Goal: Task Accomplishment & Management: Use online tool/utility

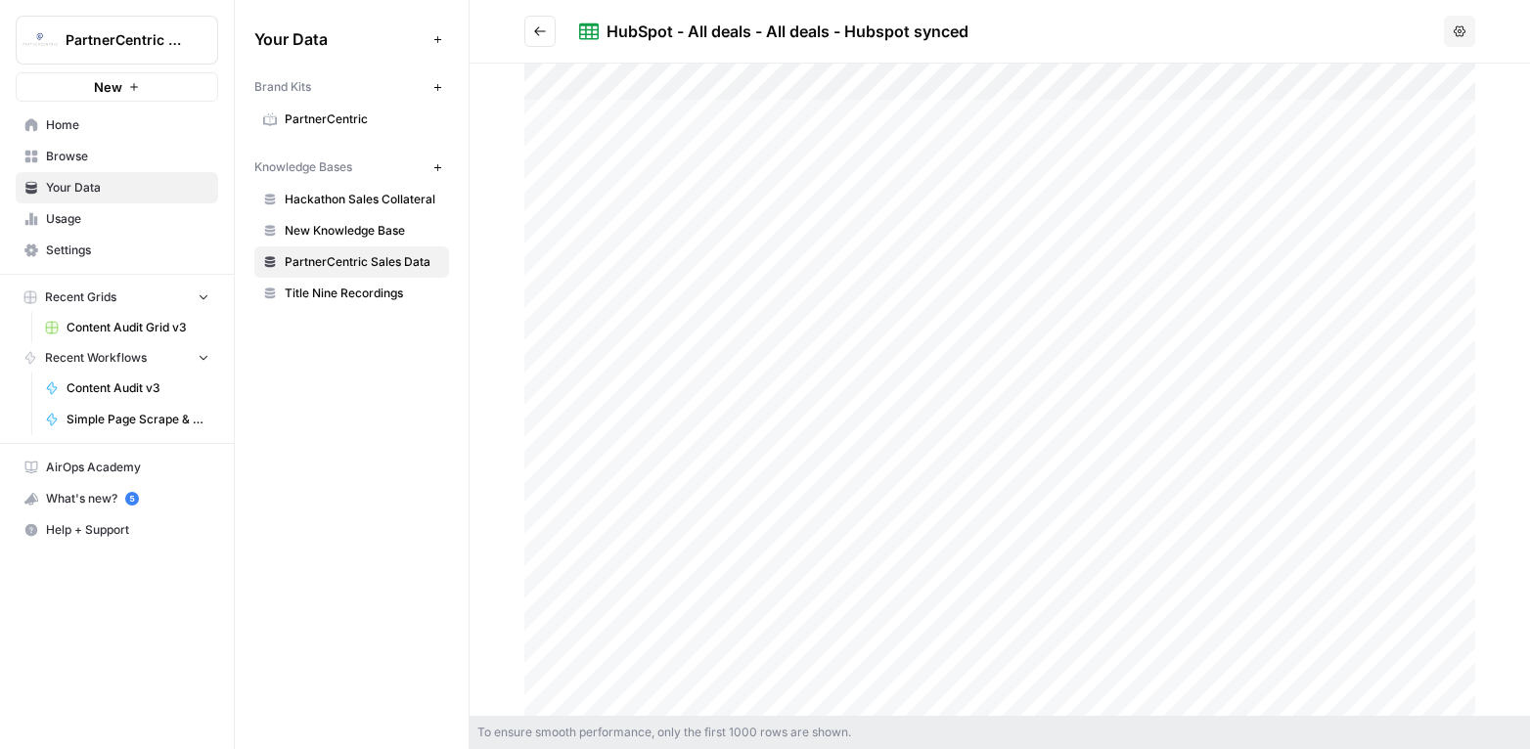
click at [98, 131] on span "Home" at bounding box center [127, 125] width 163 height 18
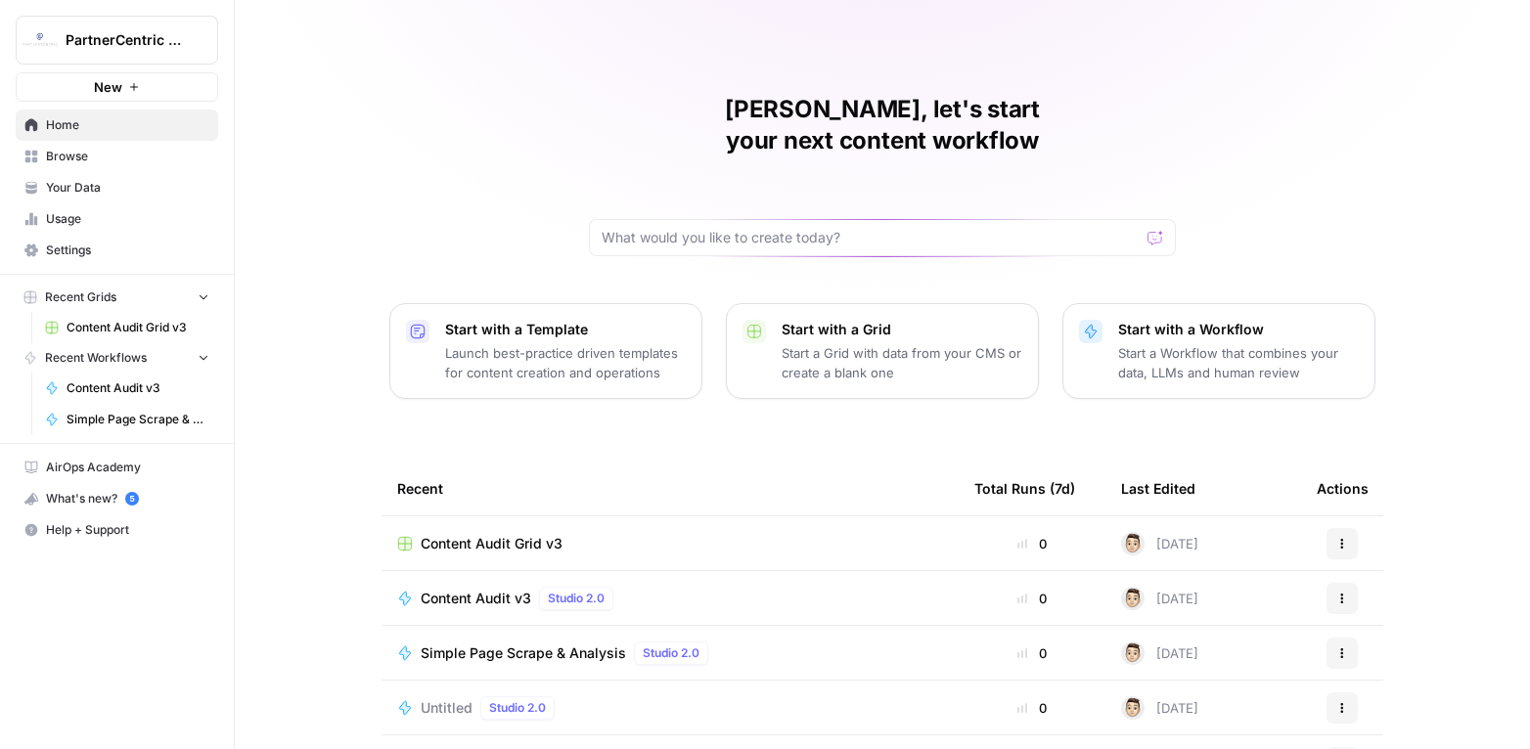
click at [514, 534] on span "Content Audit Grid v3" at bounding box center [492, 544] width 142 height 20
click at [506, 589] on span "Content Audit v3" at bounding box center [476, 599] width 111 height 20
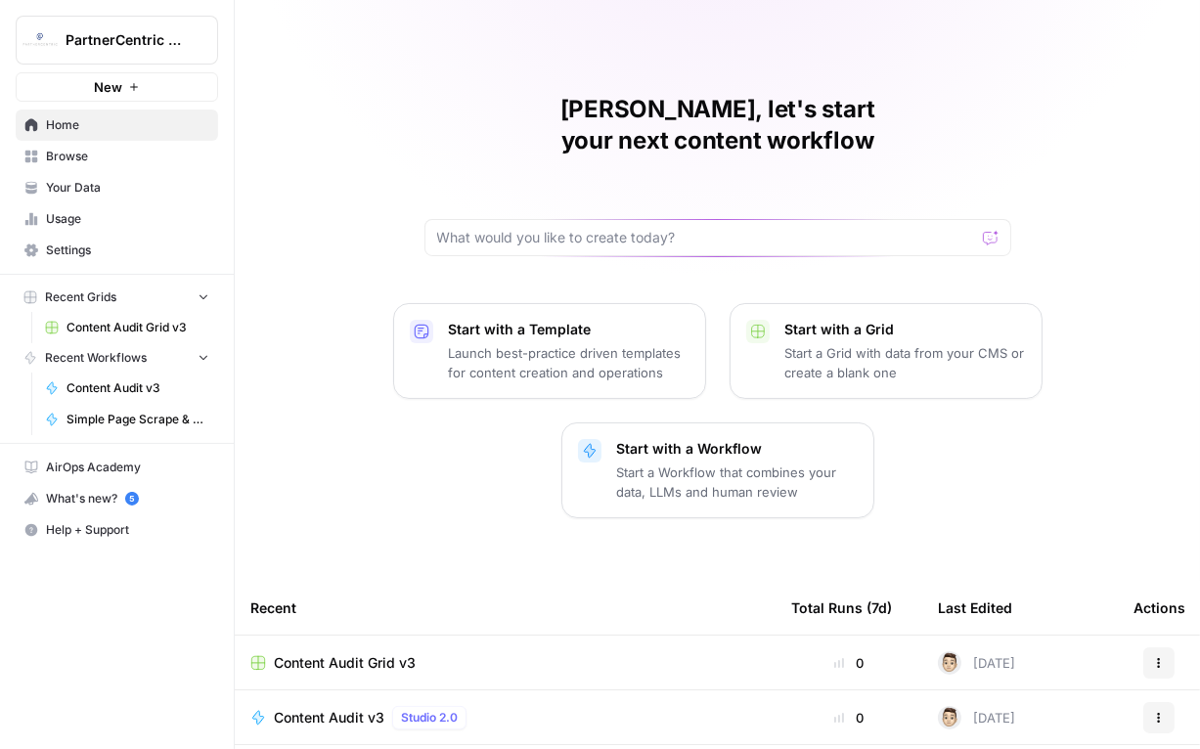
click at [113, 155] on span "Browse" at bounding box center [127, 157] width 163 height 18
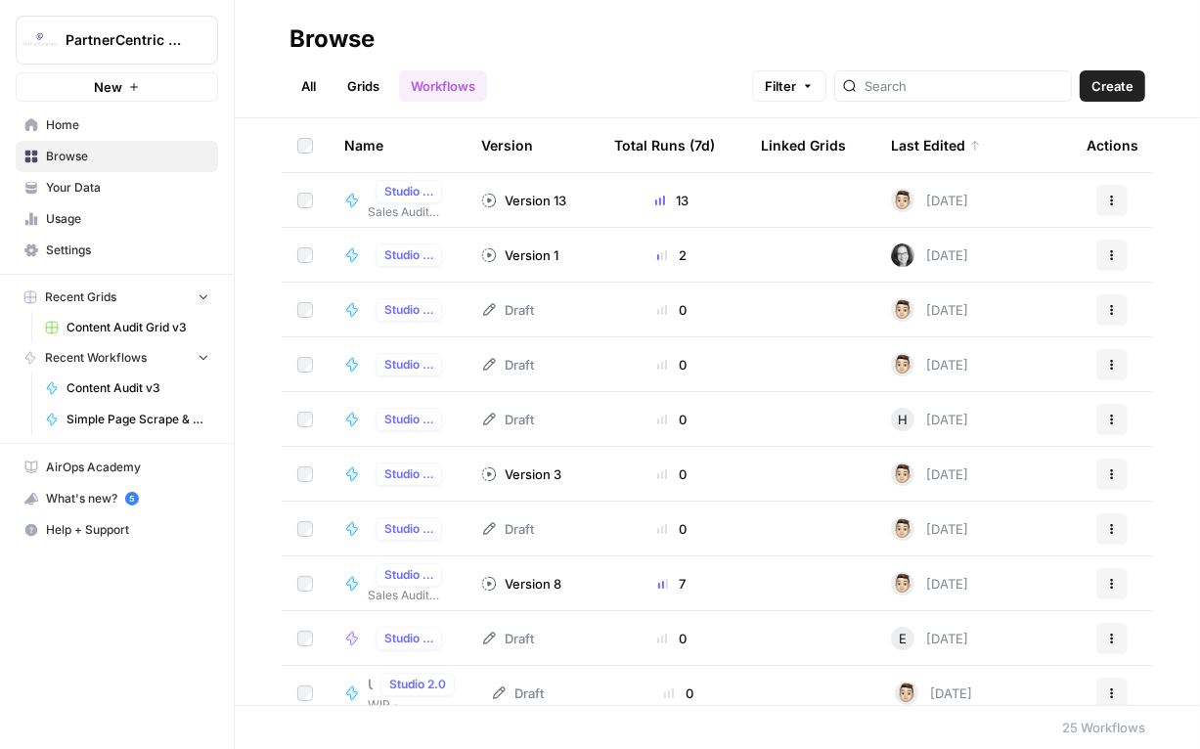
click at [308, 93] on link "All" at bounding box center [309, 85] width 38 height 31
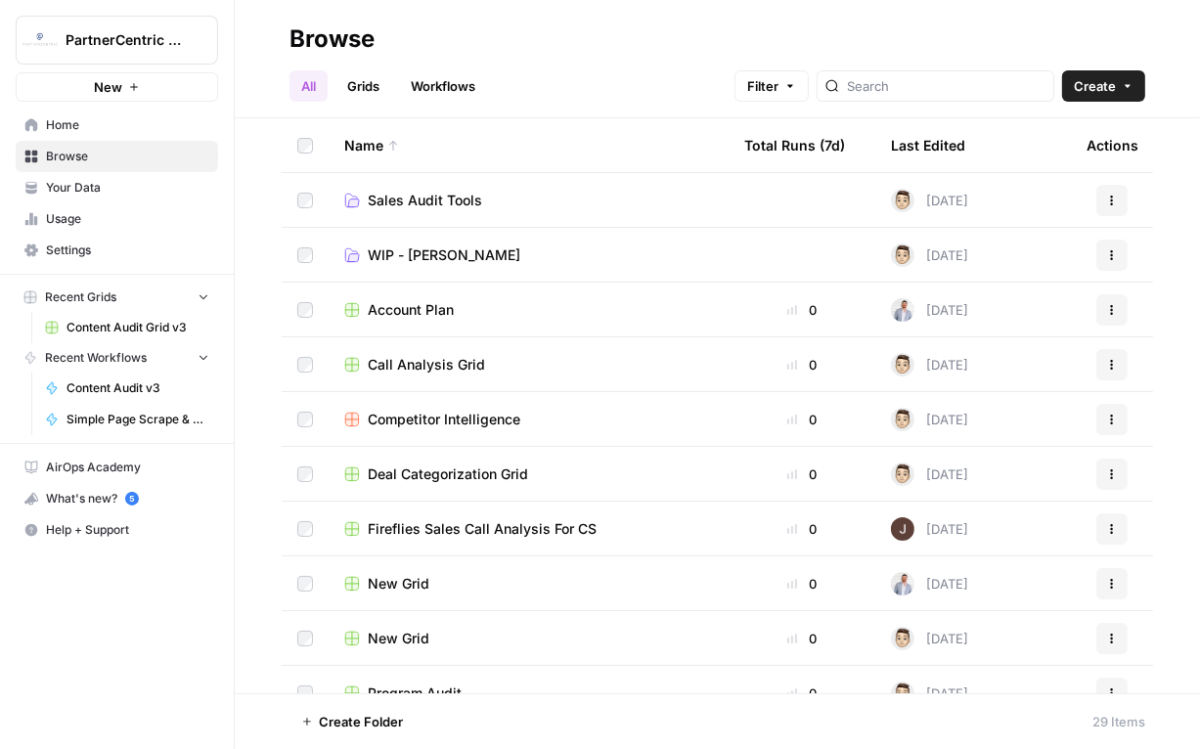
click at [156, 196] on span "Your Data" at bounding box center [127, 188] width 163 height 18
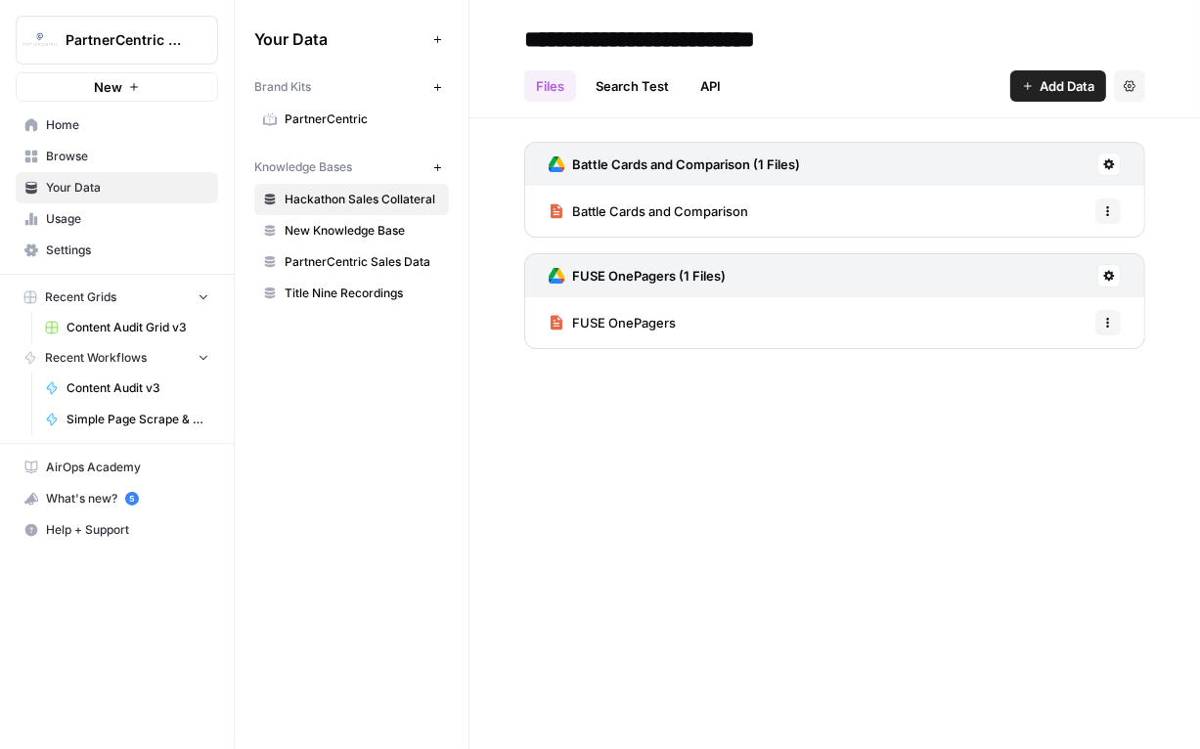
click at [166, 153] on span "Browse" at bounding box center [127, 157] width 163 height 18
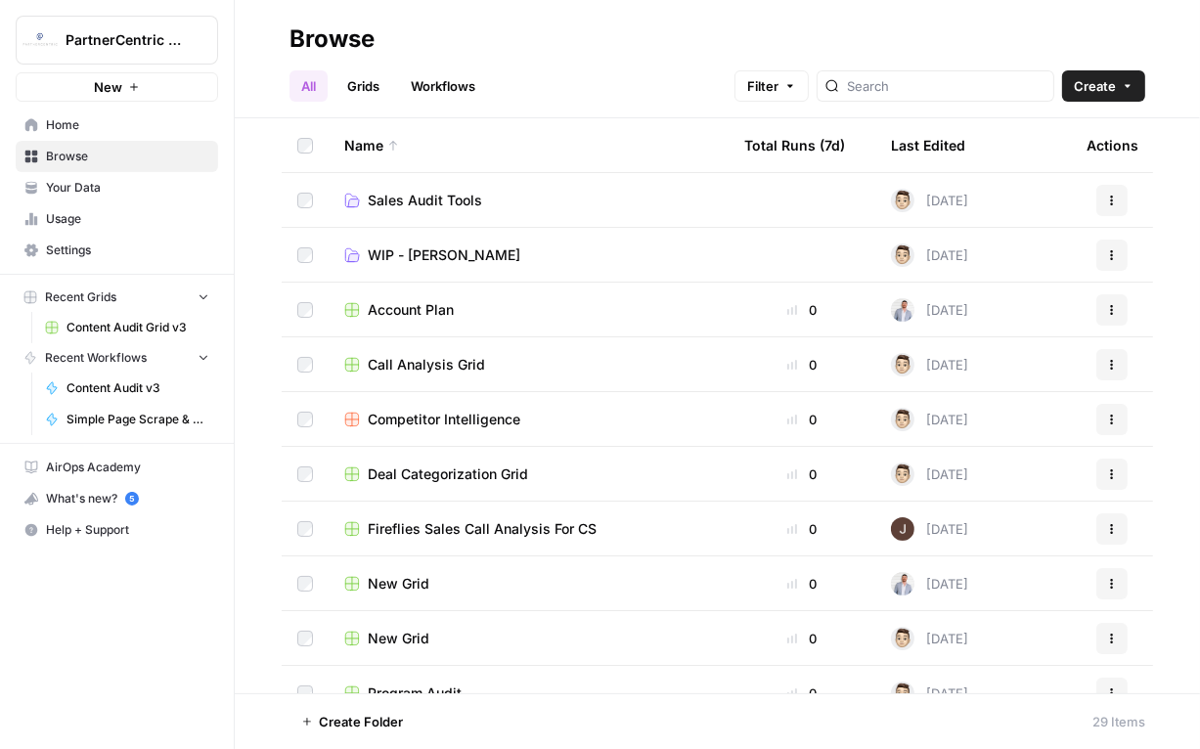
click at [420, 200] on span "Sales Audit Tools" at bounding box center [425, 201] width 114 height 20
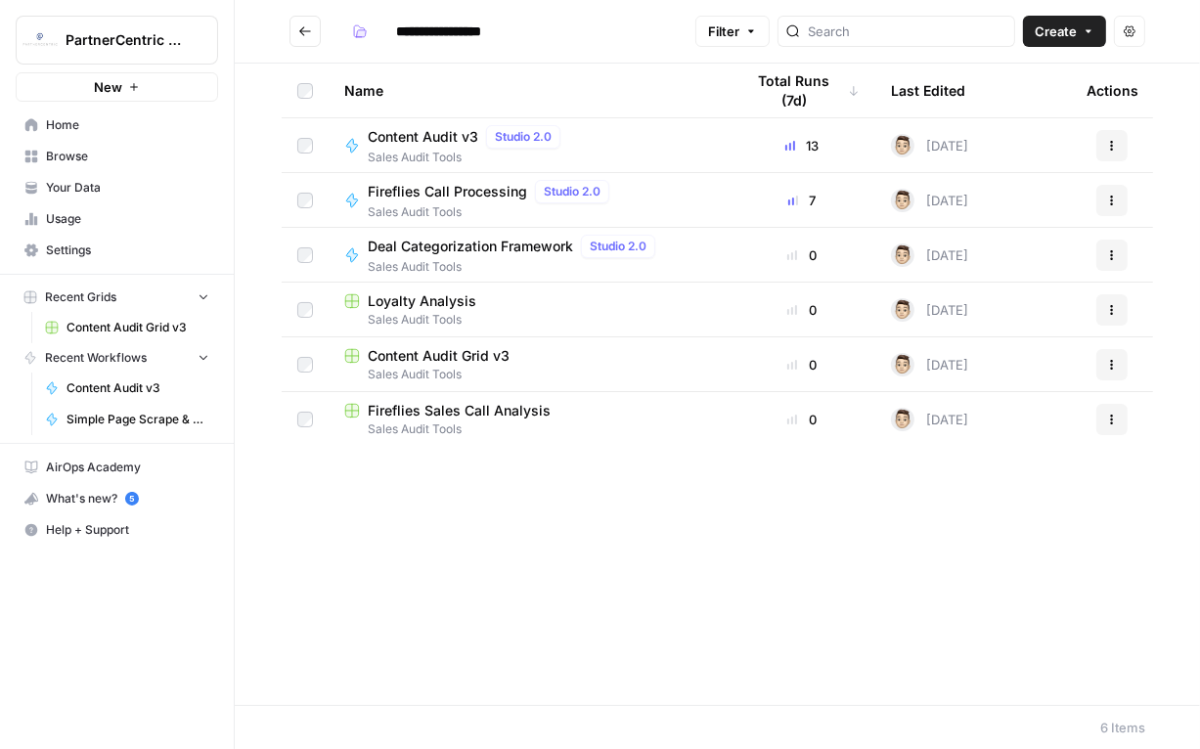
click at [484, 306] on div "Loyalty Analysis" at bounding box center [528, 302] width 369 height 20
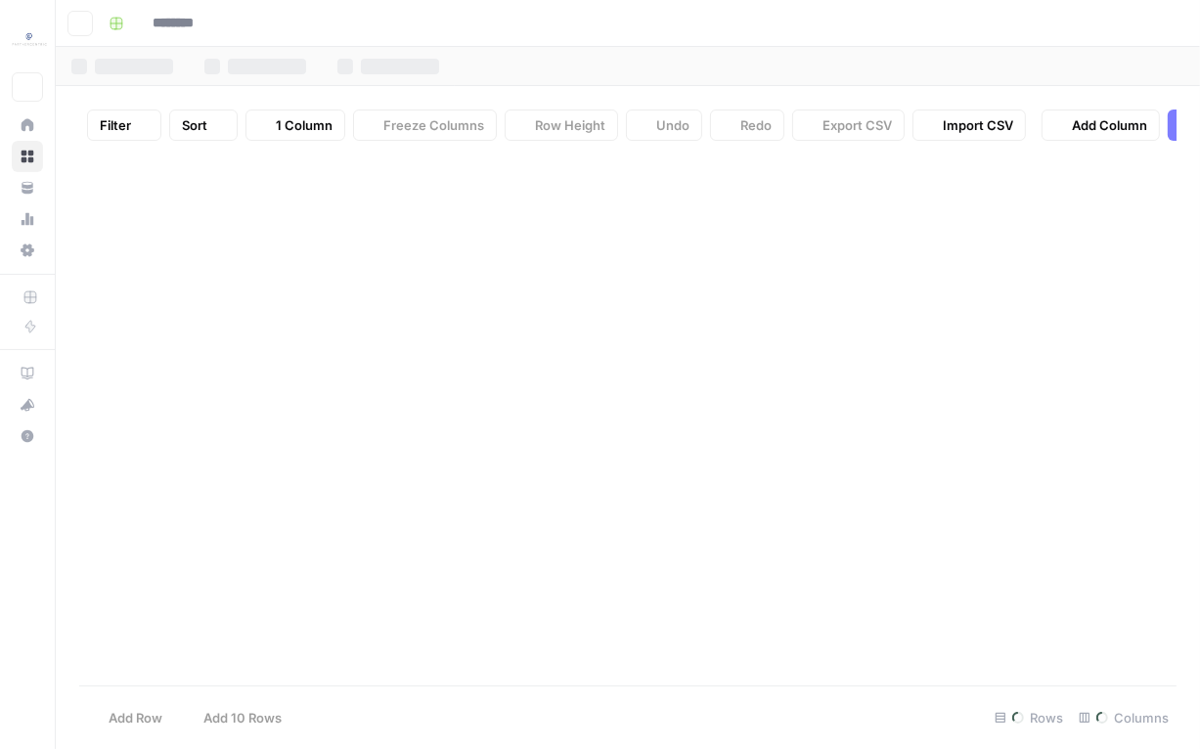
type input "**********"
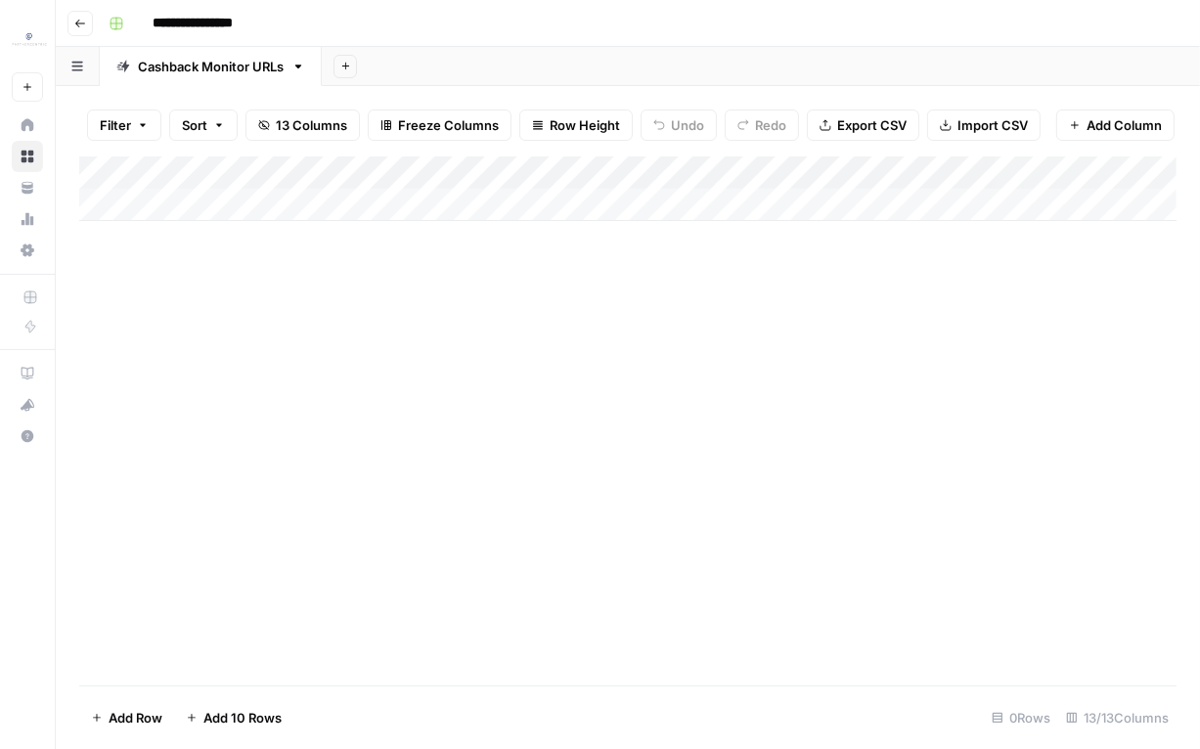
click at [274, 204] on div "Add Column" at bounding box center [628, 189] width 1098 height 65
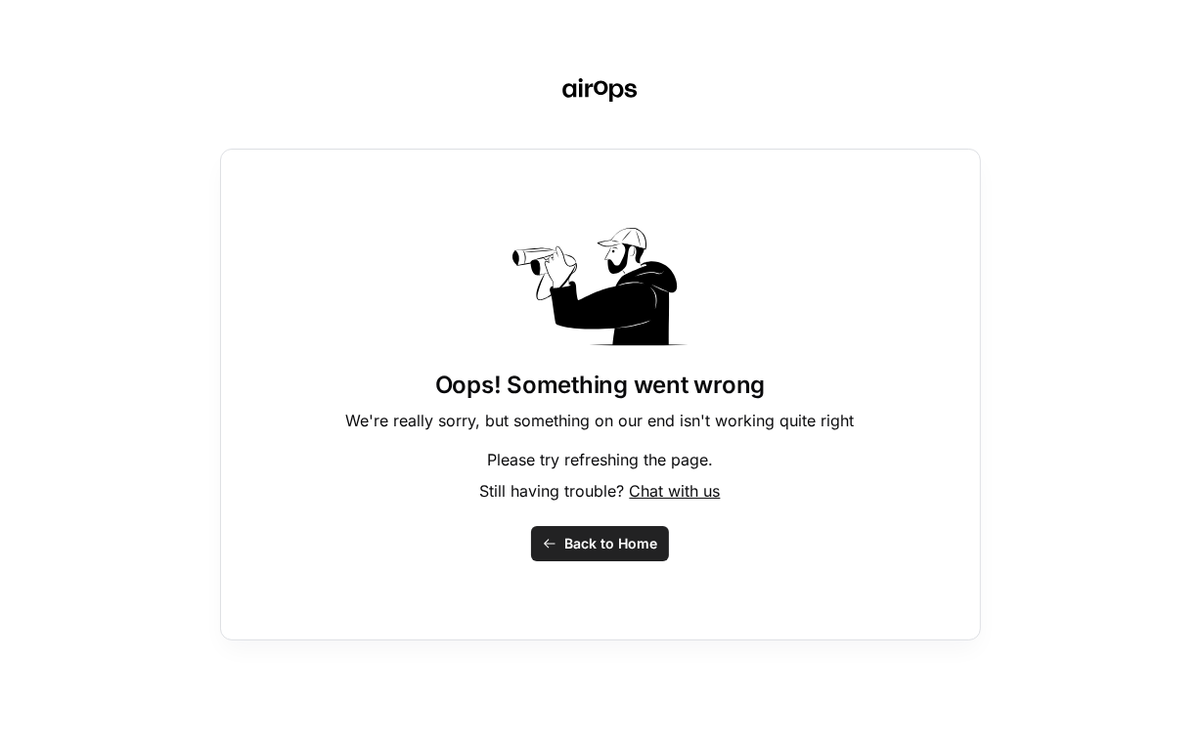
click at [609, 548] on span "Back to Home" at bounding box center [611, 544] width 93 height 20
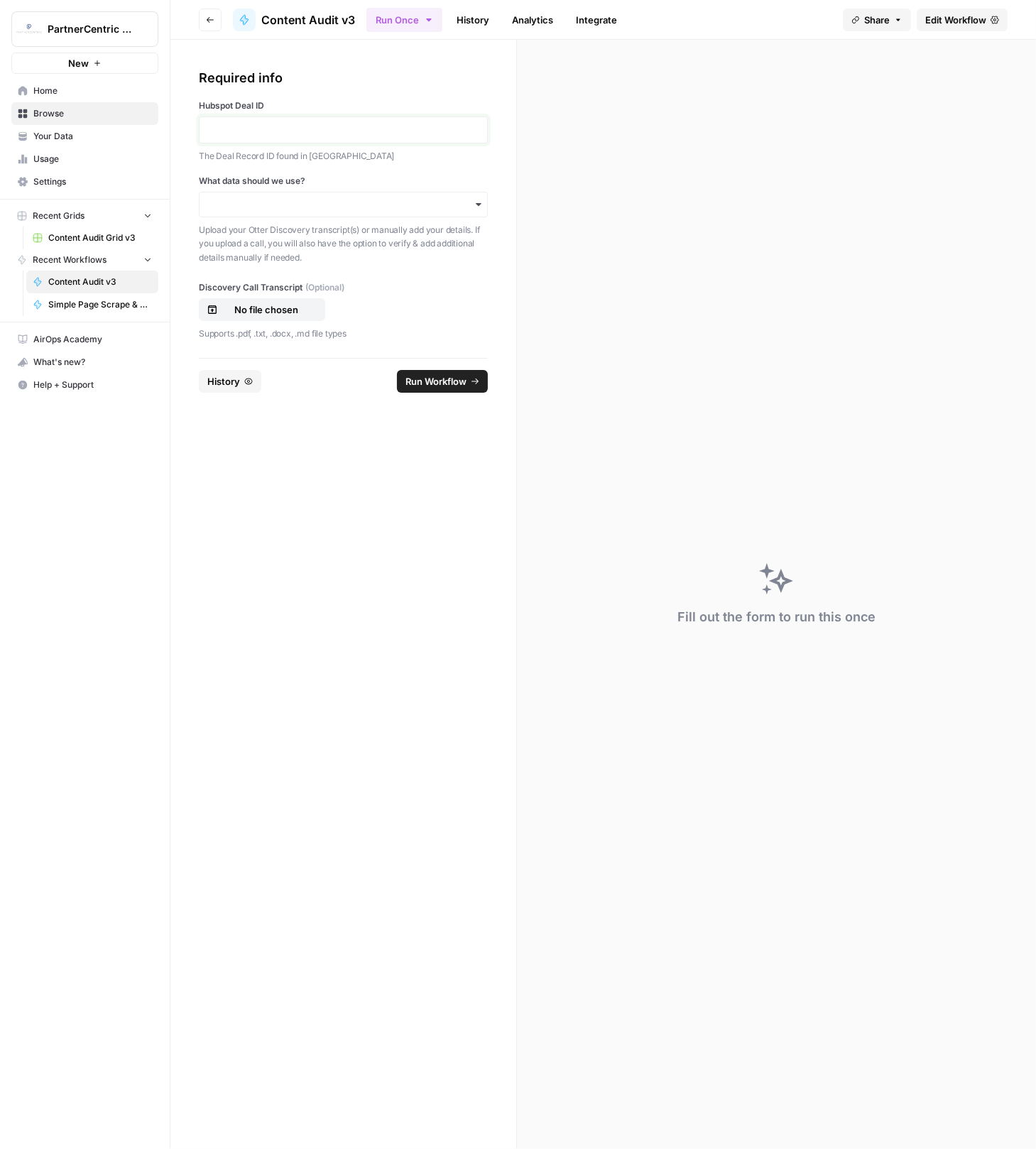
click at [317, 128] on p at bounding box center [343, 130] width 271 height 15
click at [311, 208] on input "What data should we use?" at bounding box center [343, 205] width 271 height 15
click at [305, 266] on div "I'll input my details manually" at bounding box center [343, 269] width 287 height 27
click at [305, 206] on input "What data should we use?" at bounding box center [343, 205] width 271 height 15
click at [299, 235] on div "I'll upload my call" at bounding box center [343, 242] width 287 height 27
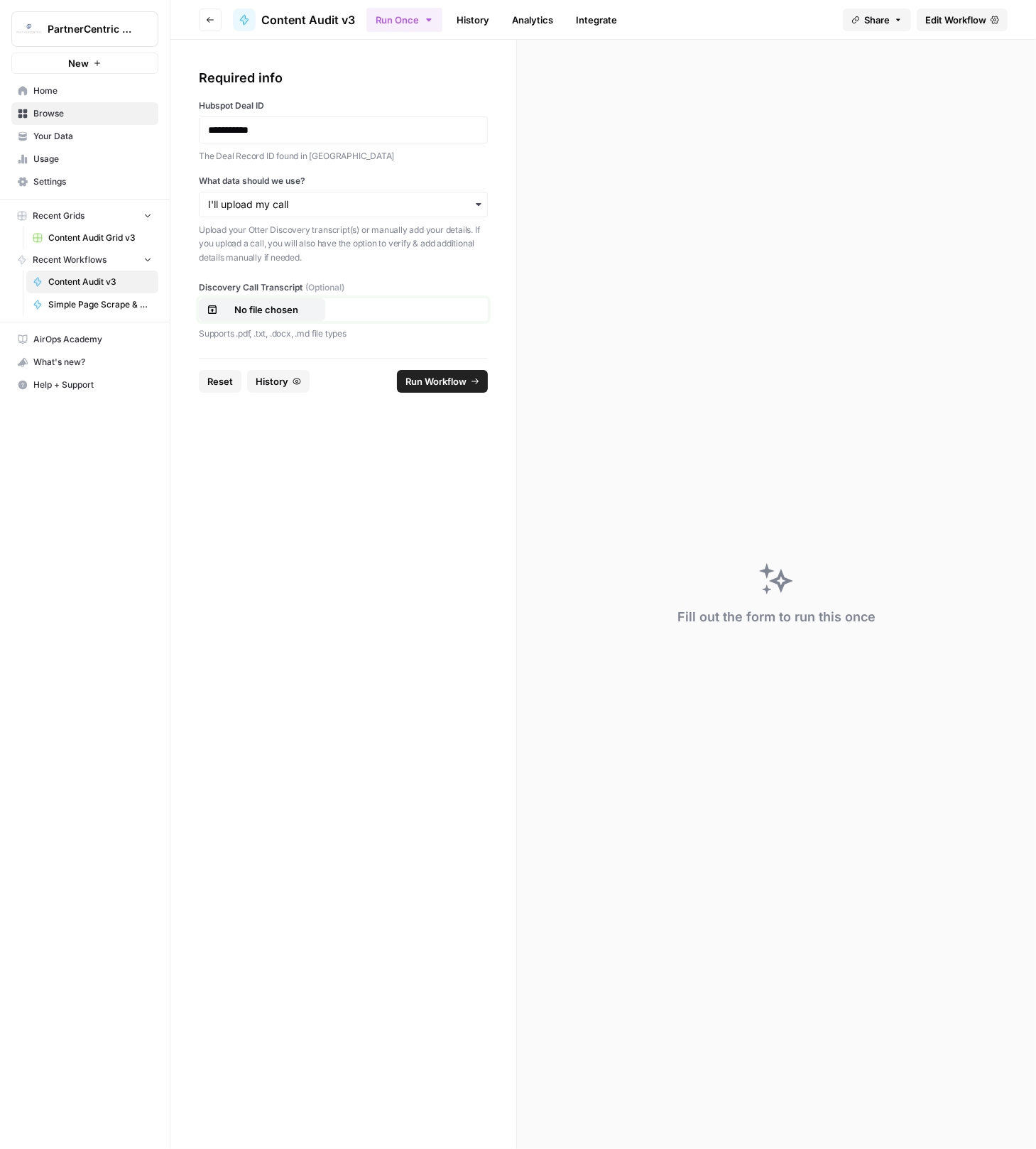
click at [253, 307] on p "No file chosen" at bounding box center [266, 310] width 91 height 15
click at [456, 383] on span "Run Workflow" at bounding box center [436, 382] width 61 height 15
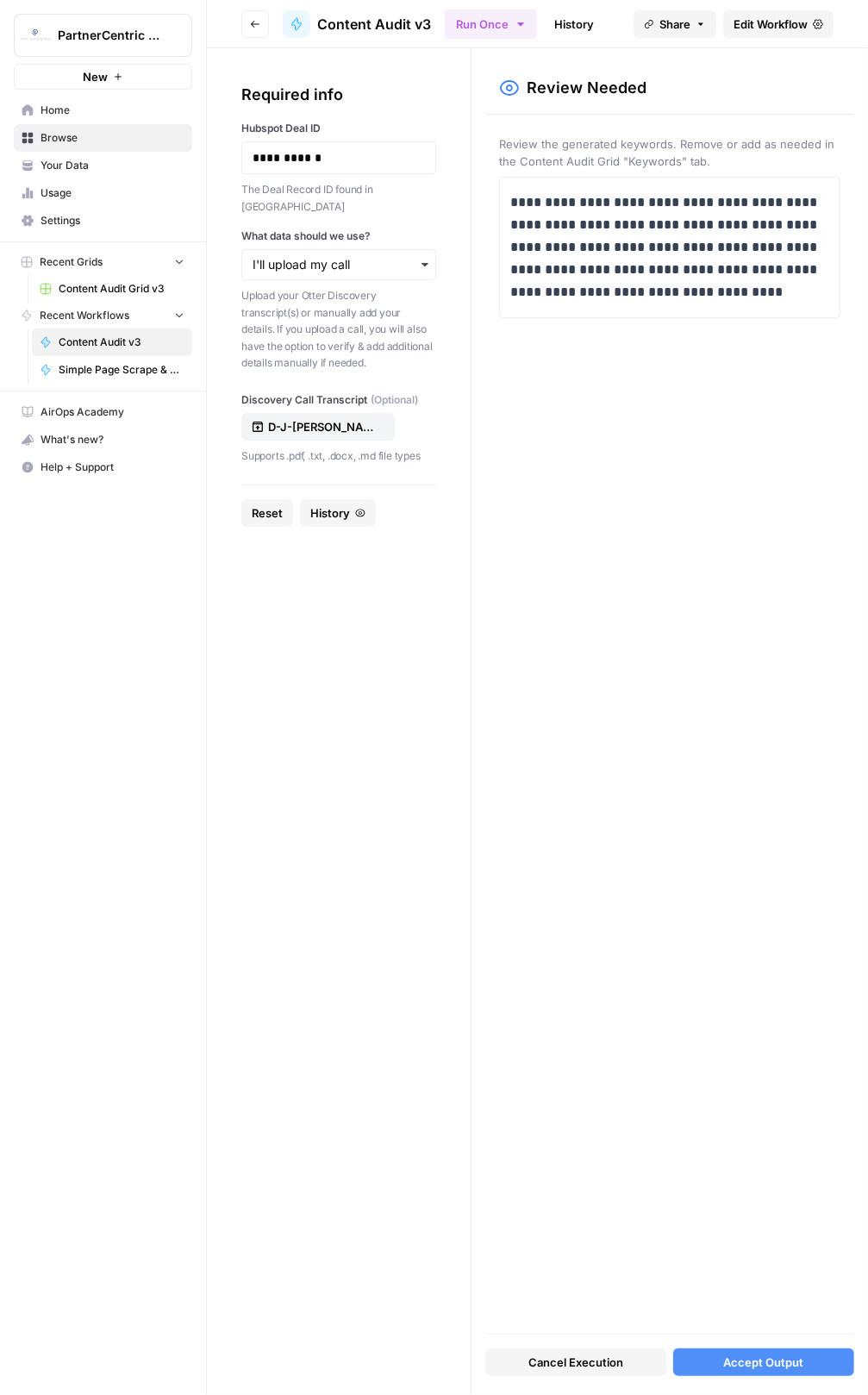
click at [736, 1362] on span "Accept Output" at bounding box center [763, 1362] width 80 height 18
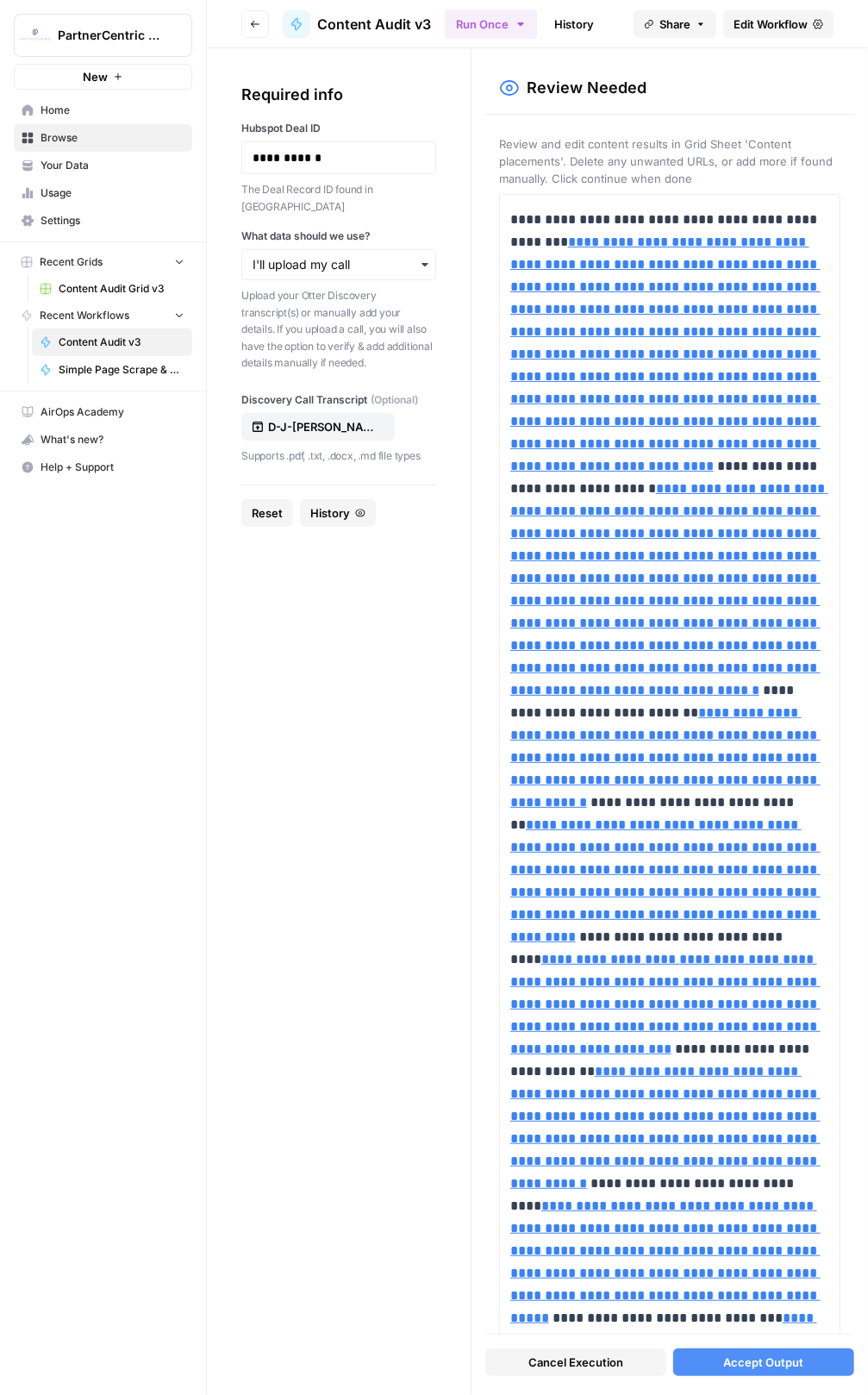
click at [780, 1368] on span "Accept Output" at bounding box center [763, 1362] width 80 height 18
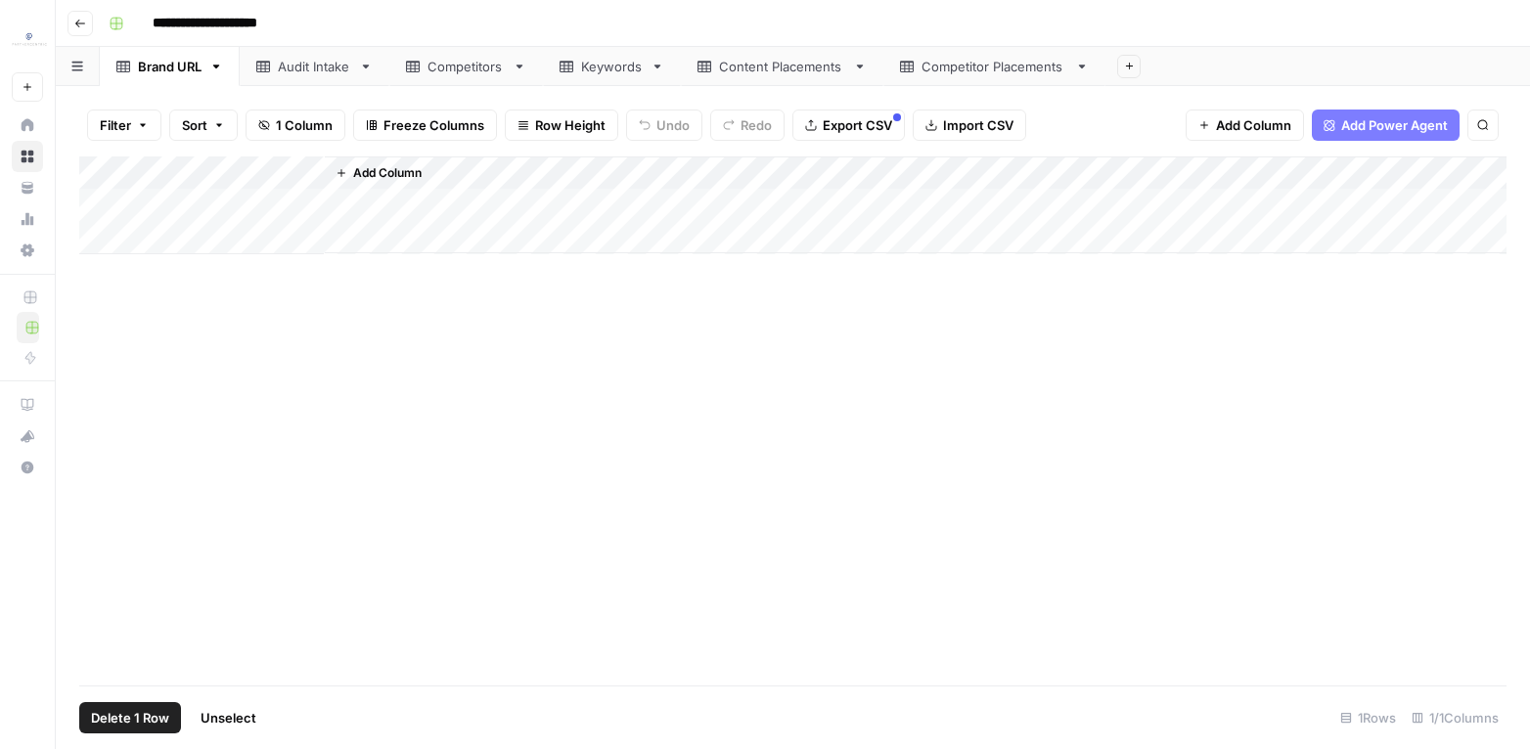
click at [122, 175] on div "Add Column" at bounding box center [792, 206] width 1427 height 98
click at [154, 722] on span "Delete 1 Row" at bounding box center [130, 718] width 78 height 20
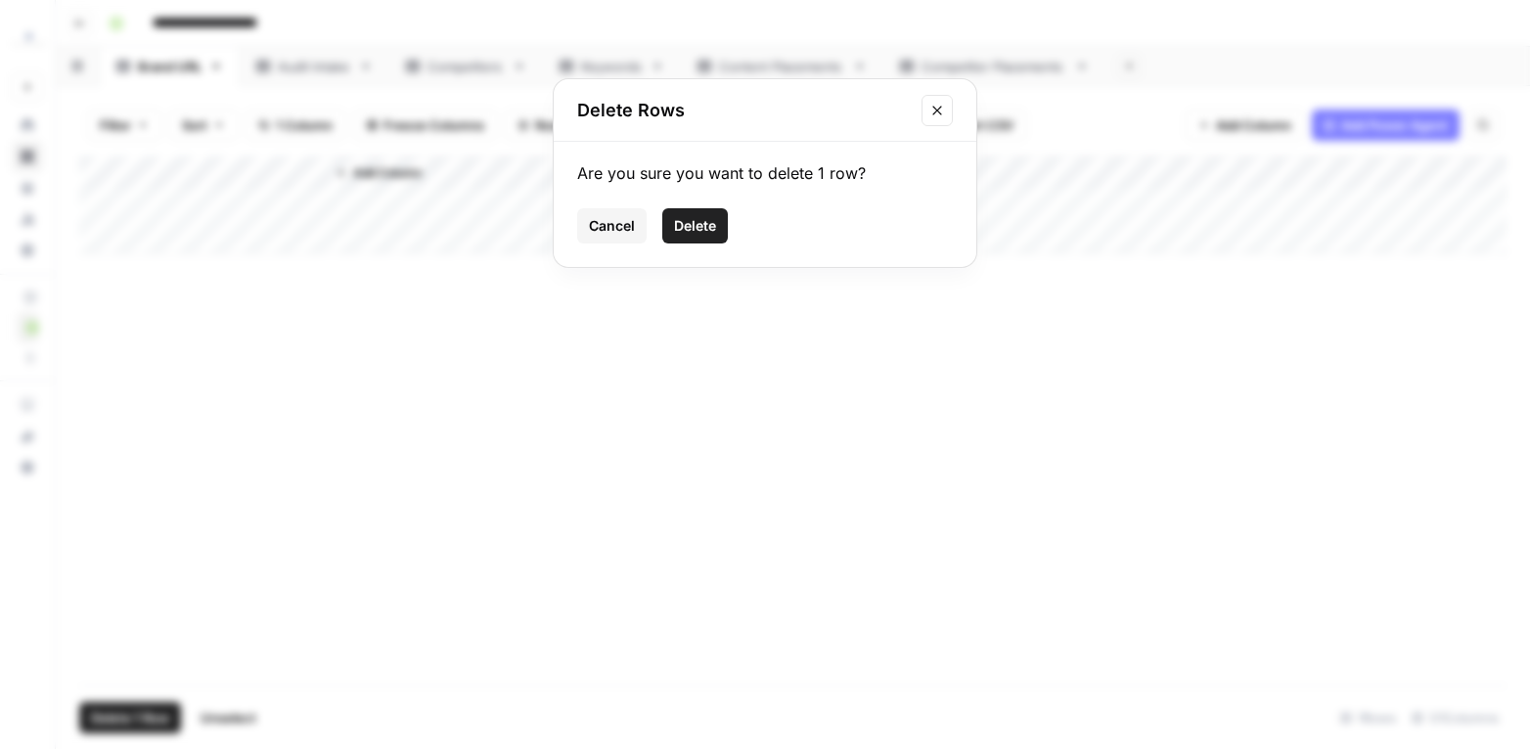
click at [711, 235] on span "Delete" at bounding box center [695, 226] width 42 height 20
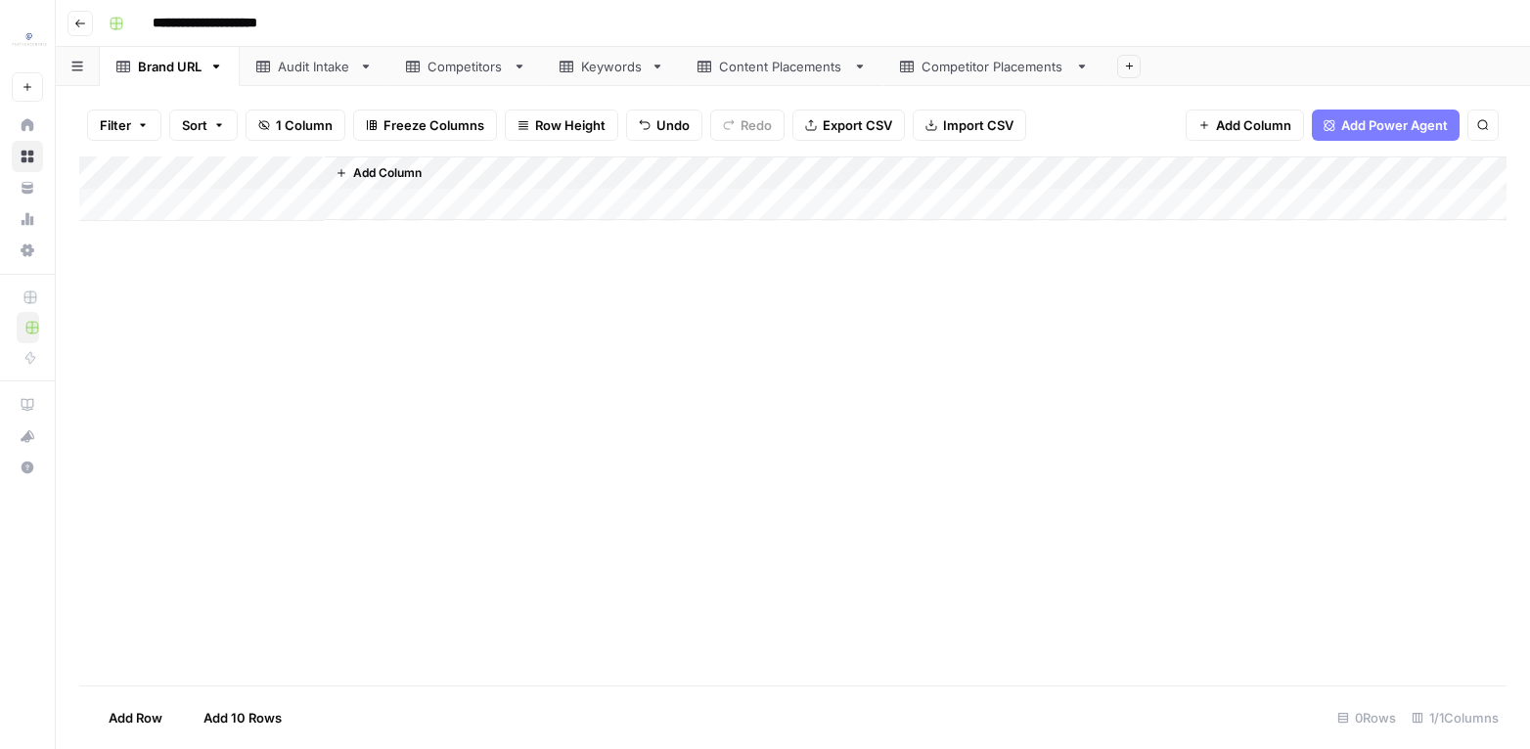
click at [469, 72] on div "Competitors" at bounding box center [466, 67] width 77 height 20
click at [113, 166] on div "Add Column" at bounding box center [792, 272] width 1427 height 231
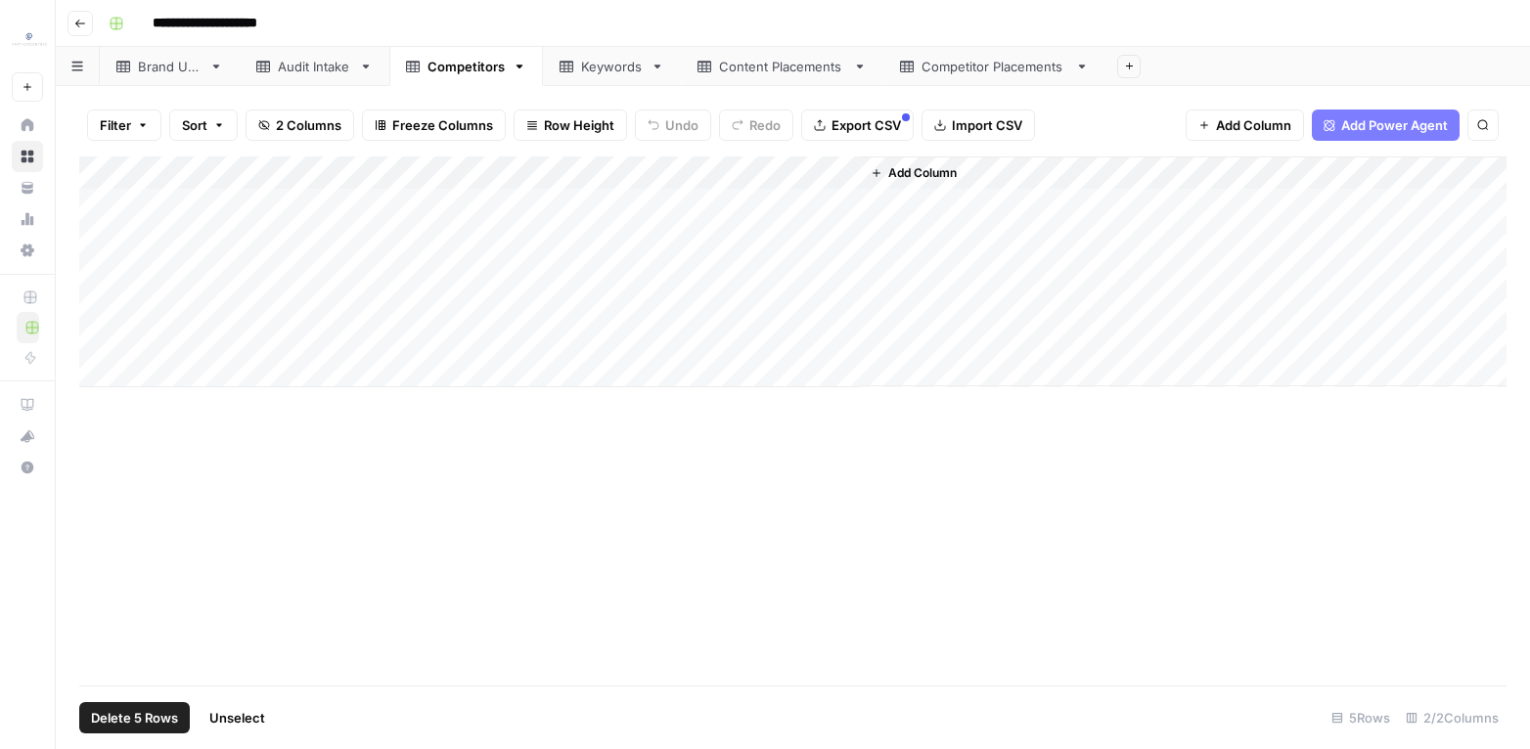
click at [175, 717] on span "Delete 5 Rows" at bounding box center [134, 718] width 87 height 20
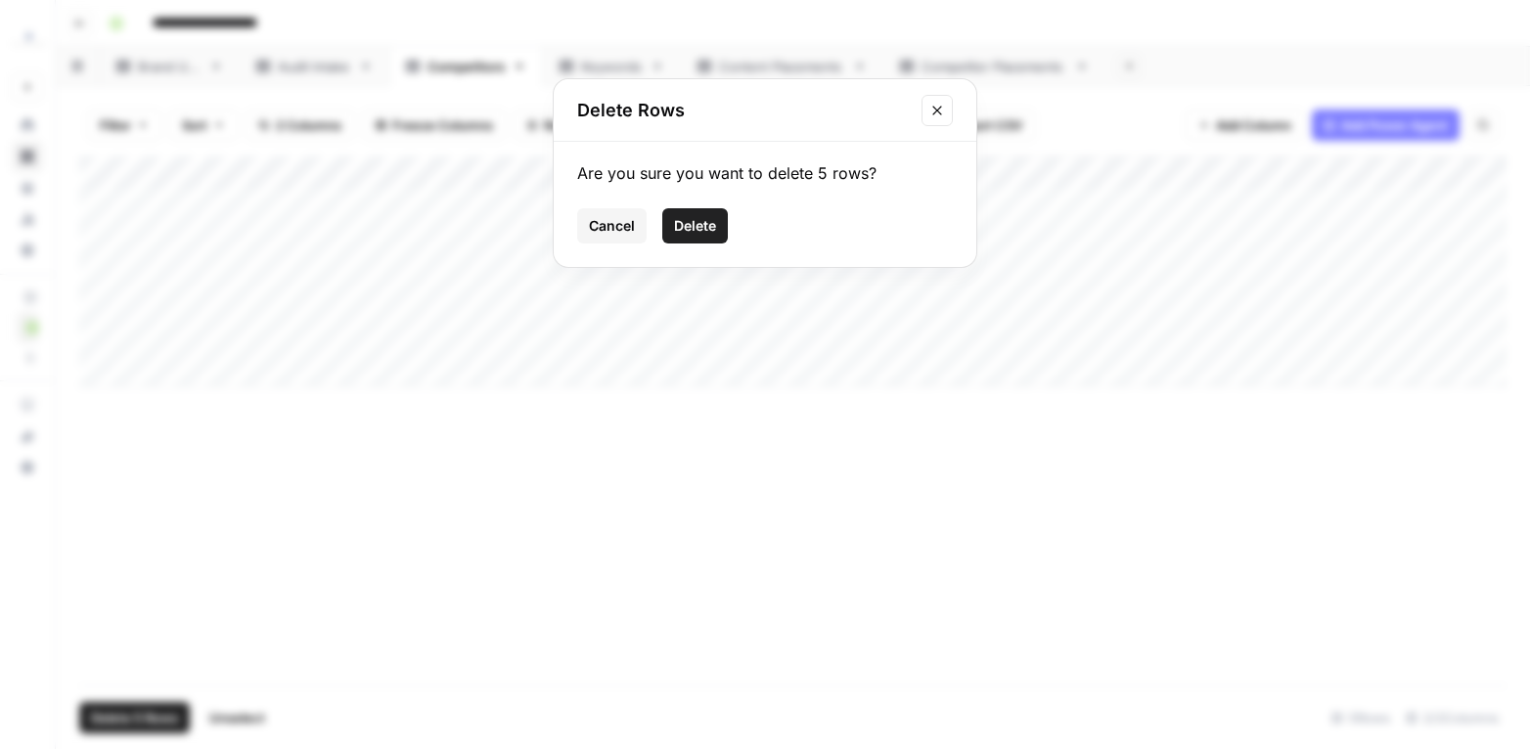
click at [712, 237] on button "Delete" at bounding box center [695, 225] width 66 height 35
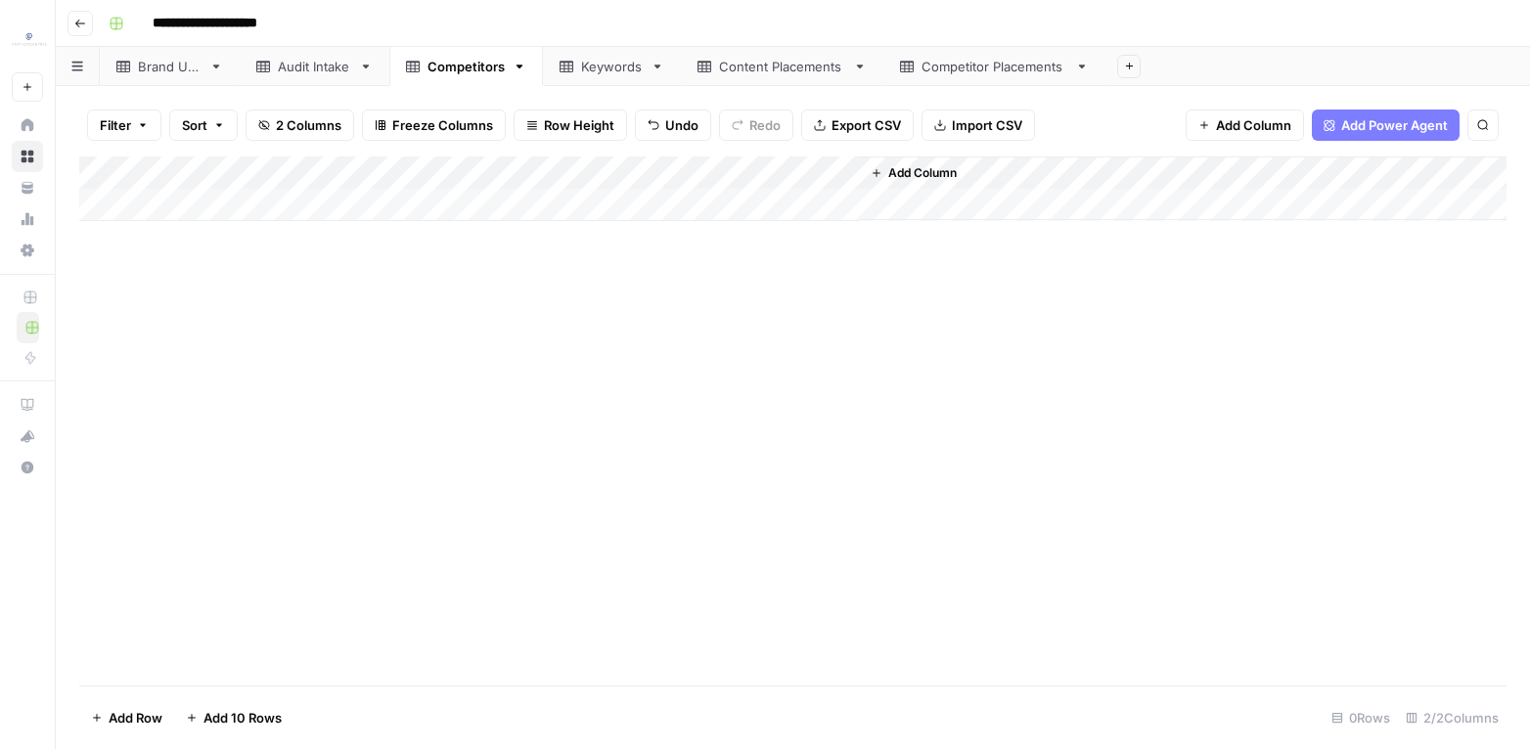
click at [618, 70] on div "Keywords" at bounding box center [612, 67] width 62 height 20
click at [118, 175] on div "Add Column" at bounding box center [792, 256] width 1427 height 198
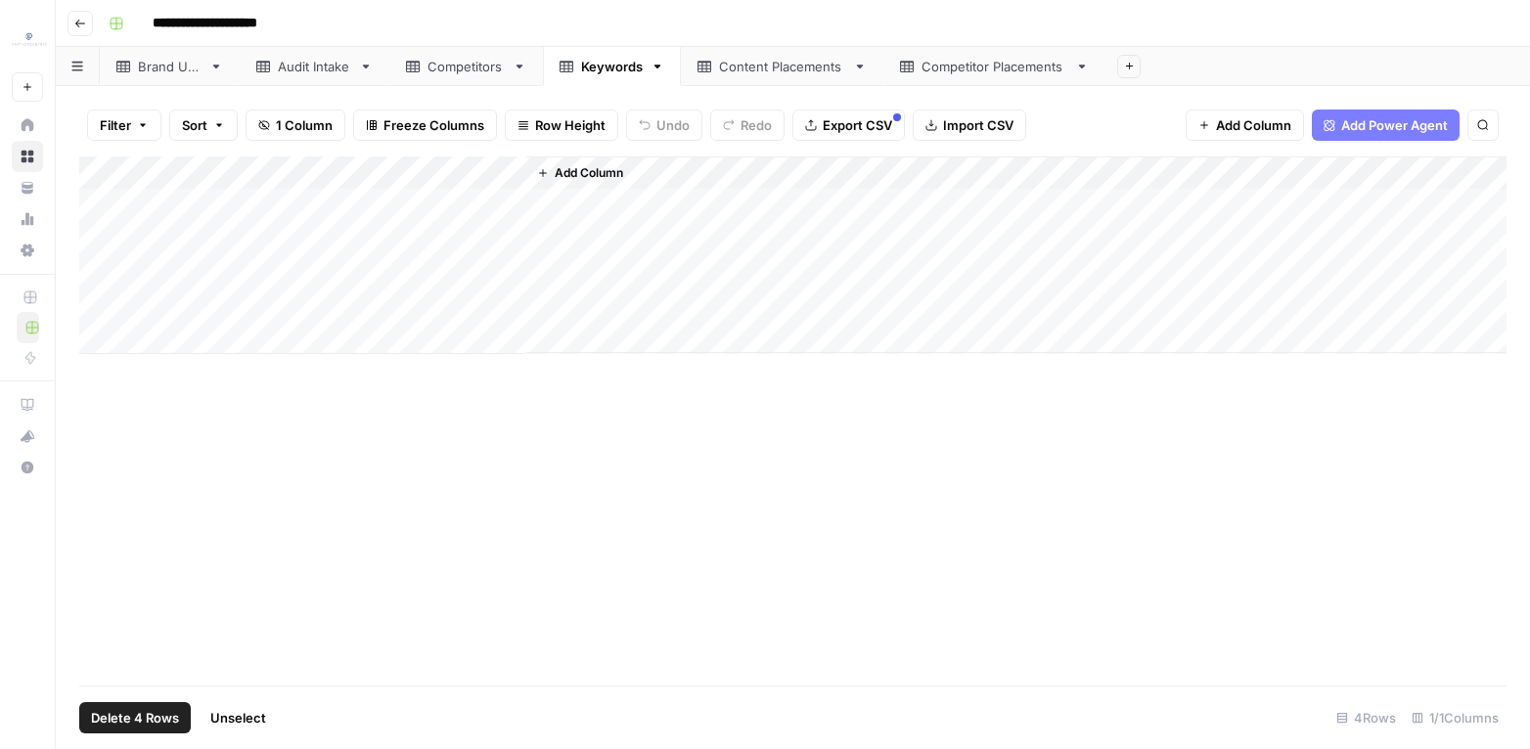
click at [175, 703] on button "Delete 4 Rows" at bounding box center [135, 717] width 112 height 31
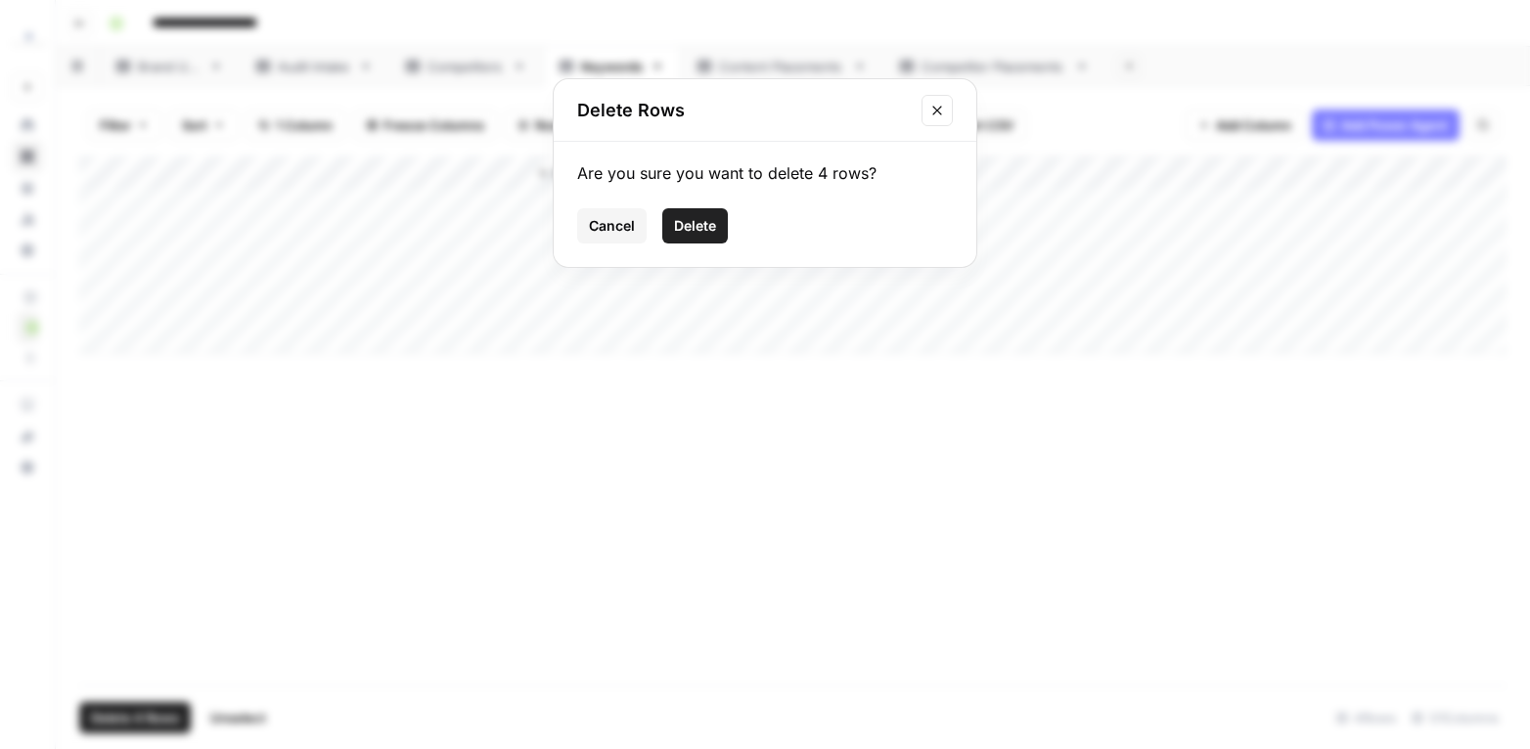
click at [712, 228] on span "Delete" at bounding box center [695, 226] width 42 height 20
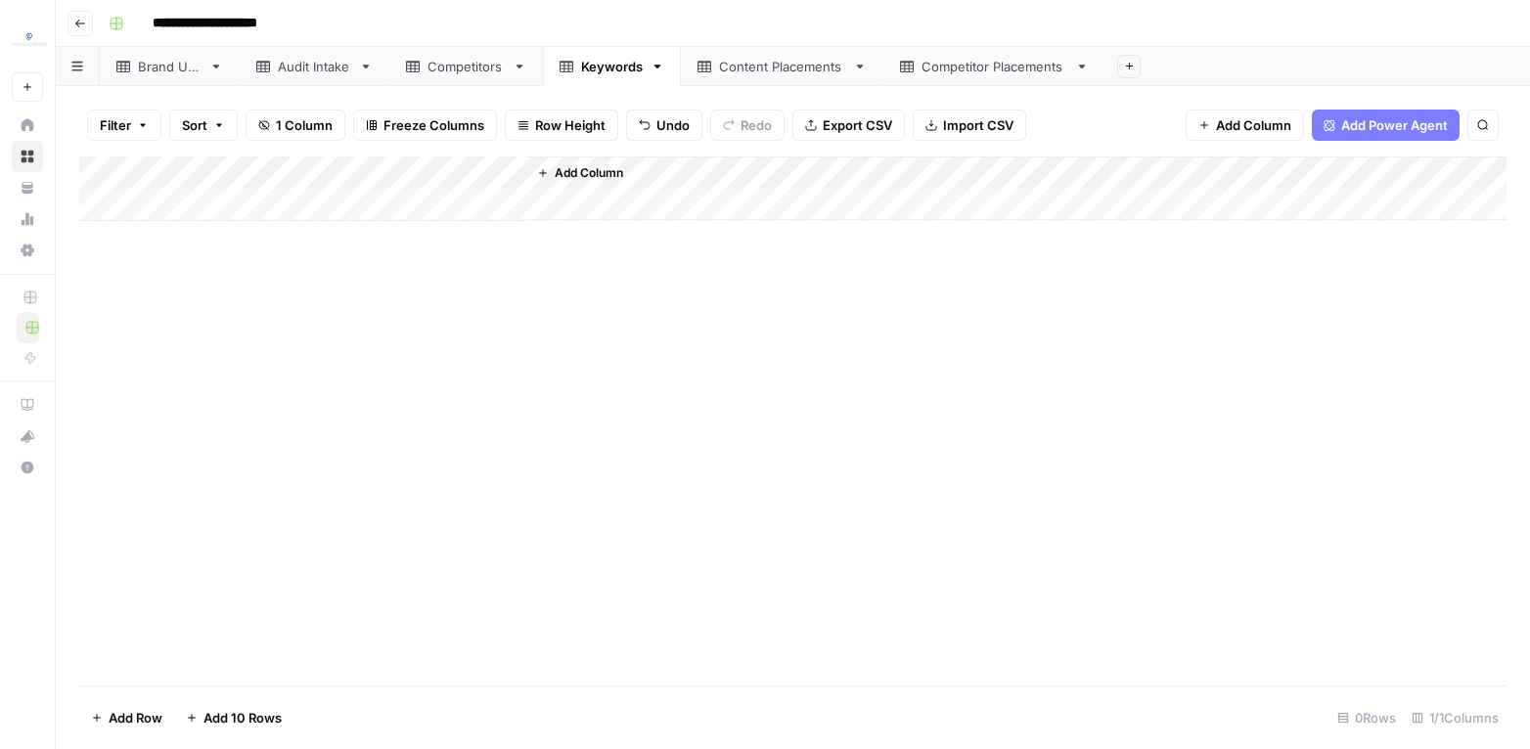
click at [779, 79] on link "Content Placements" at bounding box center [782, 66] width 203 height 39
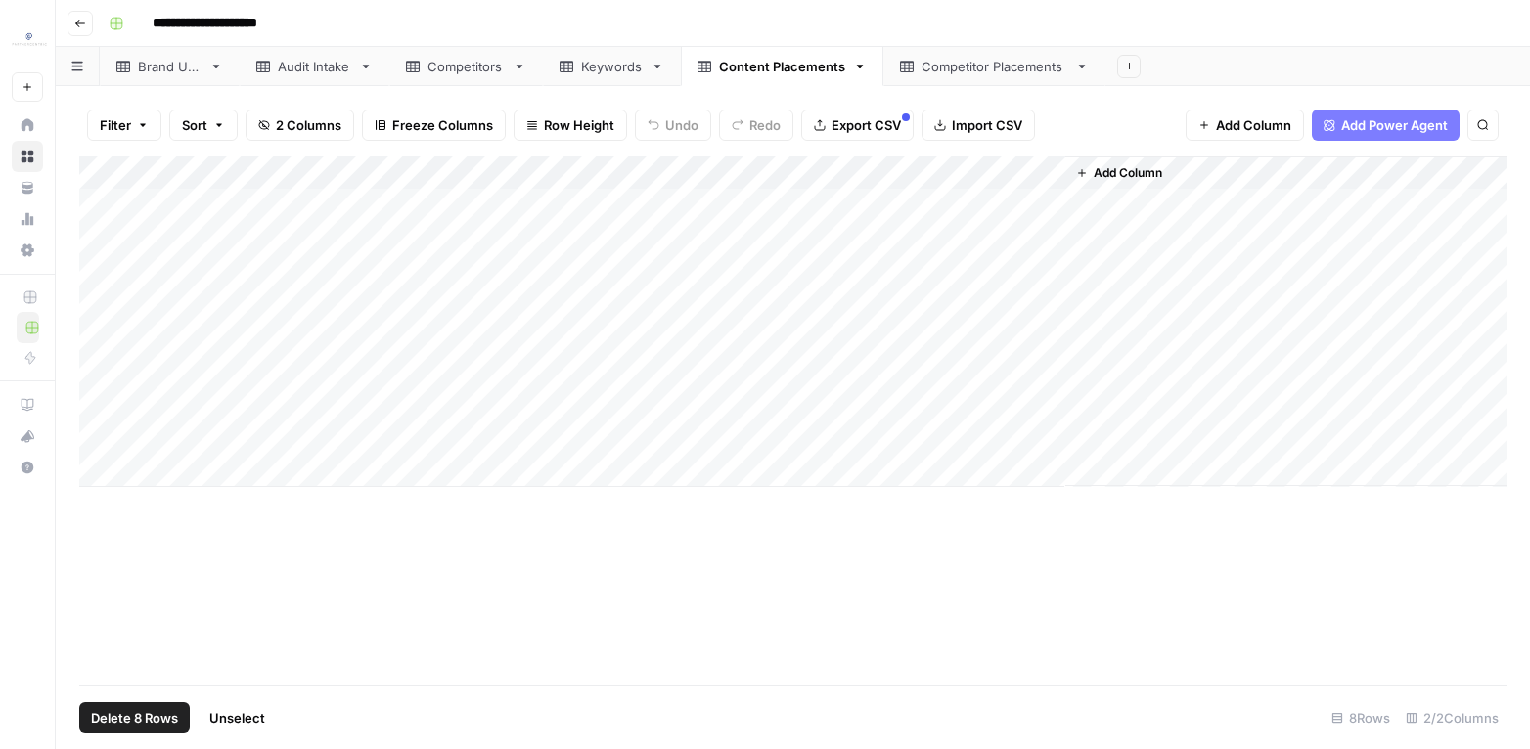
click at [112, 170] on div "Add Column" at bounding box center [792, 322] width 1427 height 331
click at [176, 712] on span "Delete 8 Rows" at bounding box center [134, 718] width 87 height 20
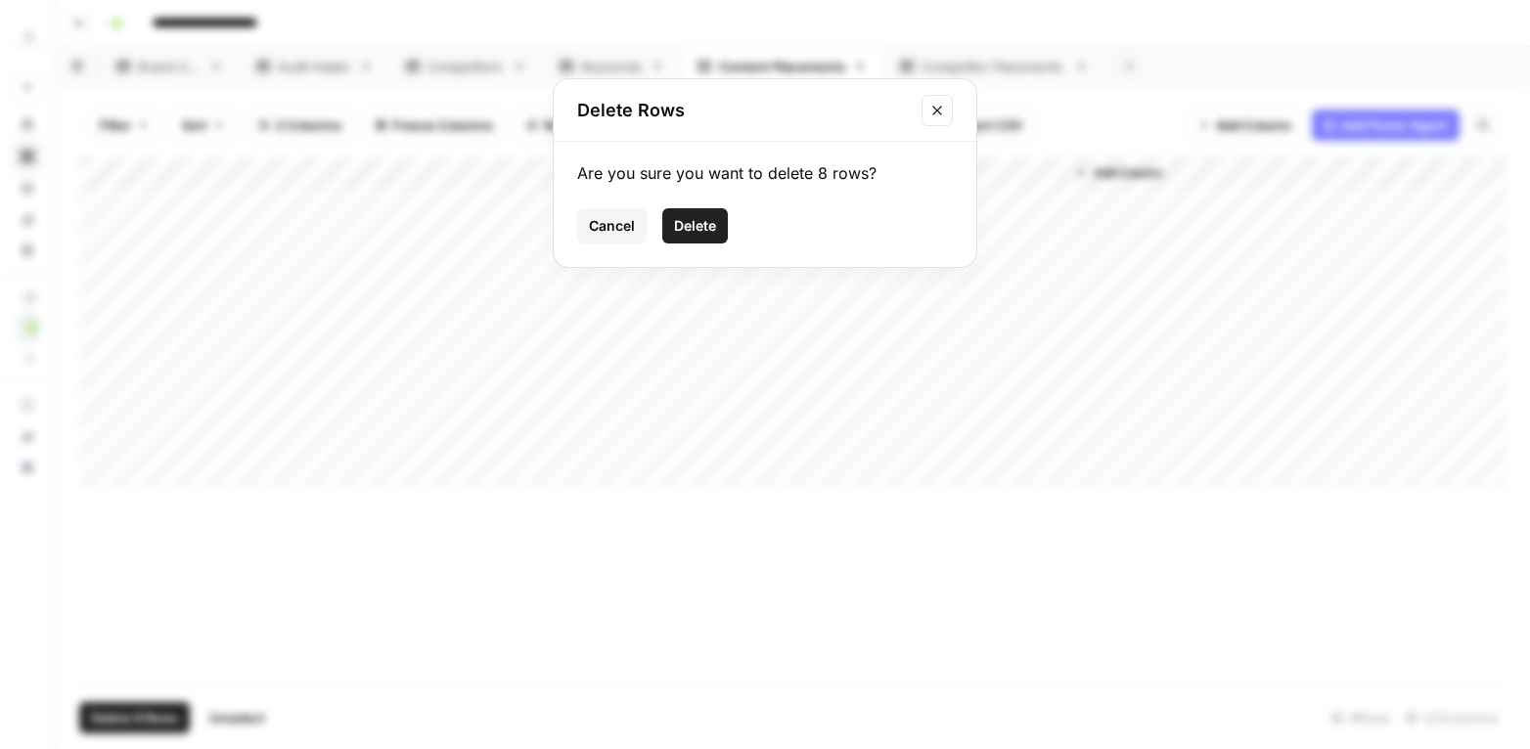
click at [704, 220] on span "Delete" at bounding box center [695, 226] width 42 height 20
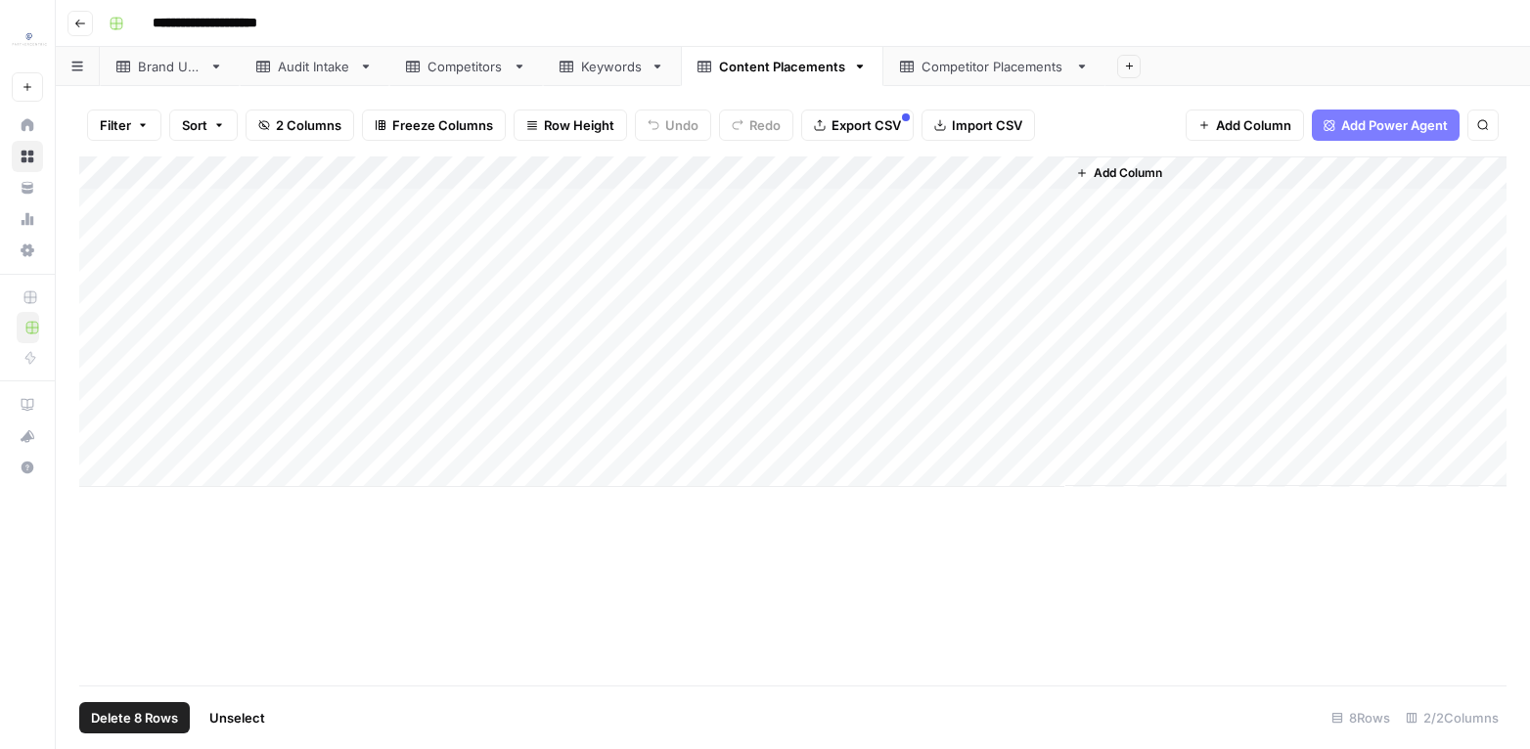
click at [1011, 57] on div "Competitor Placements" at bounding box center [995, 67] width 146 height 20
click at [115, 169] on div "Add Column" at bounding box center [792, 305] width 1427 height 297
click at [145, 730] on button "Delete 7 Rows" at bounding box center [134, 717] width 110 height 31
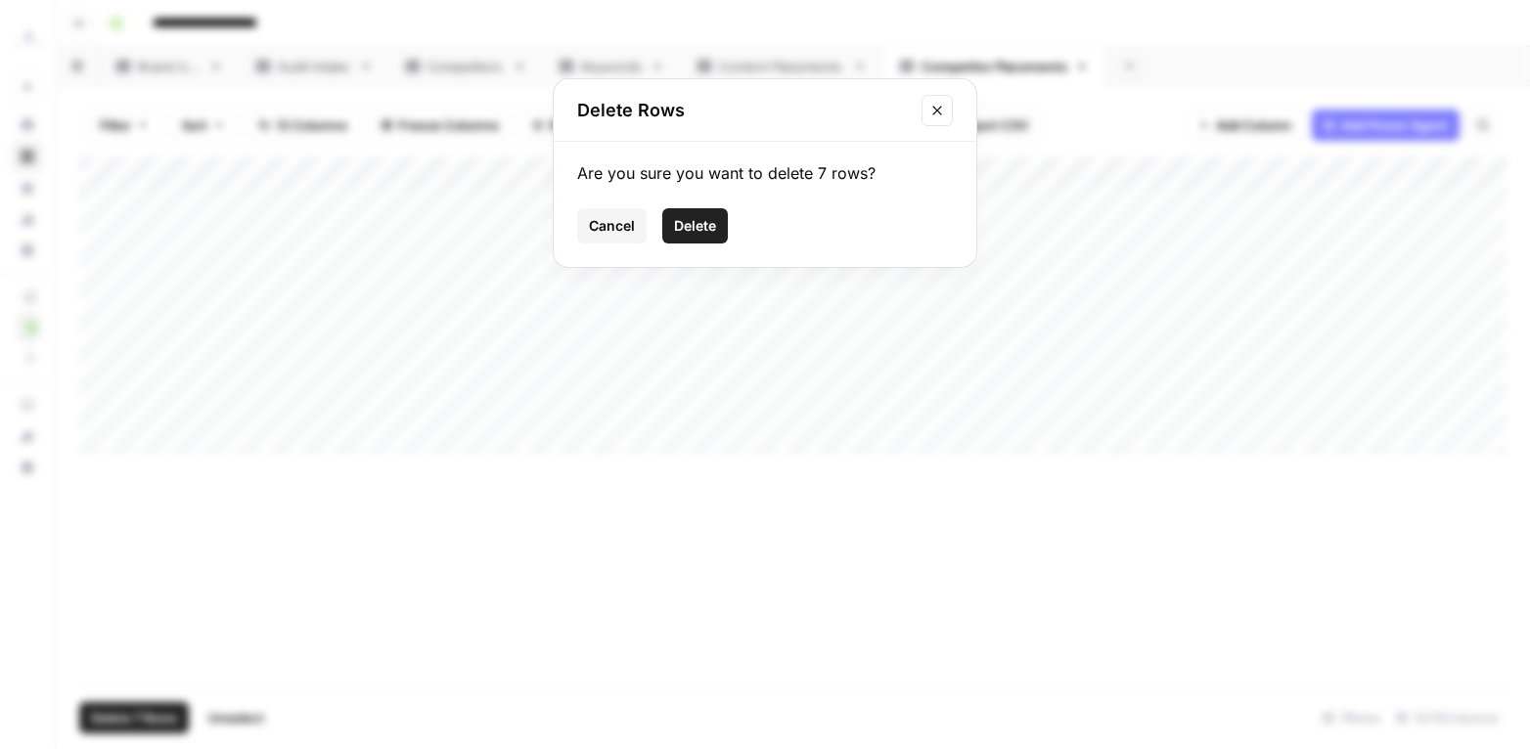
click at [678, 208] on button "Delete" at bounding box center [695, 225] width 66 height 35
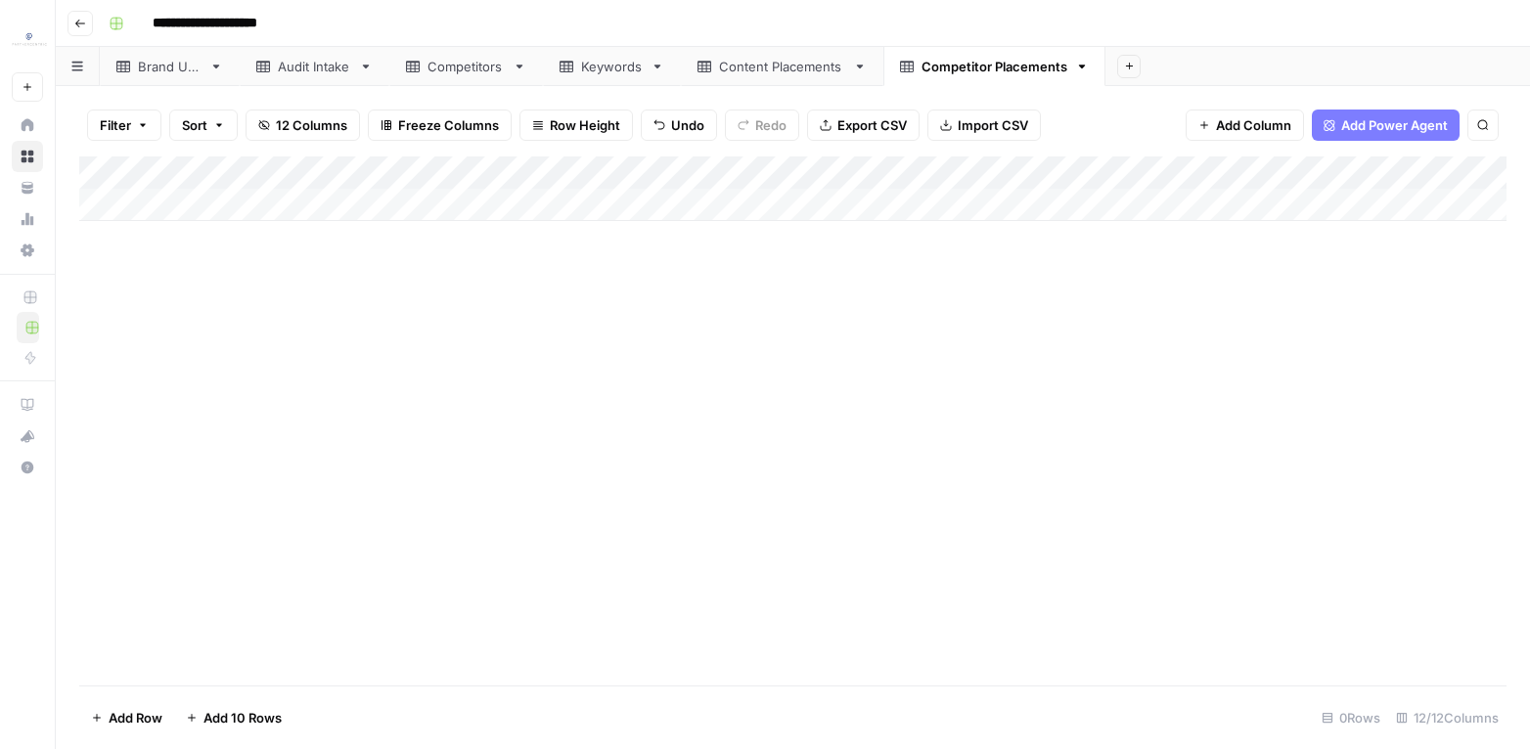
click at [594, 74] on div "Keywords" at bounding box center [612, 67] width 62 height 20
click at [474, 72] on div "Competitors" at bounding box center [466, 67] width 77 height 20
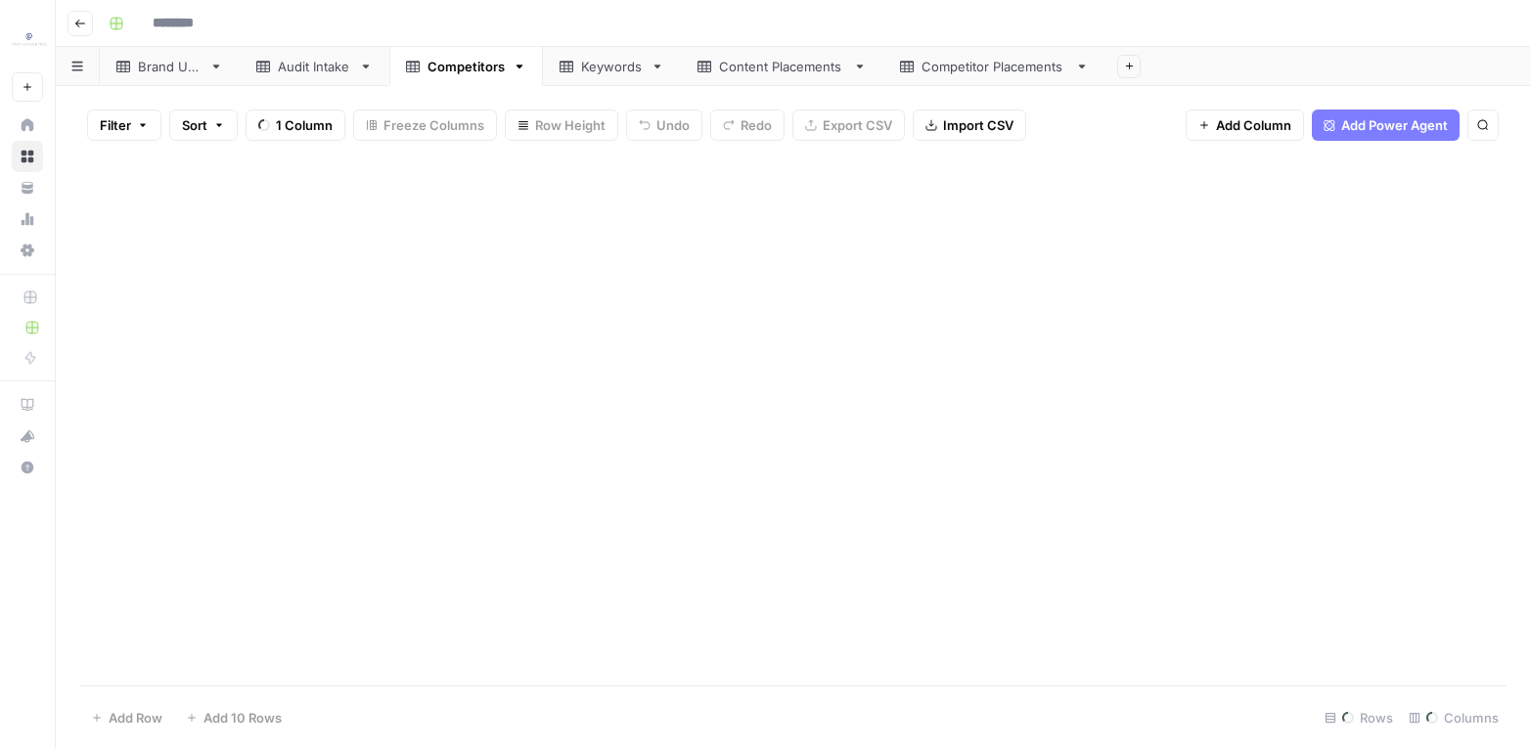
type input "**********"
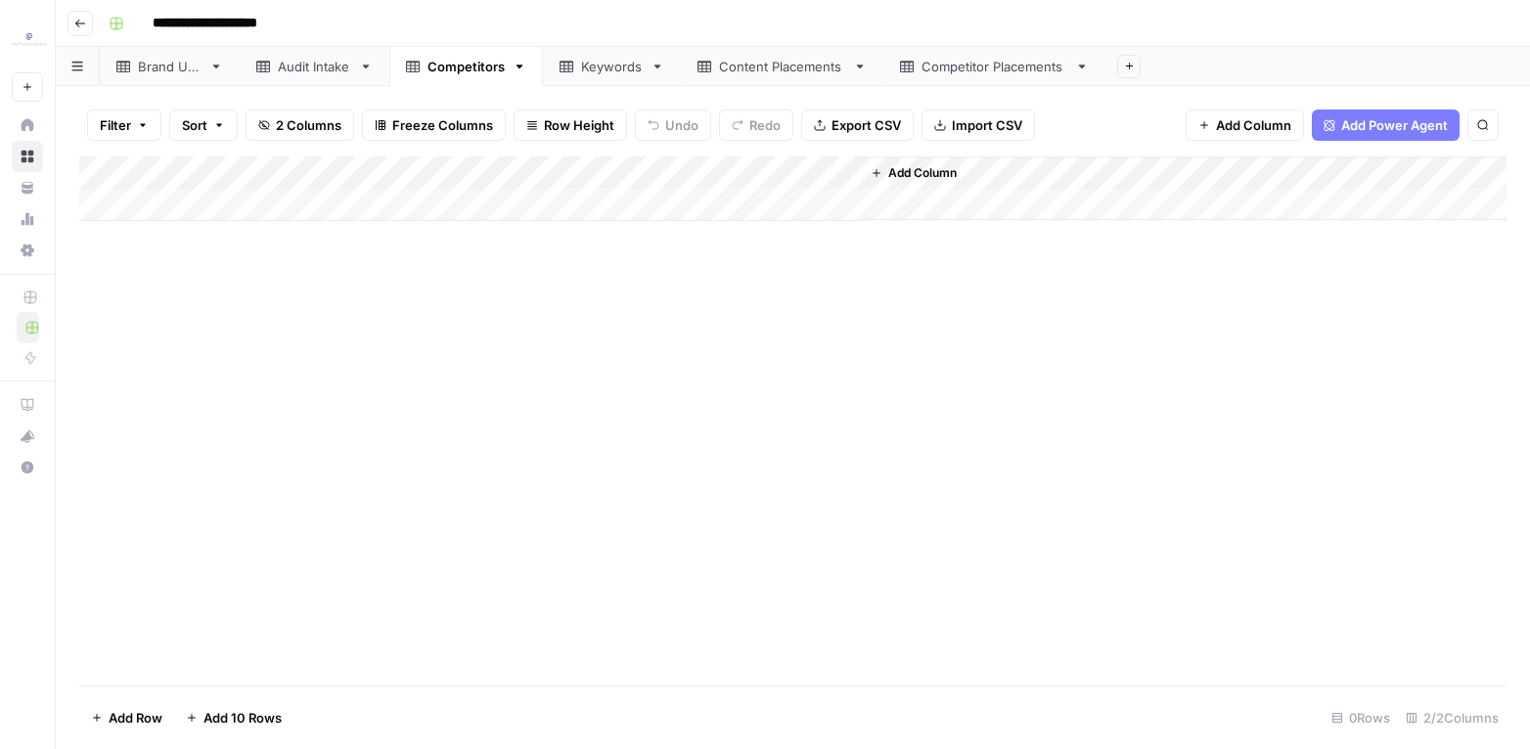
click at [601, 68] on div "Keywords" at bounding box center [612, 67] width 62 height 20
click at [182, 215] on div "Add Column" at bounding box center [792, 189] width 1427 height 65
click at [177, 250] on div "Add Column" at bounding box center [792, 206] width 1427 height 98
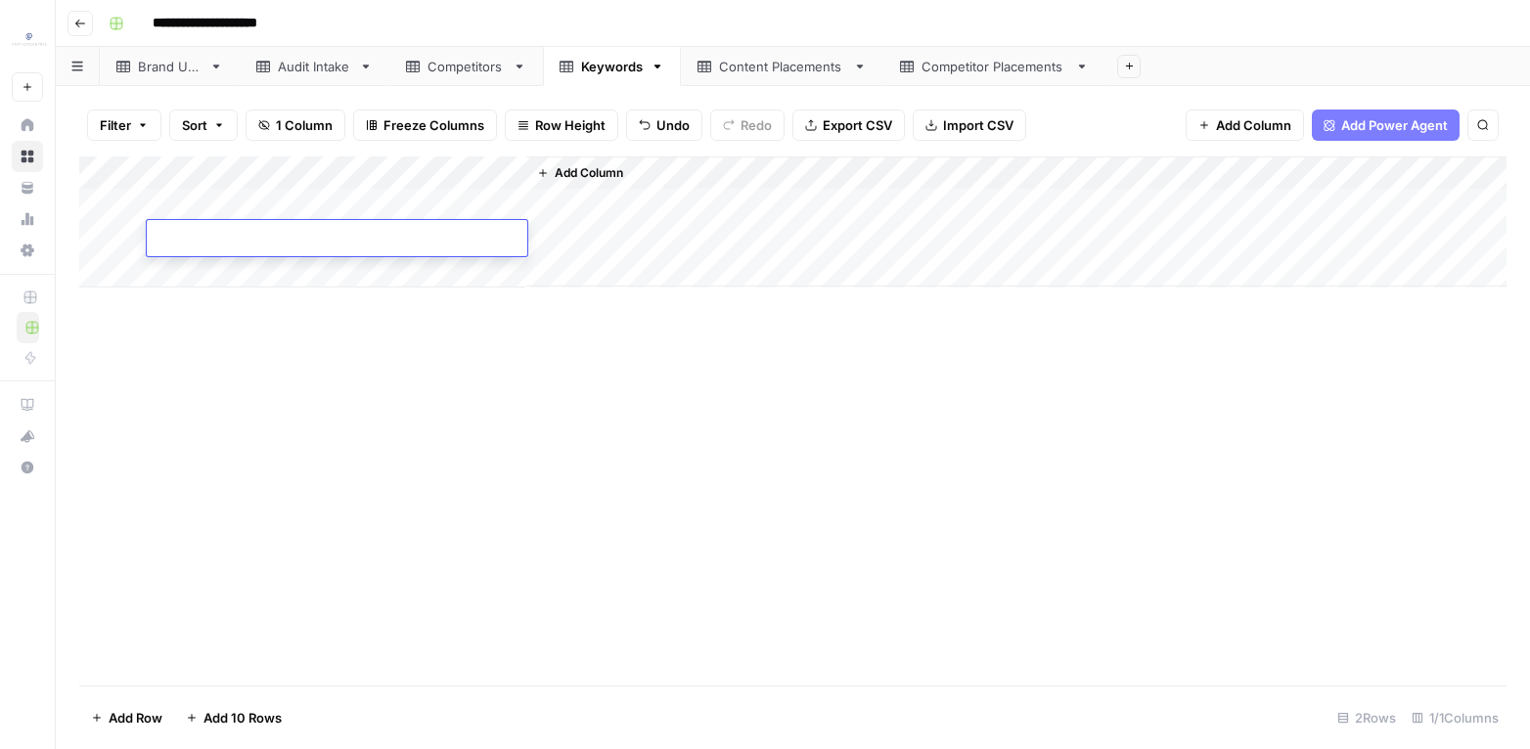
click at [201, 322] on div "Add Column" at bounding box center [792, 421] width 1427 height 529
click at [229, 191] on div "Add Column" at bounding box center [792, 222] width 1427 height 131
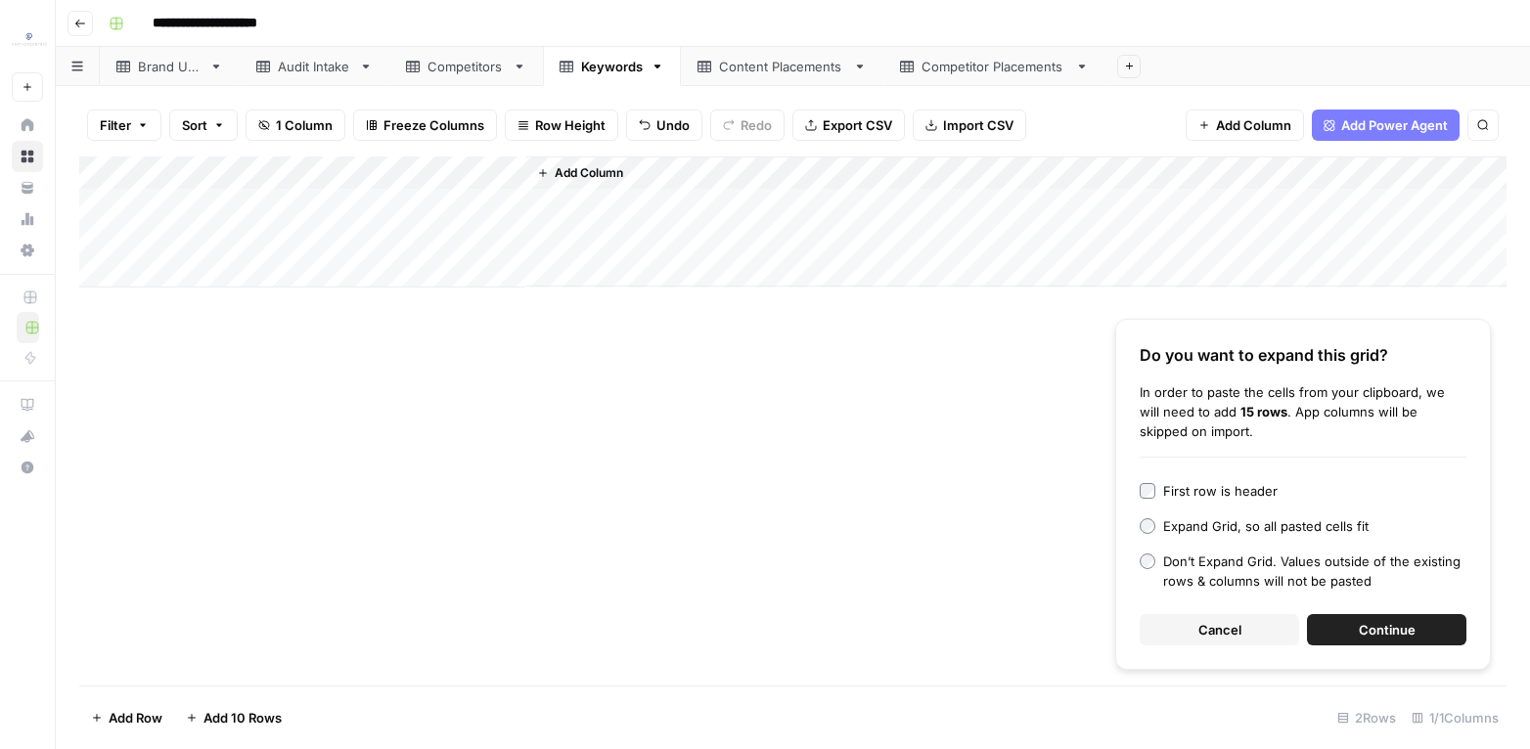
click at [1164, 485] on div "First row is header" at bounding box center [1220, 491] width 114 height 20
click at [1444, 630] on button "Continue" at bounding box center [1386, 629] width 159 height 31
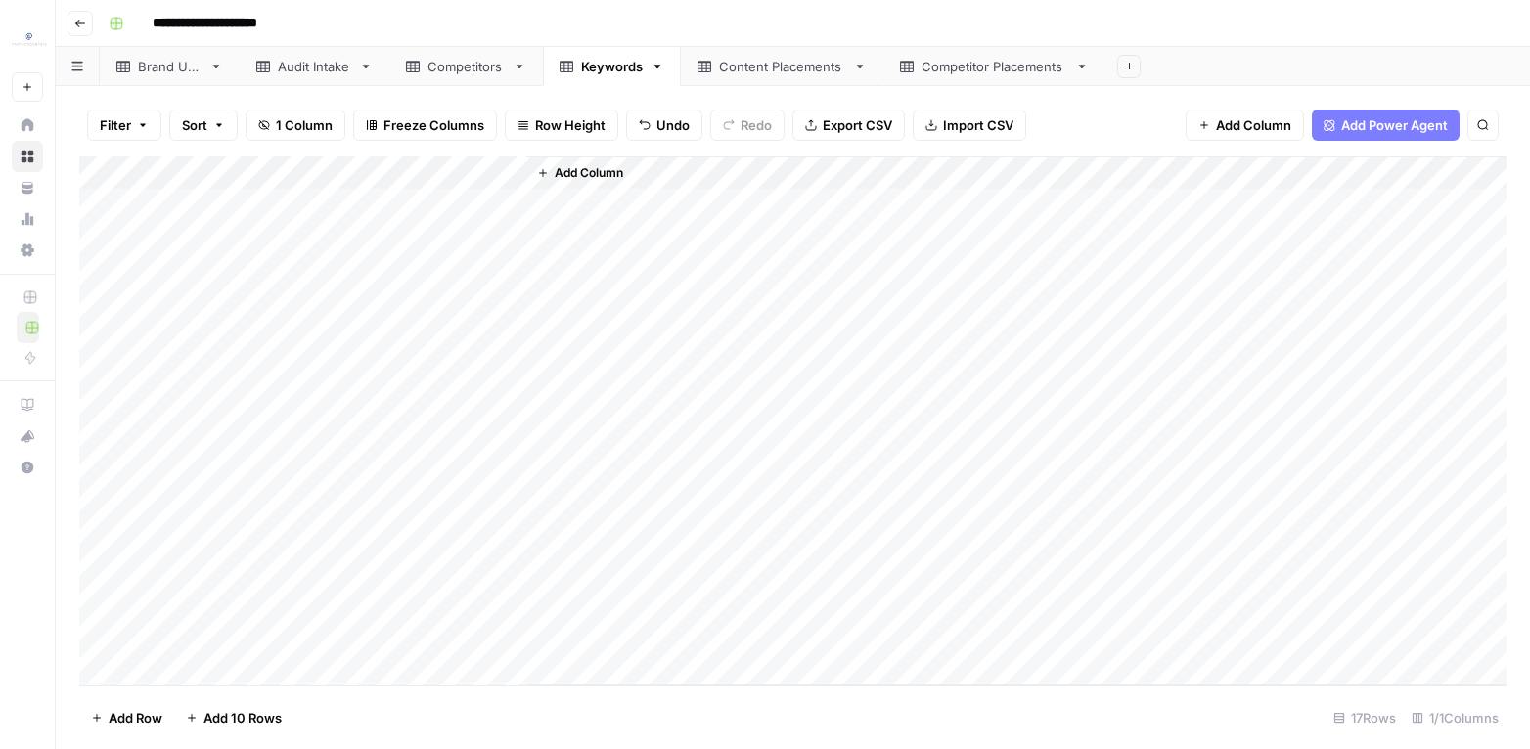
click at [407, 182] on div "Add Column" at bounding box center [792, 422] width 1427 height 530
click at [286, 308] on span "Sort Ascending" at bounding box center [271, 310] width 171 height 20
click at [319, 176] on div "Add Column" at bounding box center [792, 422] width 1427 height 530
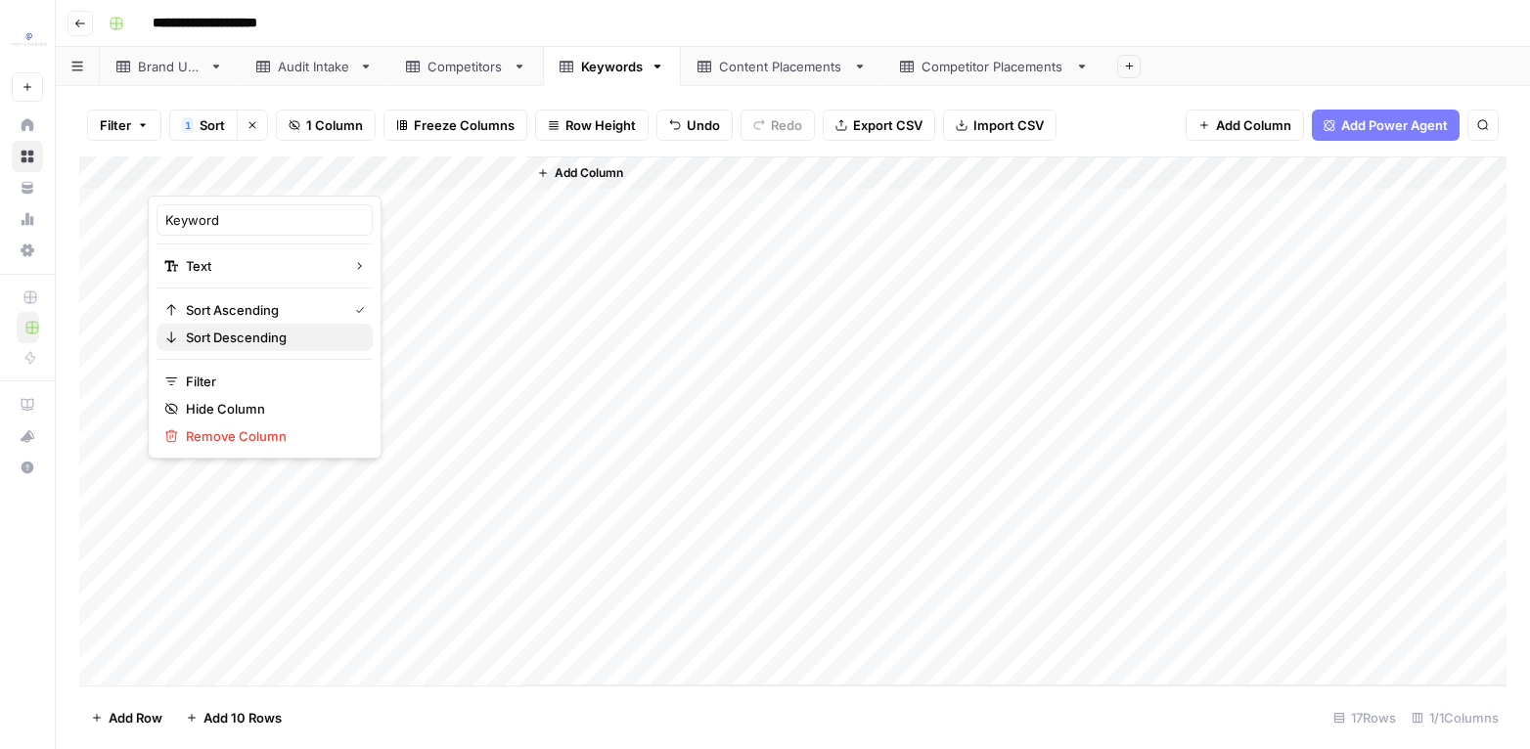
click at [256, 337] on span "Sort Descending" at bounding box center [271, 338] width 171 height 20
click at [113, 409] on div "Add Column" at bounding box center [792, 422] width 1427 height 530
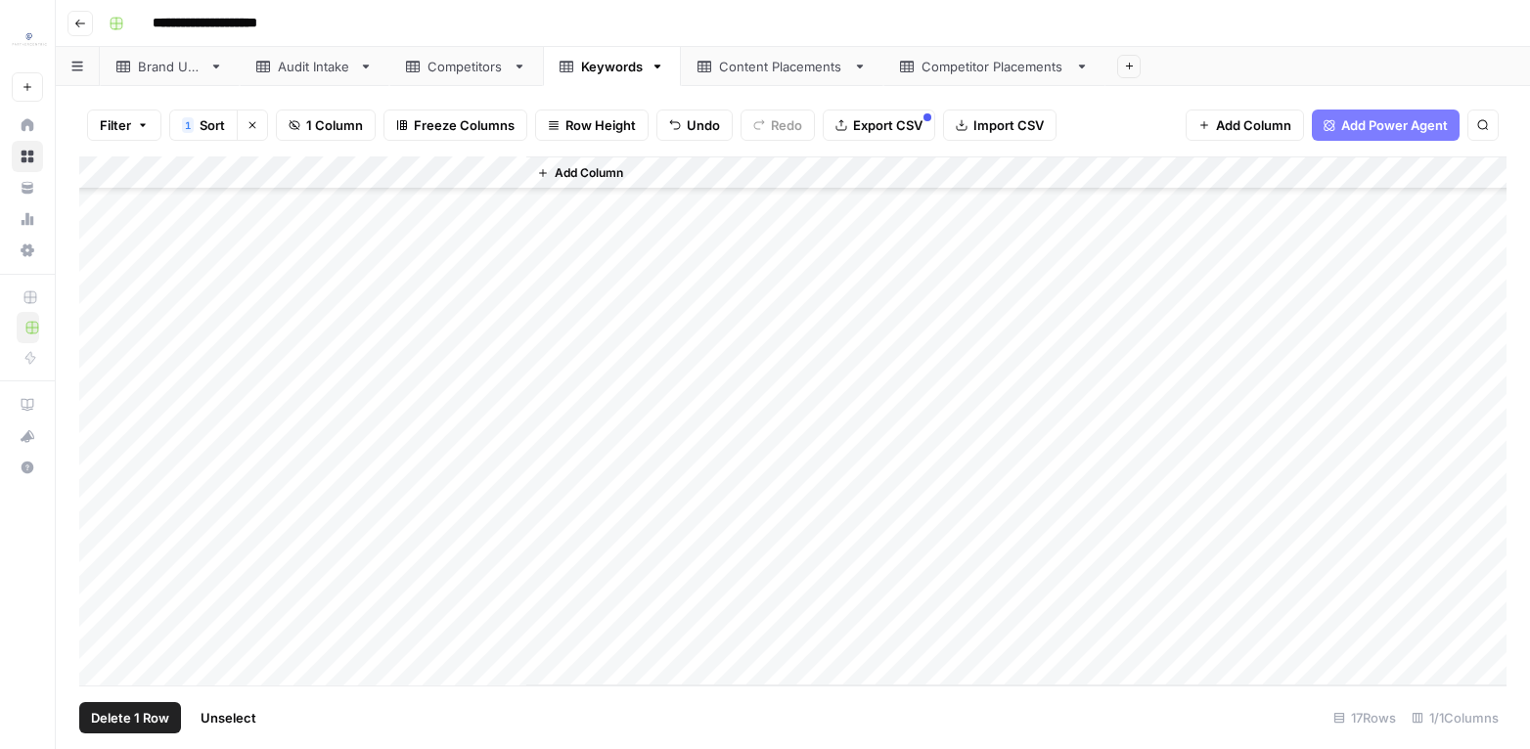
click at [109, 631] on div "Add Column" at bounding box center [792, 422] width 1427 height 530
click at [158, 719] on span "Delete 8 Rows" at bounding box center [134, 718] width 87 height 20
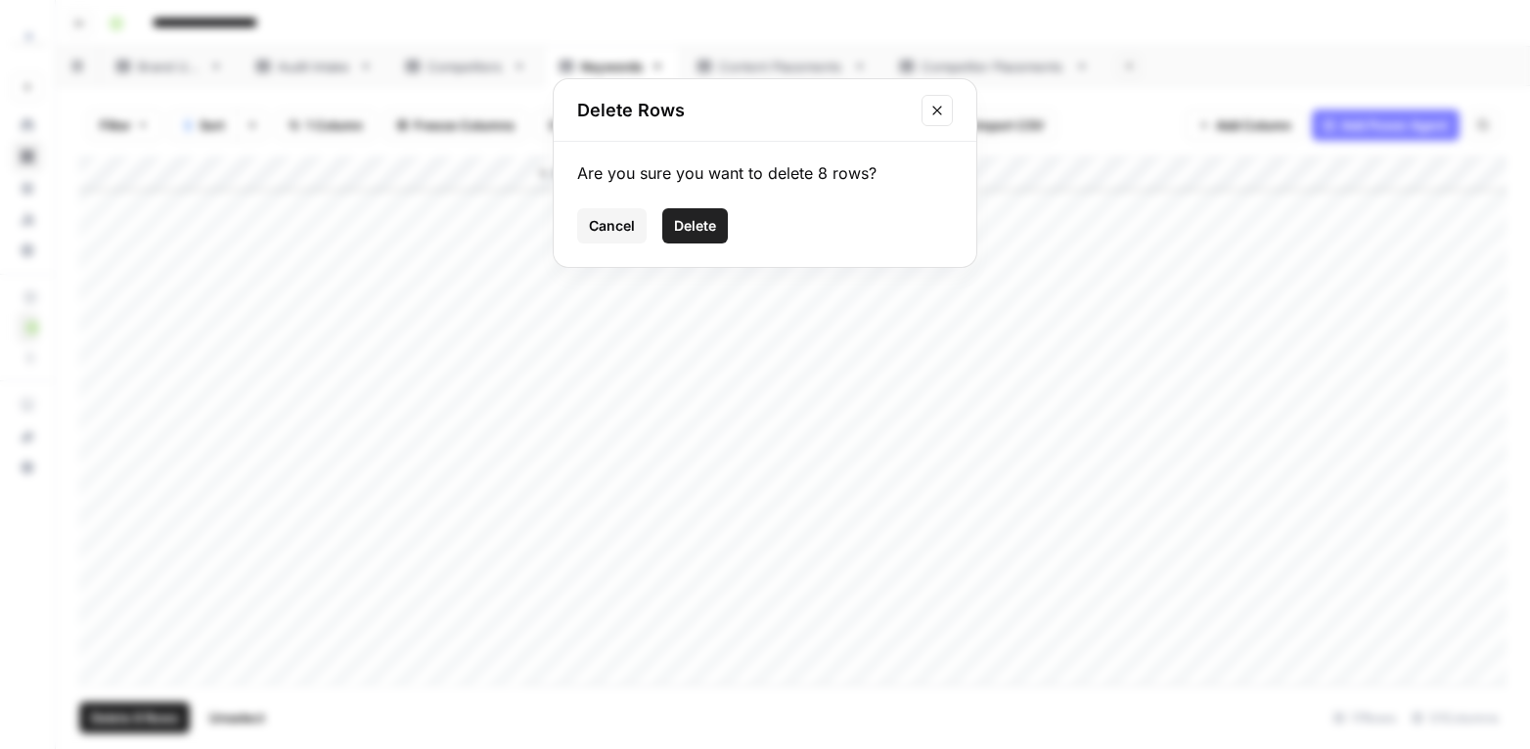
click at [697, 220] on span "Delete" at bounding box center [695, 226] width 42 height 20
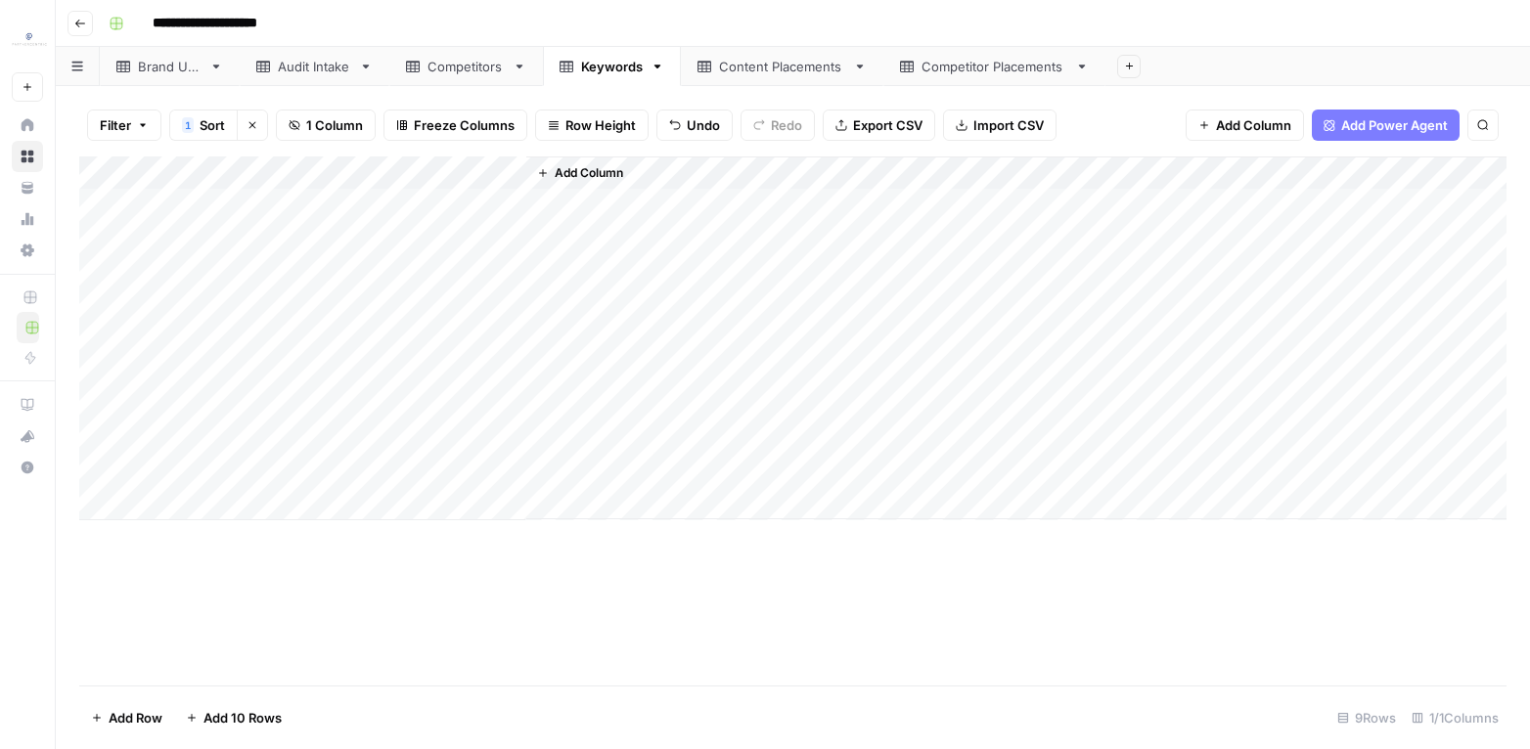
scroll to position [0, 0]
click at [452, 72] on div "Competitors" at bounding box center [466, 67] width 77 height 20
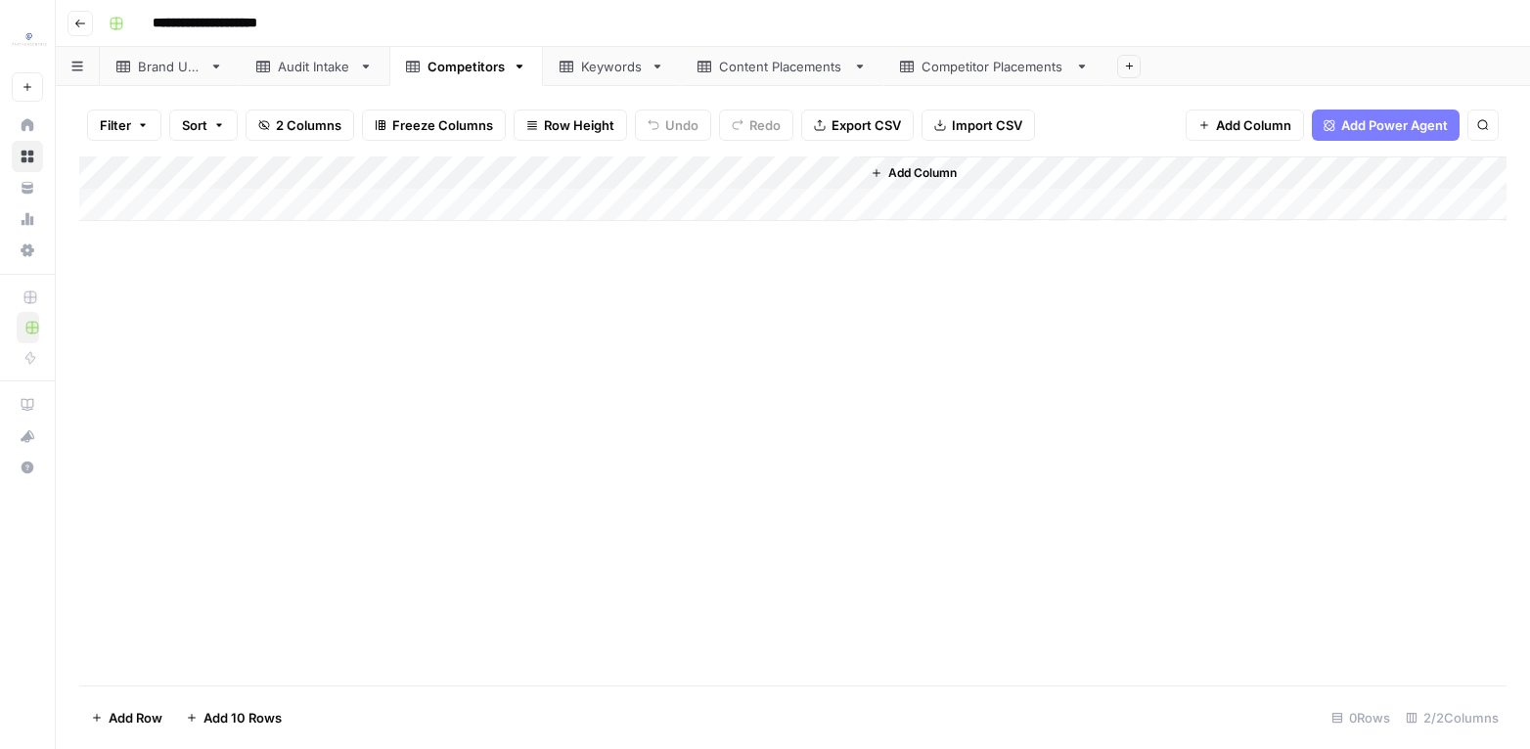
click at [291, 220] on div "Add Column" at bounding box center [792, 189] width 1427 height 65
click at [264, 246] on div "Add Column" at bounding box center [792, 206] width 1427 height 98
click at [273, 361] on div "Add Column" at bounding box center [792, 421] width 1427 height 529
click at [247, 205] on div "Add Column" at bounding box center [792, 222] width 1427 height 131
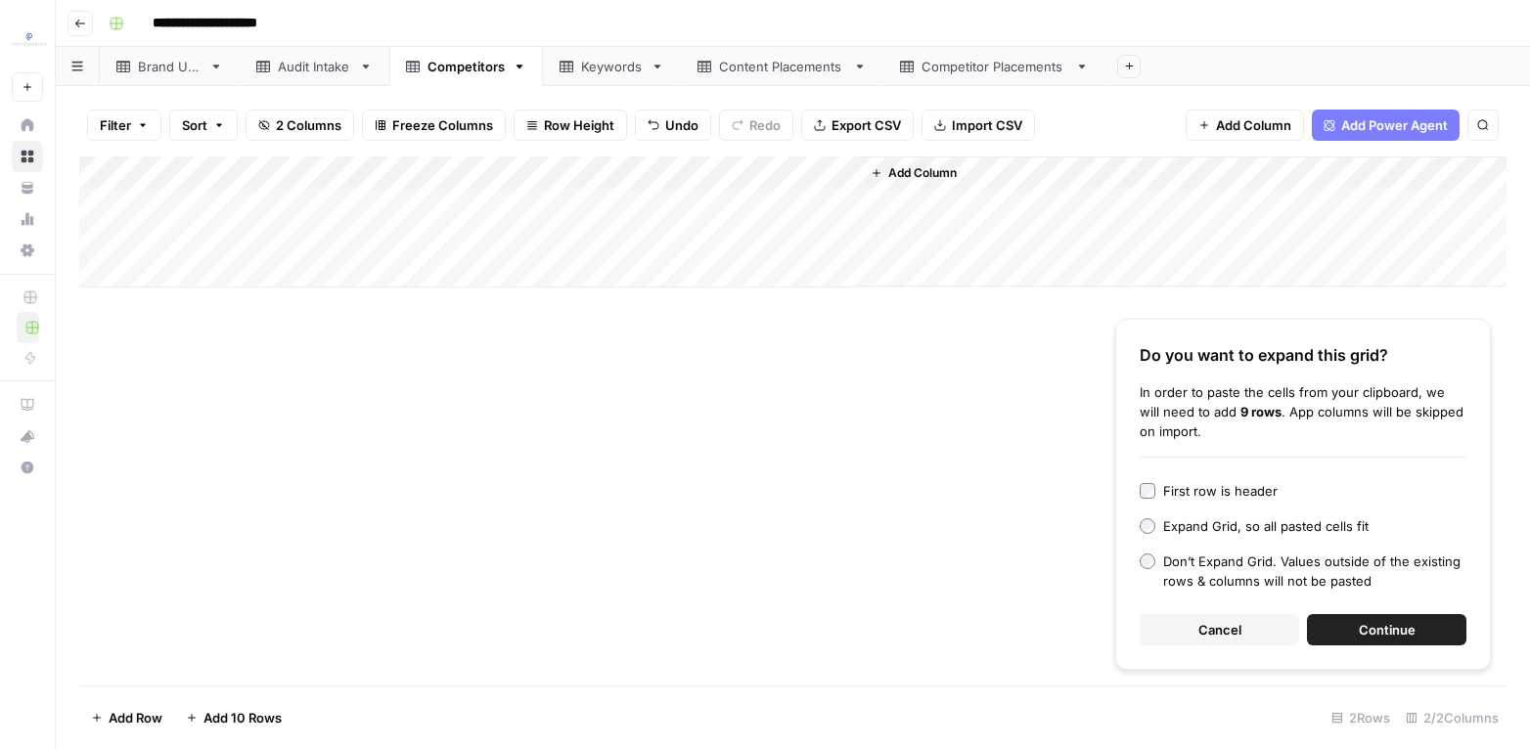
click at [1239, 498] on div "First row is header" at bounding box center [1220, 491] width 114 height 20
click at [1361, 632] on span "Continue" at bounding box center [1387, 630] width 57 height 20
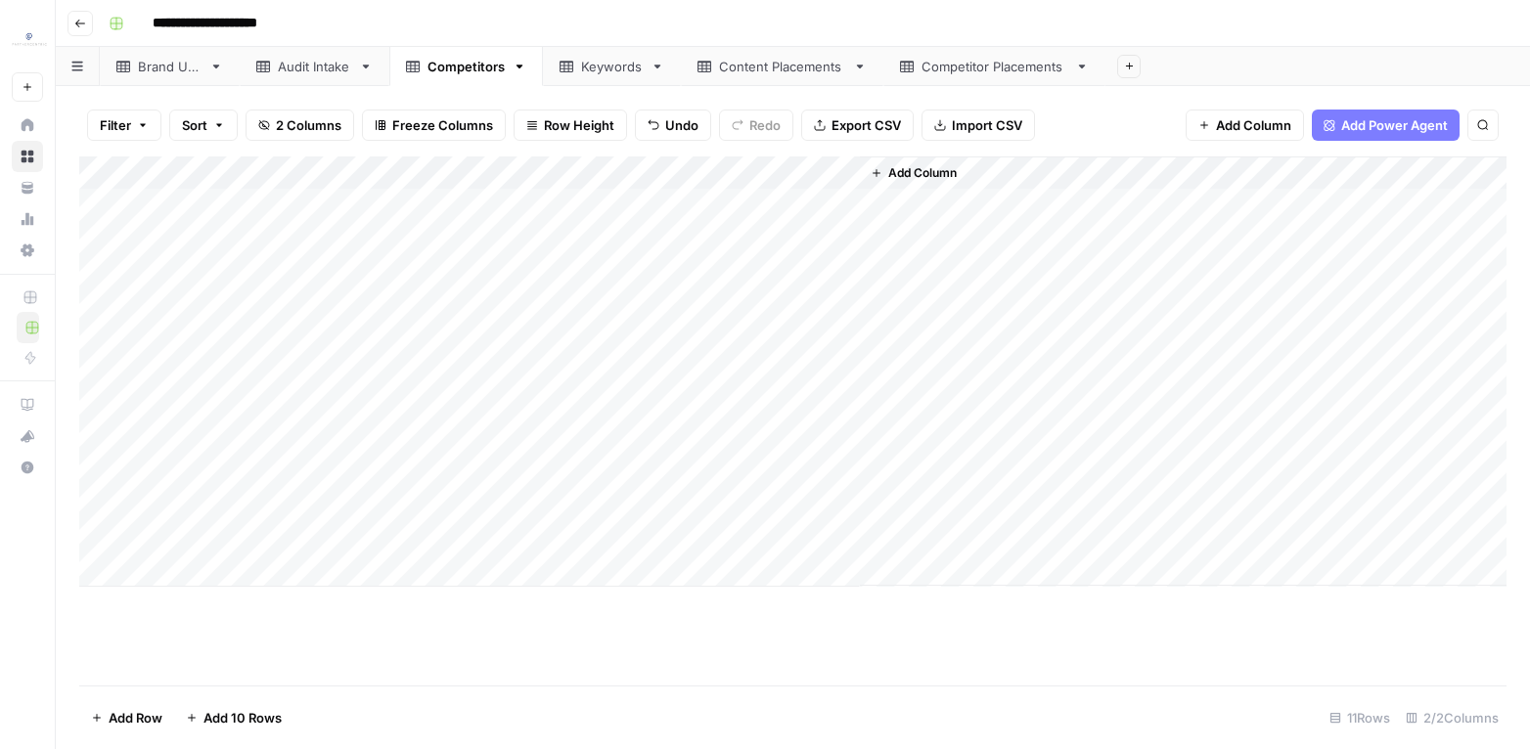
click at [419, 197] on div "Add Column" at bounding box center [792, 372] width 1427 height 430
click at [417, 212] on div "Add Column" at bounding box center [792, 372] width 1427 height 430
click at [160, 65] on div "Brand URL" at bounding box center [170, 67] width 64 height 20
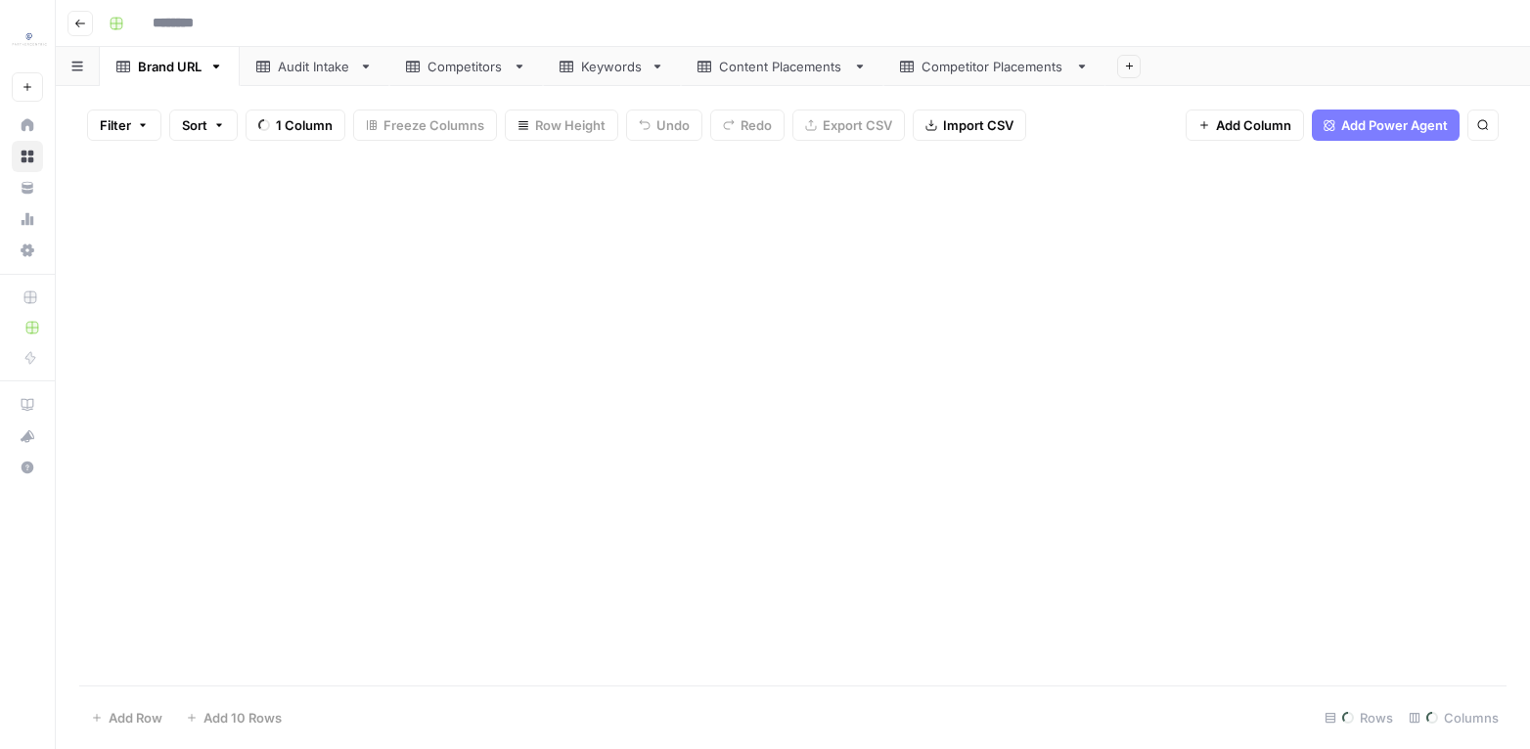
type input "**********"
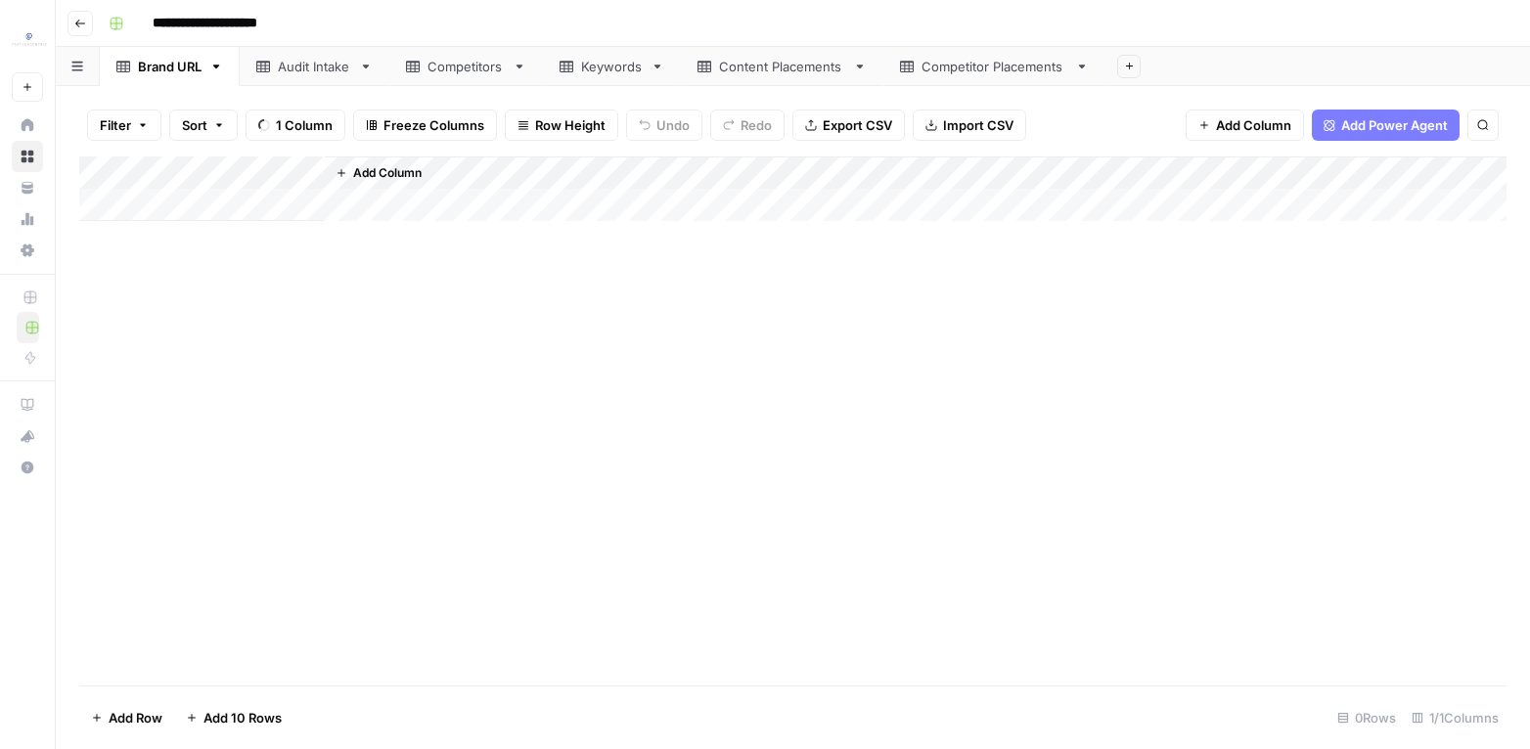
click at [250, 202] on div "Add Column" at bounding box center [792, 206] width 1427 height 98
click at [250, 202] on div "Add Column" at bounding box center [792, 189] width 1427 height 65
type textarea "**********"
click at [247, 326] on div "Add Column" at bounding box center [792, 421] width 1427 height 529
click at [486, 65] on div "Competitors" at bounding box center [466, 67] width 77 height 20
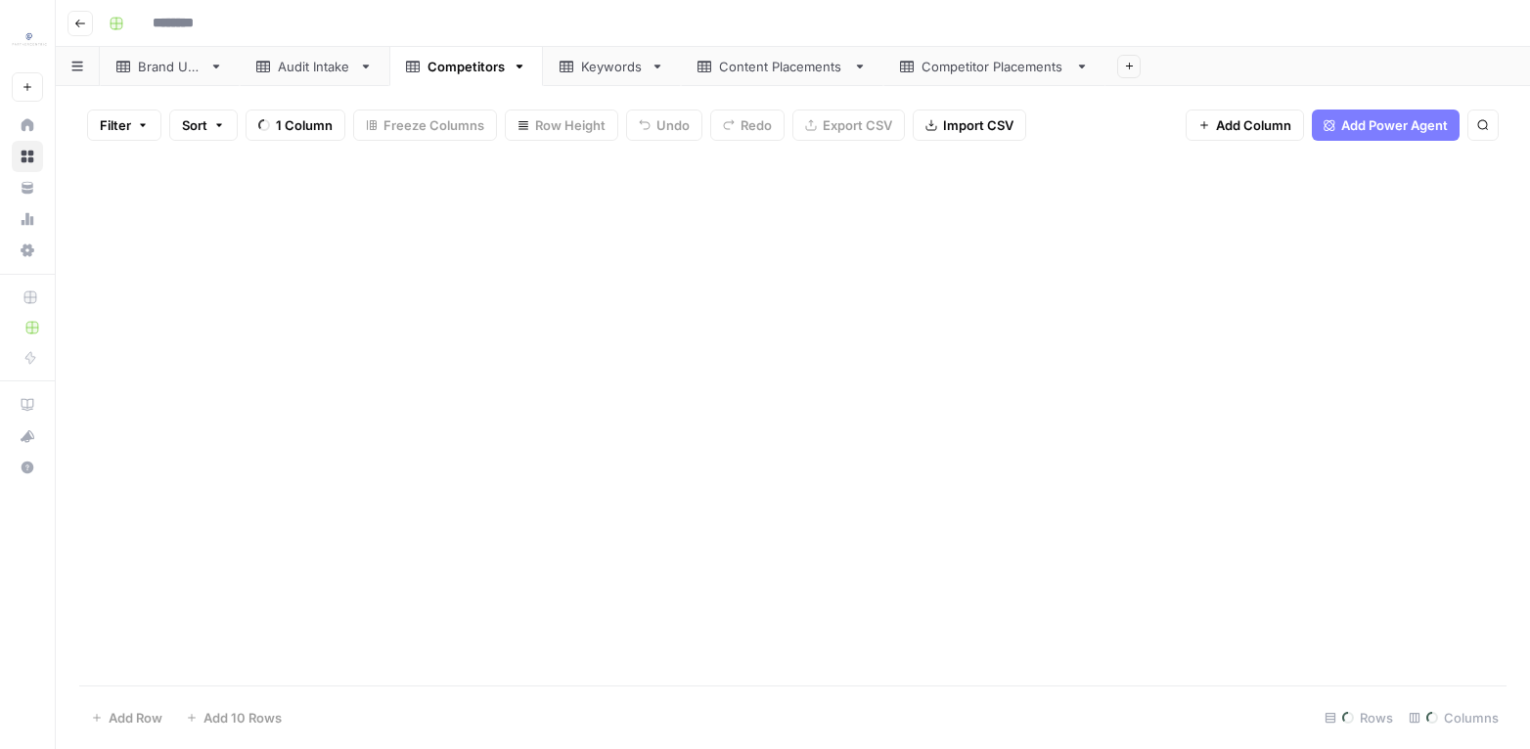
type input "**********"
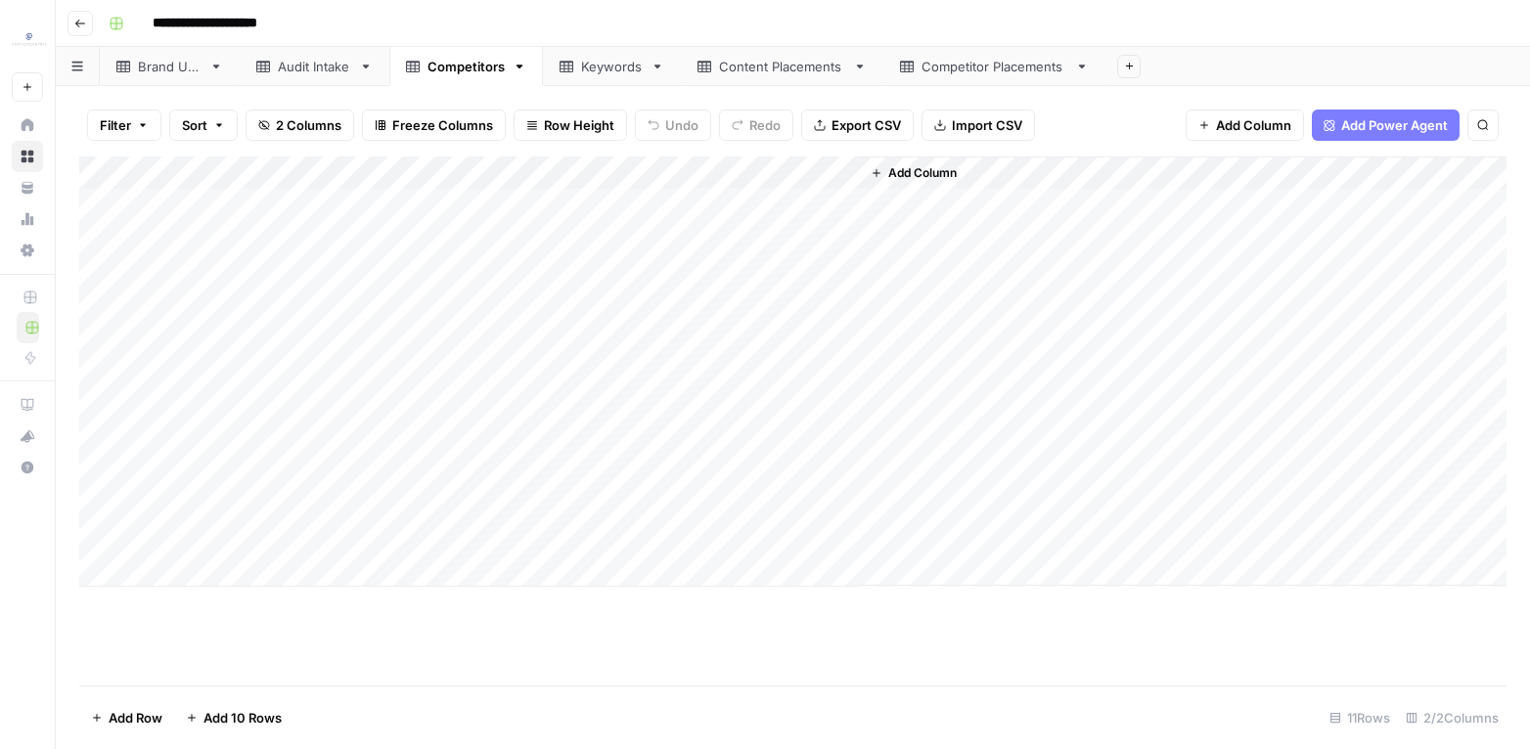
click at [664, 82] on link "Keywords" at bounding box center [612, 66] width 138 height 39
click at [478, 76] on link "Competitors" at bounding box center [466, 66] width 154 height 39
click at [588, 71] on div "Keywords" at bounding box center [612, 67] width 62 height 20
click at [766, 76] on link "Content Placements" at bounding box center [782, 66] width 203 height 39
click at [1062, 65] on link "Competitor Placements" at bounding box center [994, 66] width 222 height 39
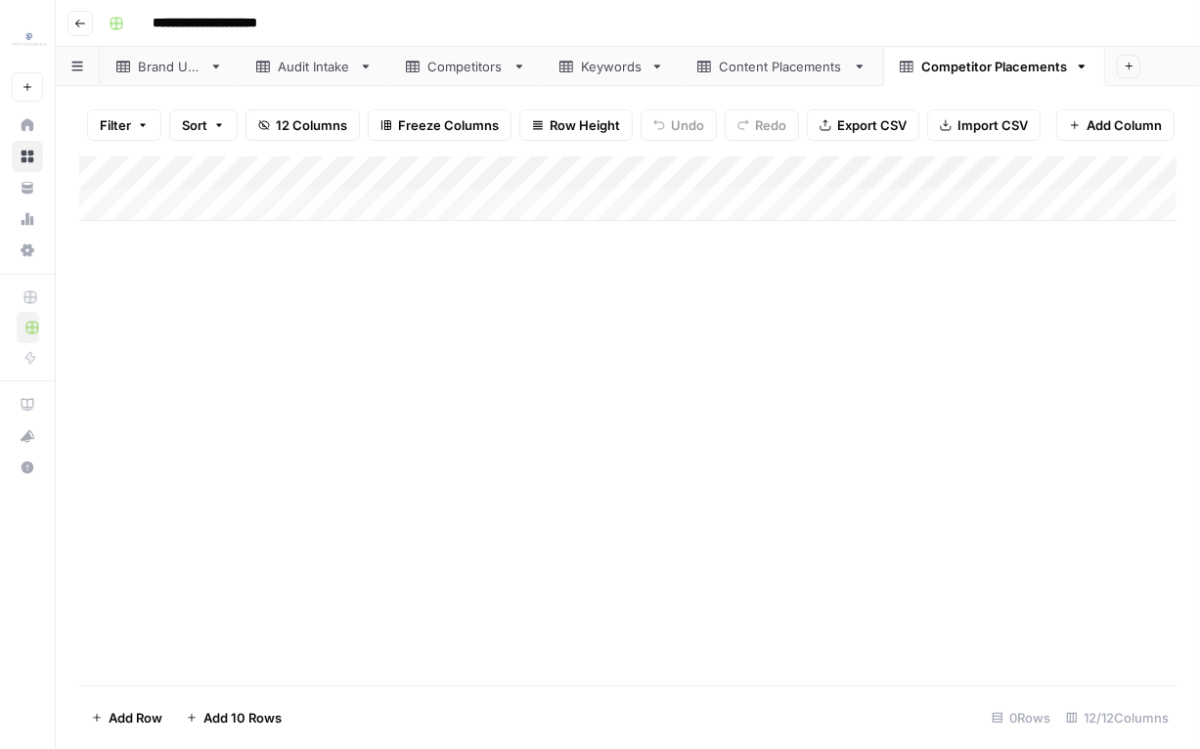
click at [343, 73] on div "Audit Intake" at bounding box center [314, 67] width 73 height 20
click at [452, 68] on div "Competitors" at bounding box center [466, 67] width 77 height 20
click at [343, 74] on div "Audit Intake" at bounding box center [314, 67] width 73 height 20
click at [814, 217] on div "Add Column" at bounding box center [628, 422] width 1098 height 530
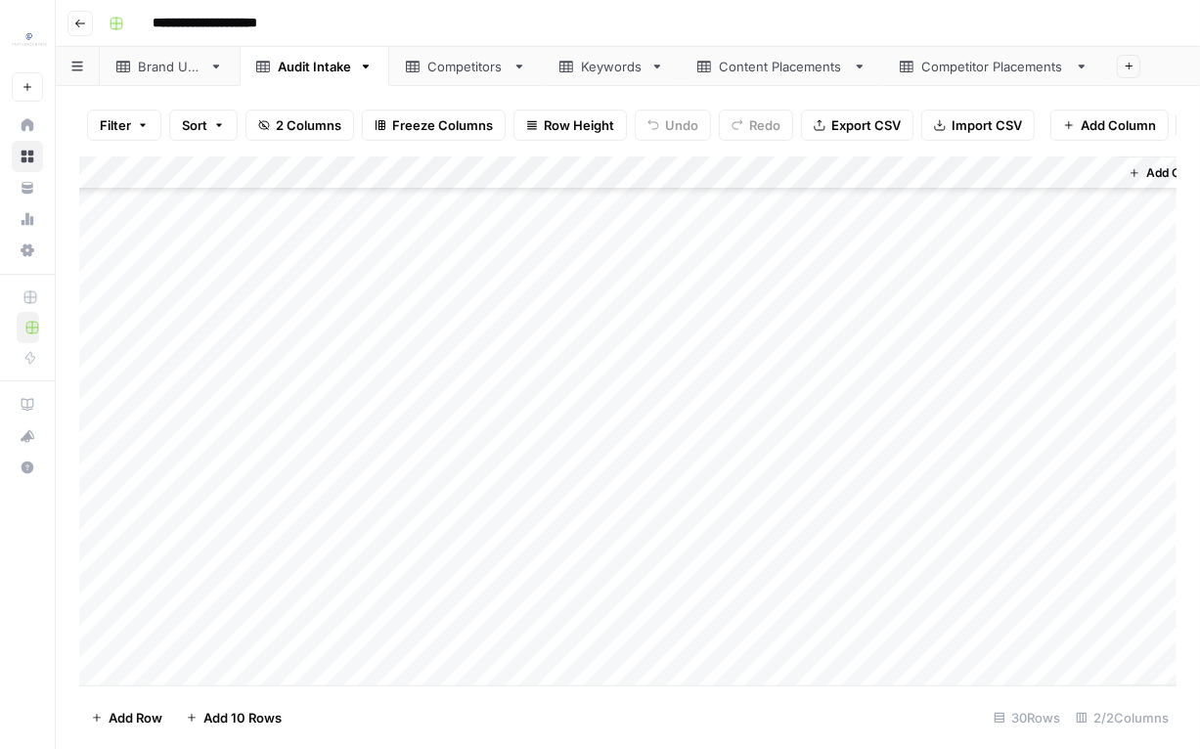
click at [788, 625] on div "Add Column" at bounding box center [628, 422] width 1098 height 530
click at [471, 66] on div "Competitors" at bounding box center [466, 67] width 77 height 20
click at [115, 504] on div "Add Column" at bounding box center [628, 422] width 1098 height 530
click at [121, 635] on div "Add Column" at bounding box center [628, 422] width 1098 height 530
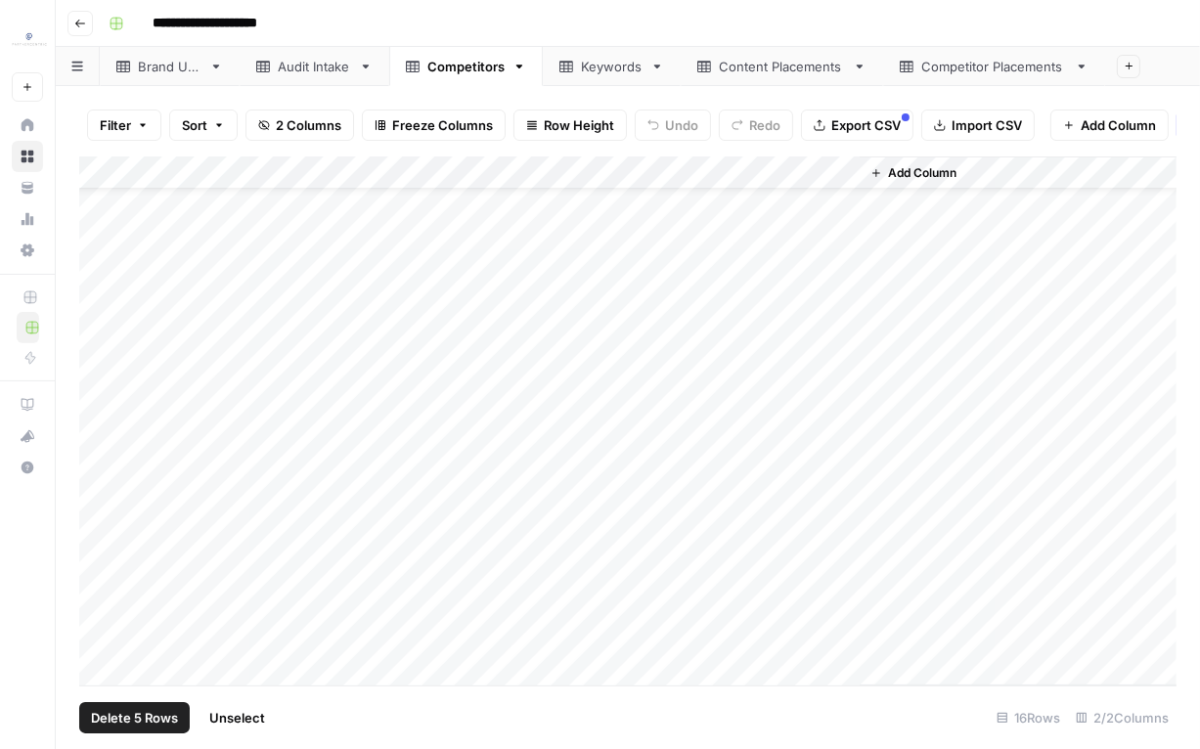
click at [121, 720] on span "Delete 5 Rows" at bounding box center [134, 718] width 87 height 20
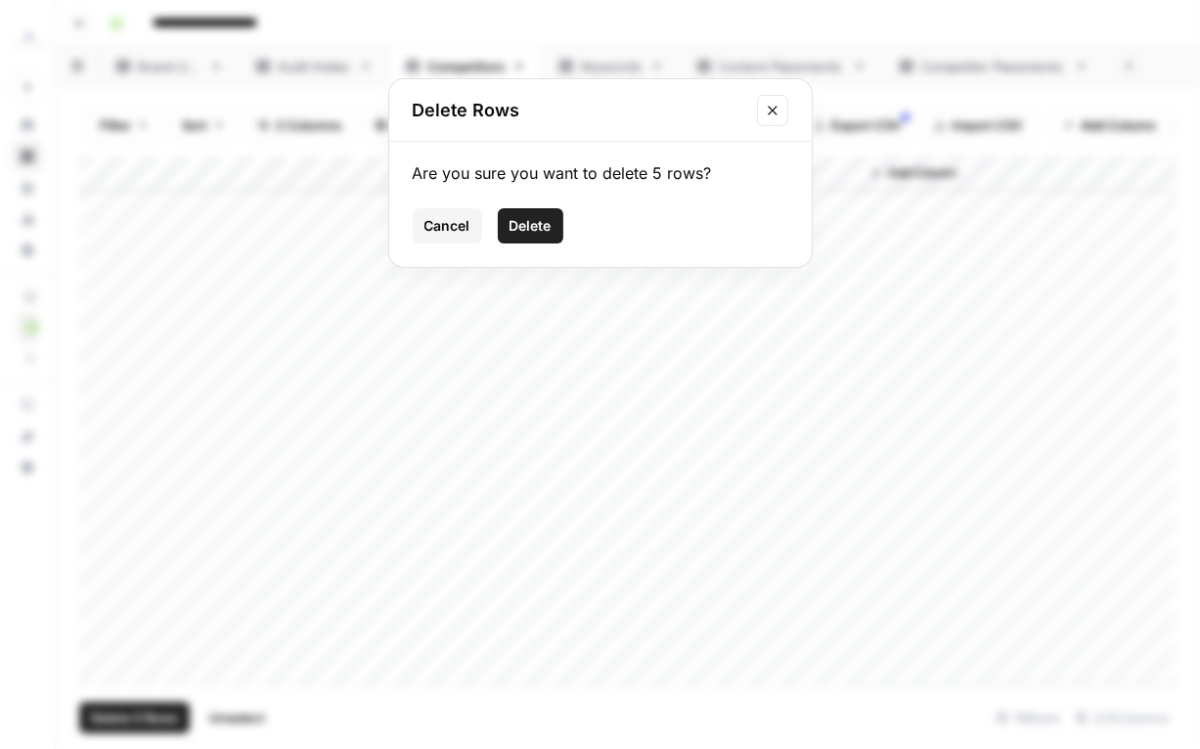
click at [514, 222] on span "Delete" at bounding box center [531, 226] width 42 height 20
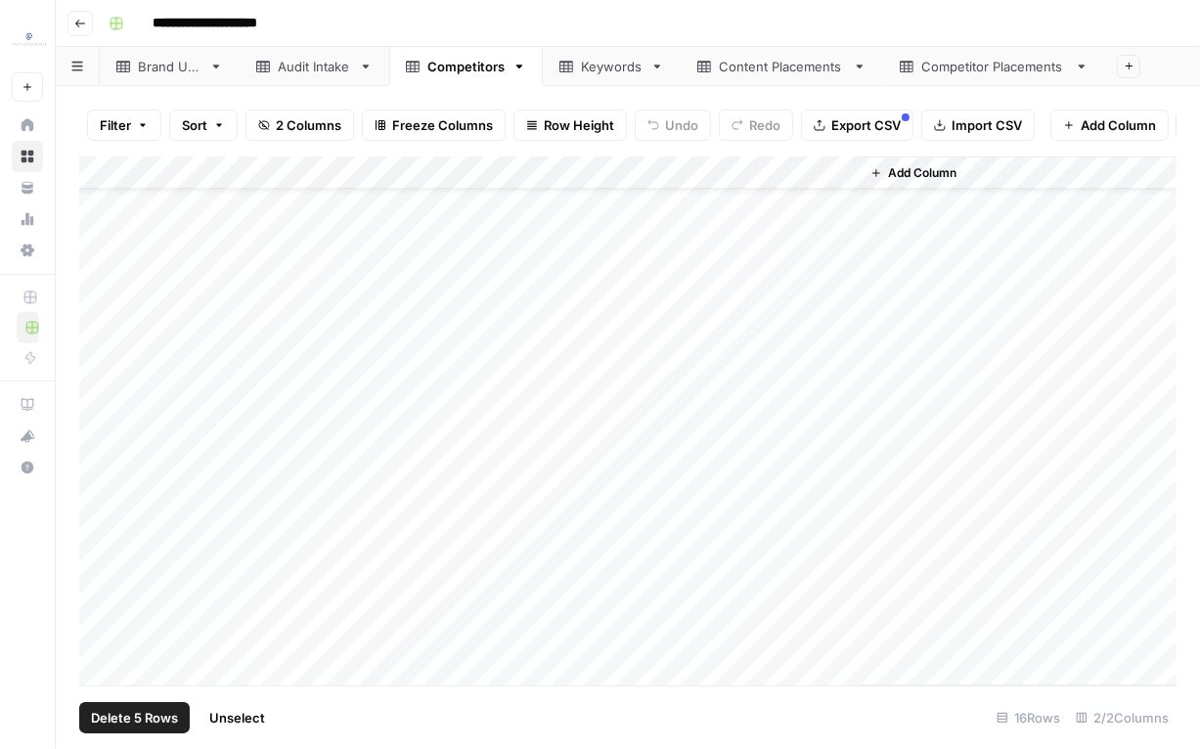
scroll to position [0, 0]
click at [610, 67] on div "Keywords" at bounding box center [612, 67] width 62 height 20
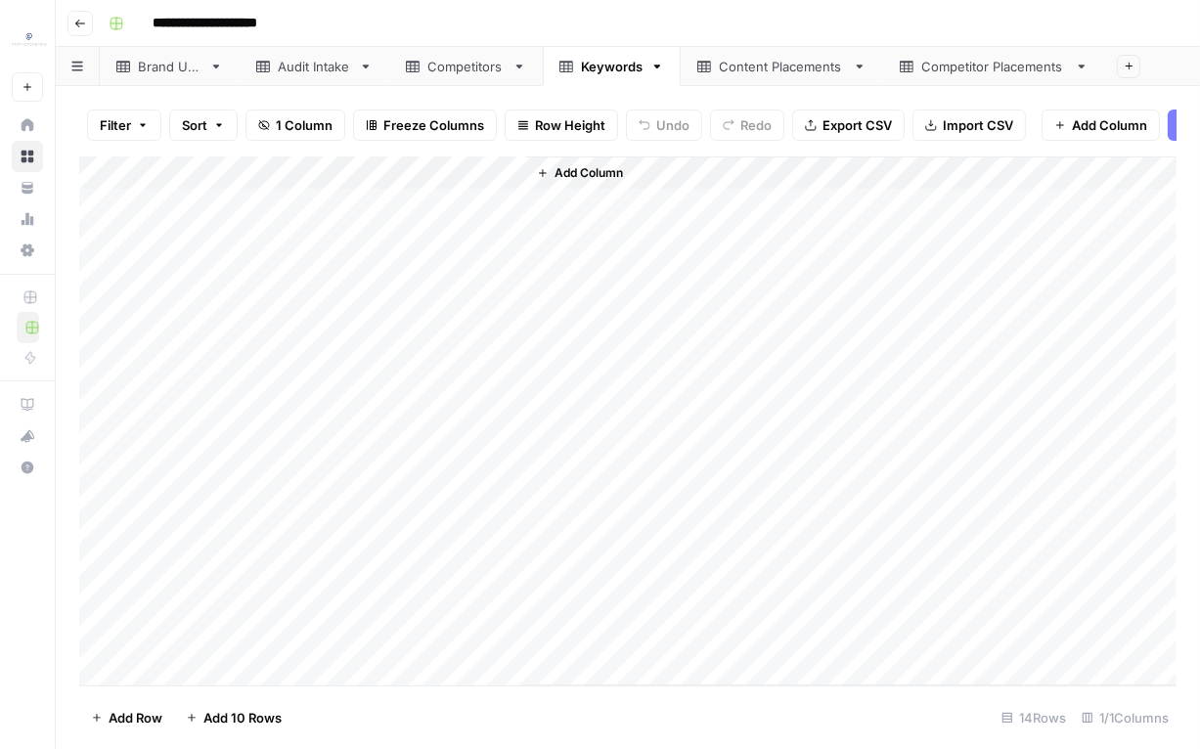
click at [125, 505] on div "Add Column" at bounding box center [628, 422] width 1098 height 530
click at [115, 642] on div "Add Column" at bounding box center [628, 422] width 1098 height 530
click at [145, 712] on span "Delete 5 Rows" at bounding box center [134, 718] width 87 height 20
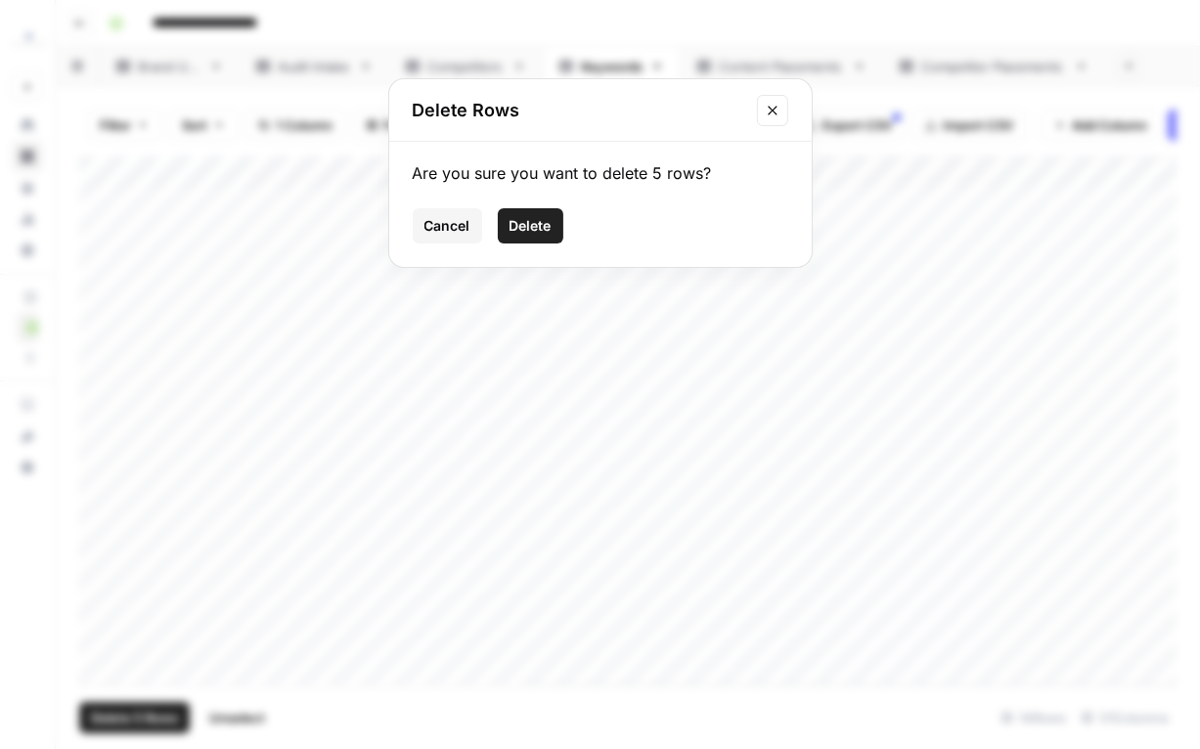
click at [538, 223] on span "Delete" at bounding box center [531, 226] width 42 height 20
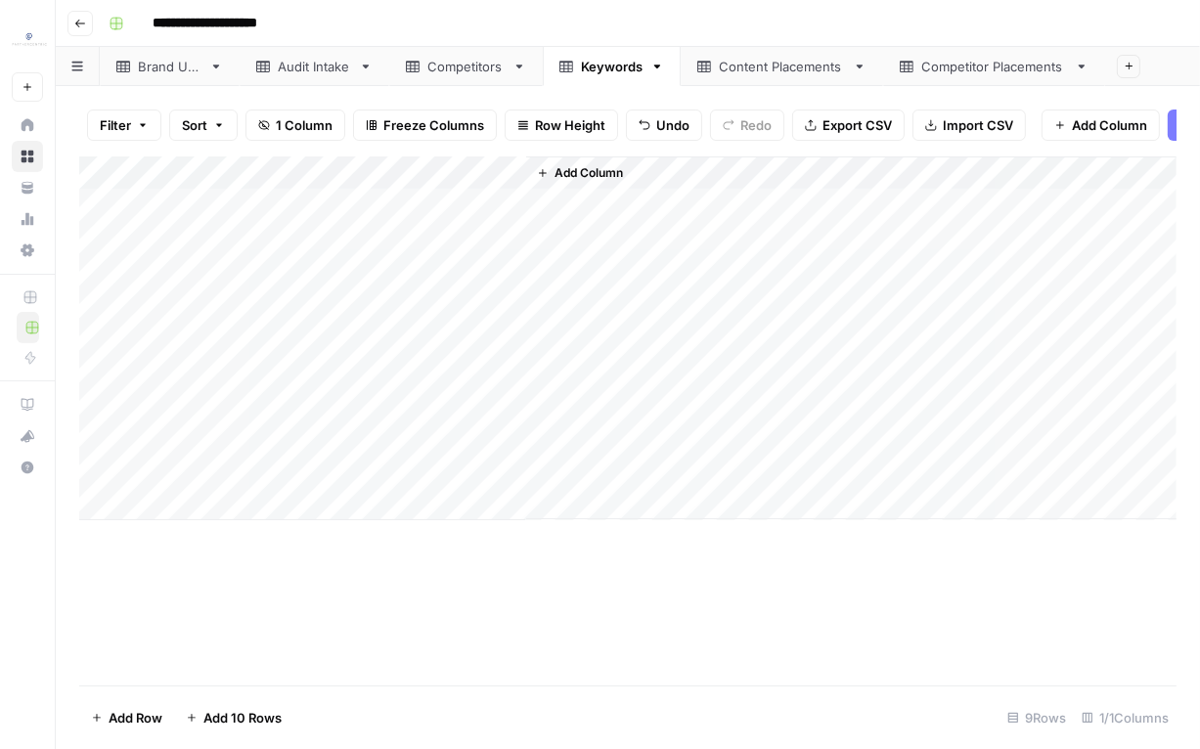
click at [755, 68] on div "Content Placements" at bounding box center [782, 67] width 126 height 20
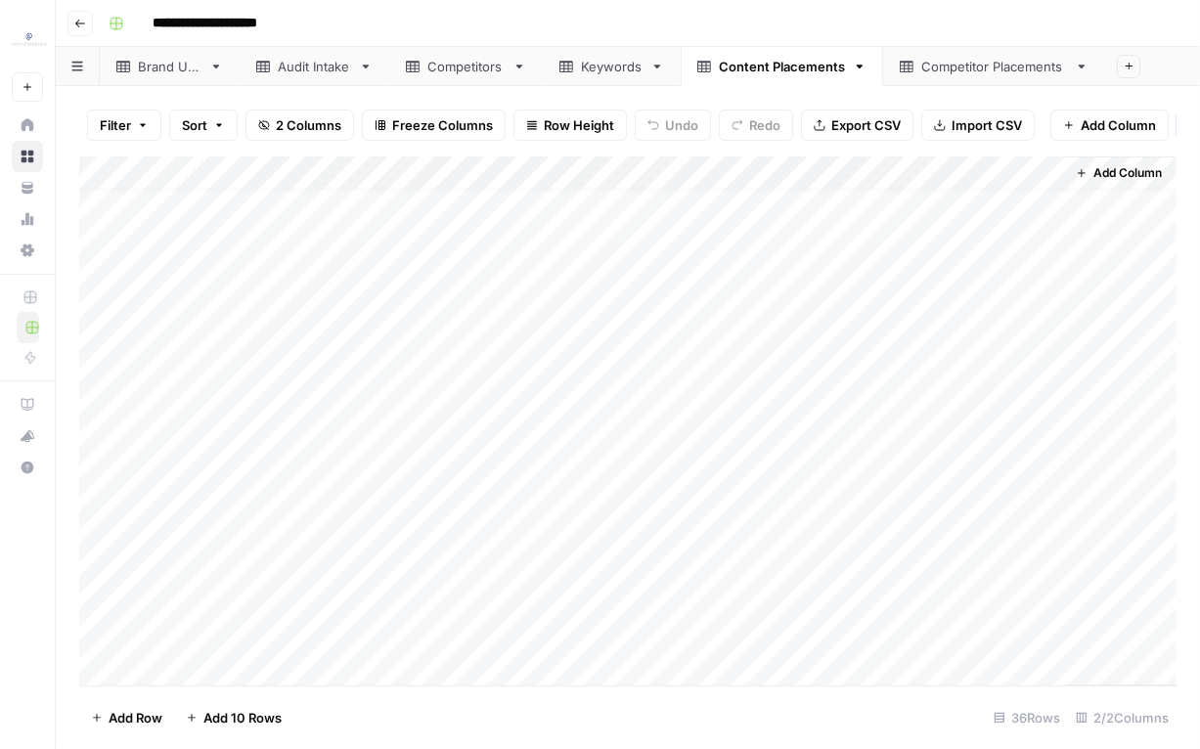
scroll to position [20, 0]
click at [104, 553] on div "Add Column" at bounding box center [628, 422] width 1098 height 530
click at [113, 549] on div "Add Column" at bounding box center [628, 422] width 1098 height 530
click at [115, 321] on div "Add Column" at bounding box center [628, 422] width 1098 height 530
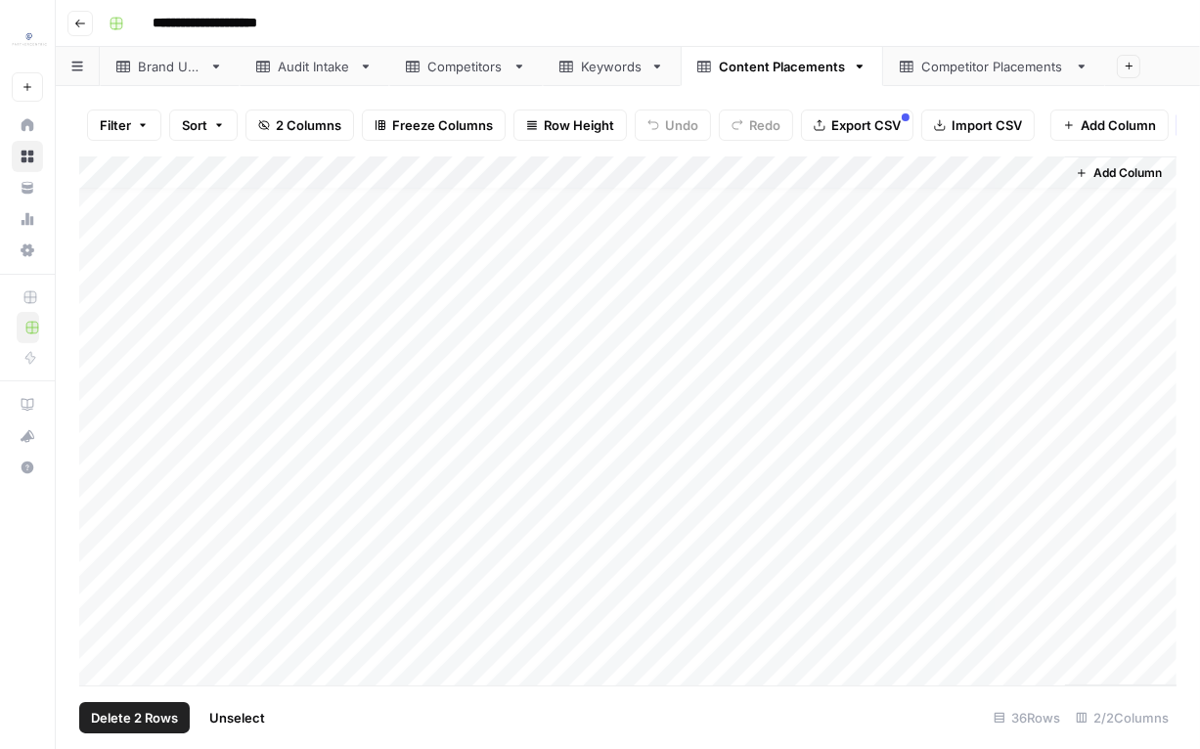
scroll to position [0, 0]
click at [112, 267] on div "Add Column" at bounding box center [628, 422] width 1098 height 530
click at [120, 371] on div "Add Column" at bounding box center [628, 422] width 1098 height 530
click at [120, 498] on div "Add Column" at bounding box center [628, 422] width 1098 height 530
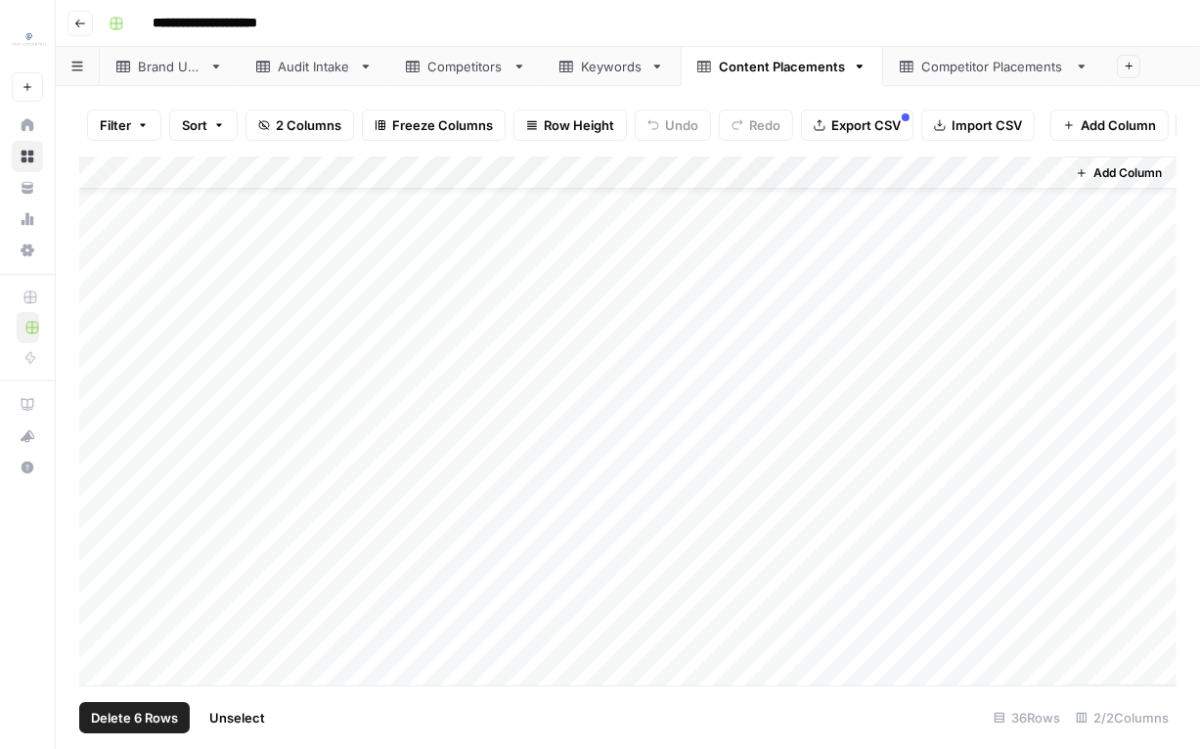
click at [113, 574] on div "Add Column" at bounding box center [628, 422] width 1098 height 530
click at [117, 518] on div "Add Column" at bounding box center [628, 422] width 1098 height 530
click at [117, 527] on div "Add Column" at bounding box center [628, 422] width 1098 height 530
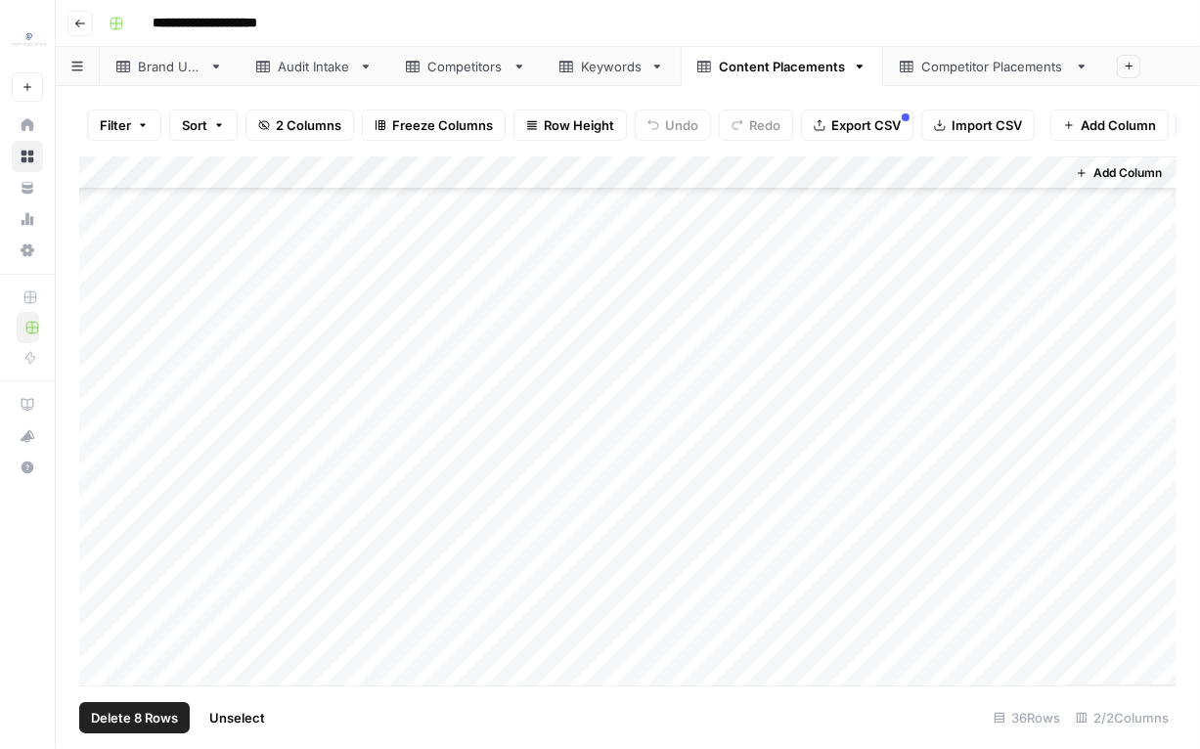
scroll to position [444, 0]
click at [119, 497] on div "Add Column" at bounding box center [628, 422] width 1098 height 530
click at [120, 534] on div "Add Column" at bounding box center [628, 422] width 1098 height 530
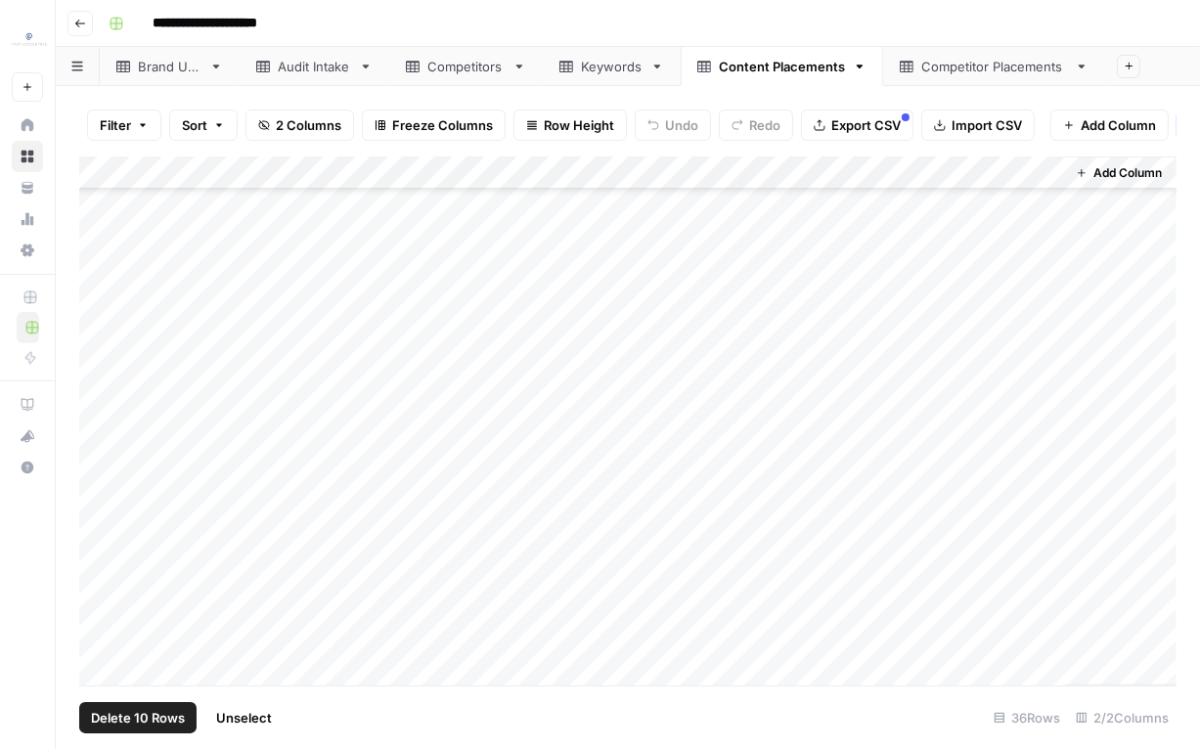
click at [119, 504] on div "Add Column" at bounding box center [628, 422] width 1098 height 530
click at [121, 520] on div "Add Column" at bounding box center [628, 422] width 1098 height 530
click at [112, 604] on div "Add Column" at bounding box center [628, 422] width 1098 height 530
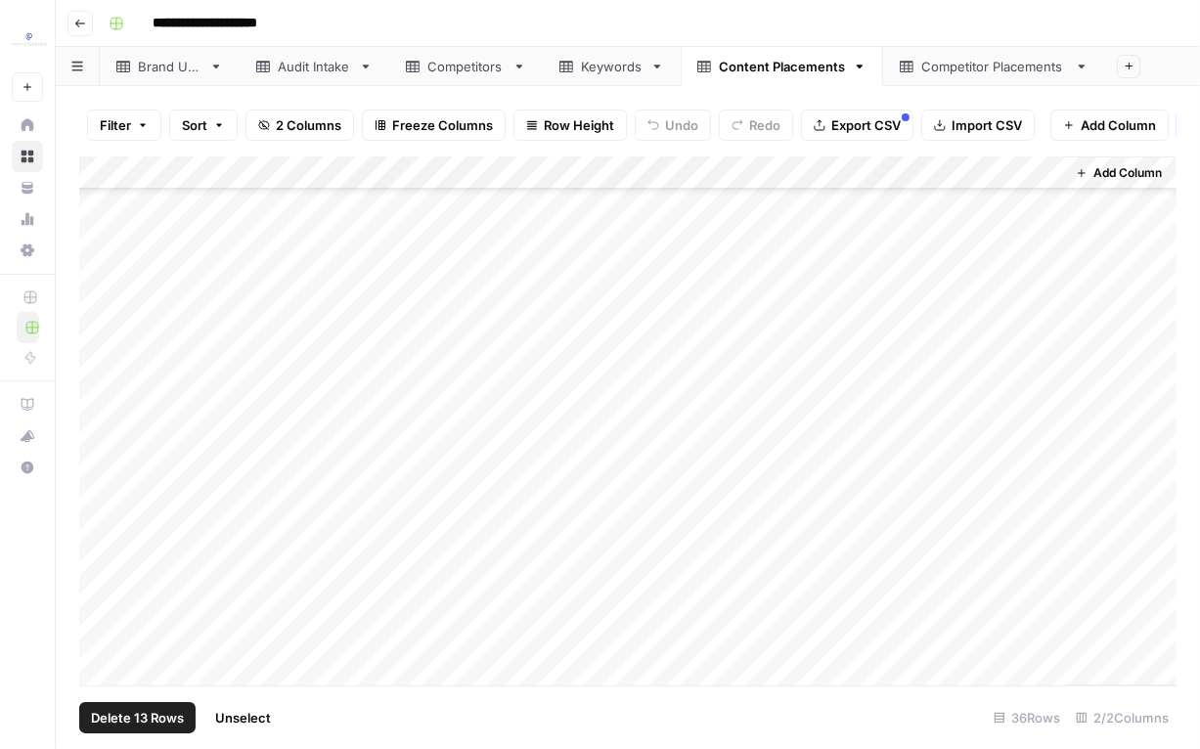
scroll to position [107, 0]
click at [142, 725] on span "Delete 13 Rows" at bounding box center [137, 718] width 93 height 20
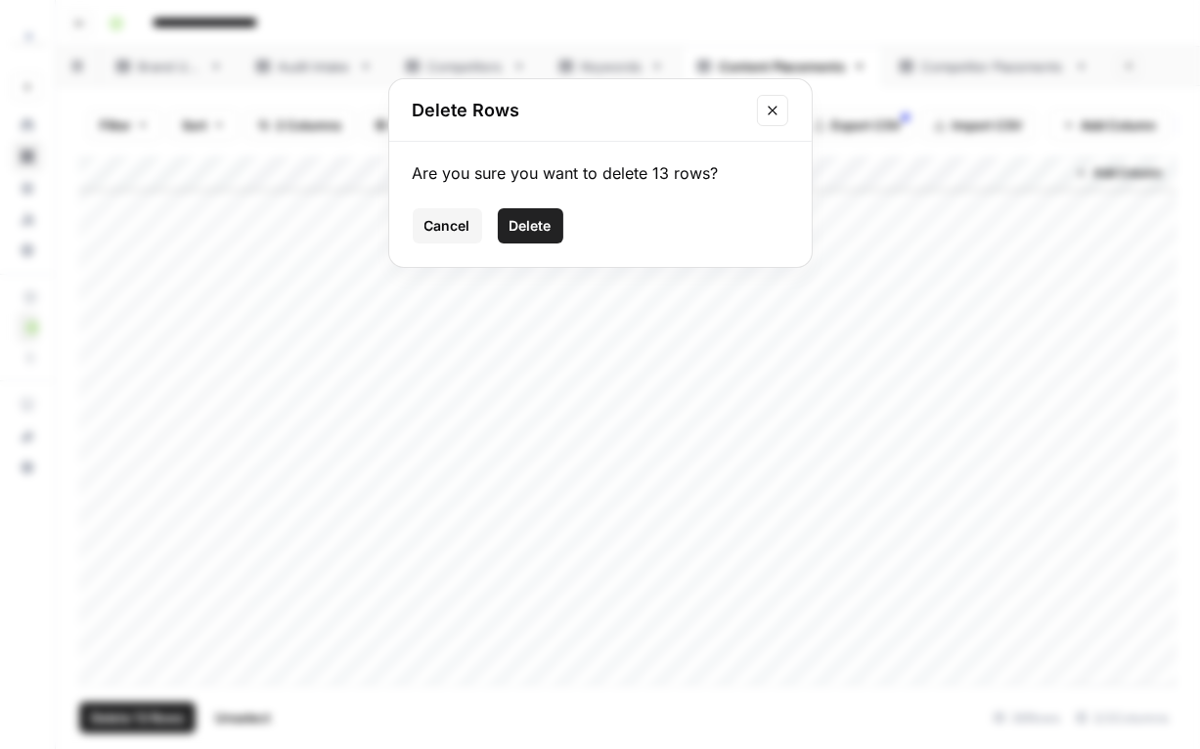
click at [532, 229] on span "Delete" at bounding box center [531, 226] width 42 height 20
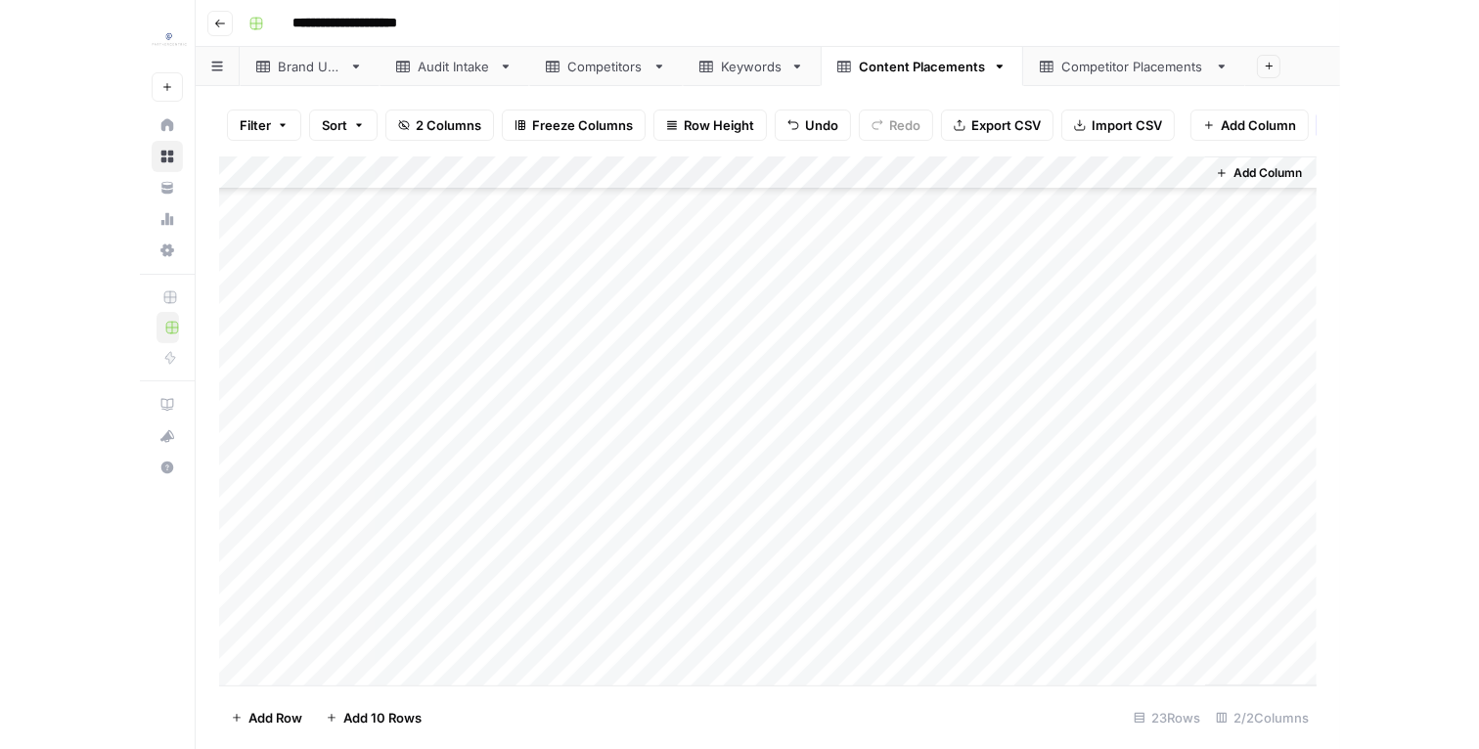
scroll to position [299, 0]
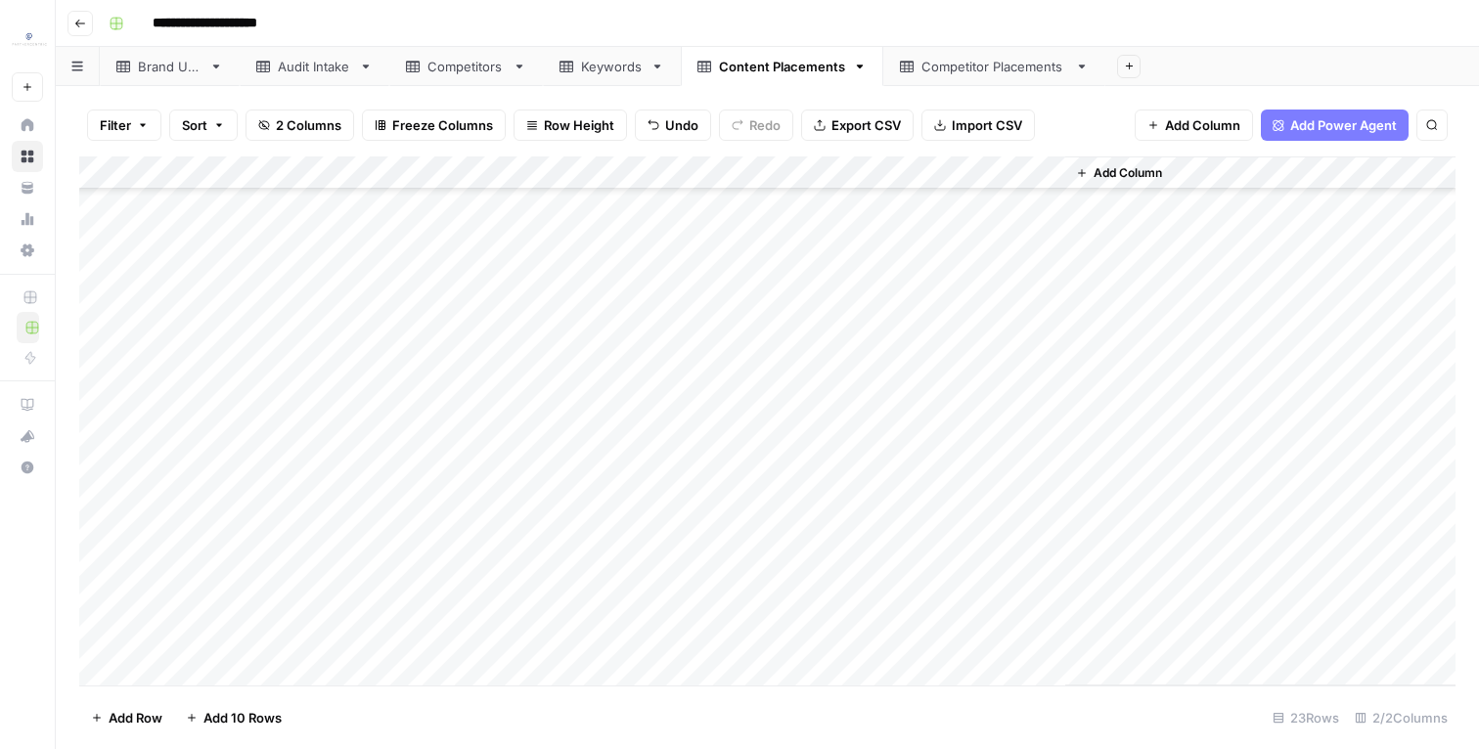
click at [958, 59] on div "Competitor Placements" at bounding box center [995, 67] width 146 height 20
click at [478, 214] on div "Add Column" at bounding box center [767, 422] width 1377 height 530
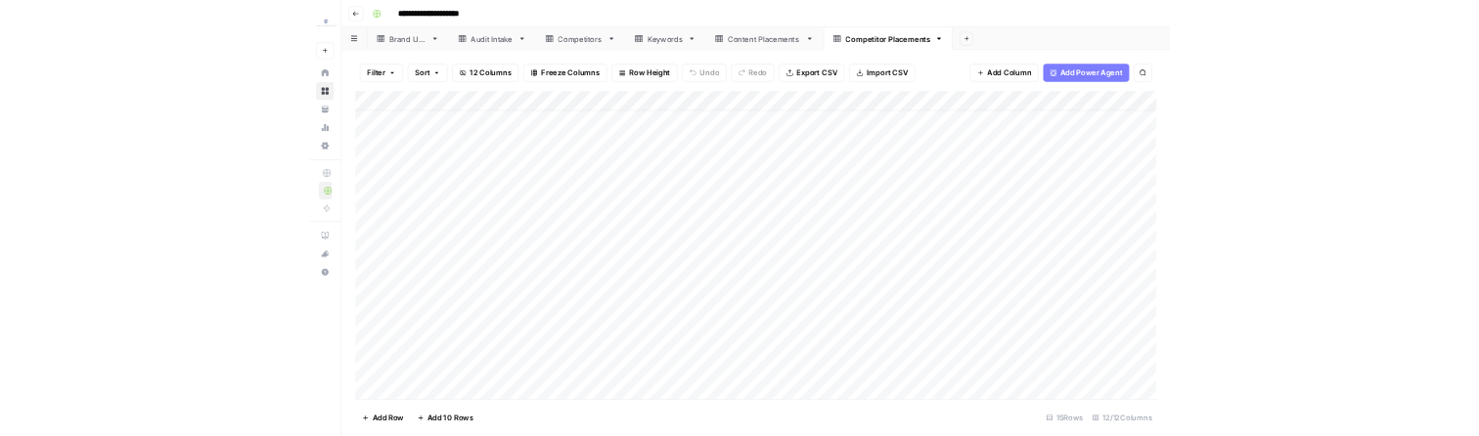
scroll to position [33, 0]
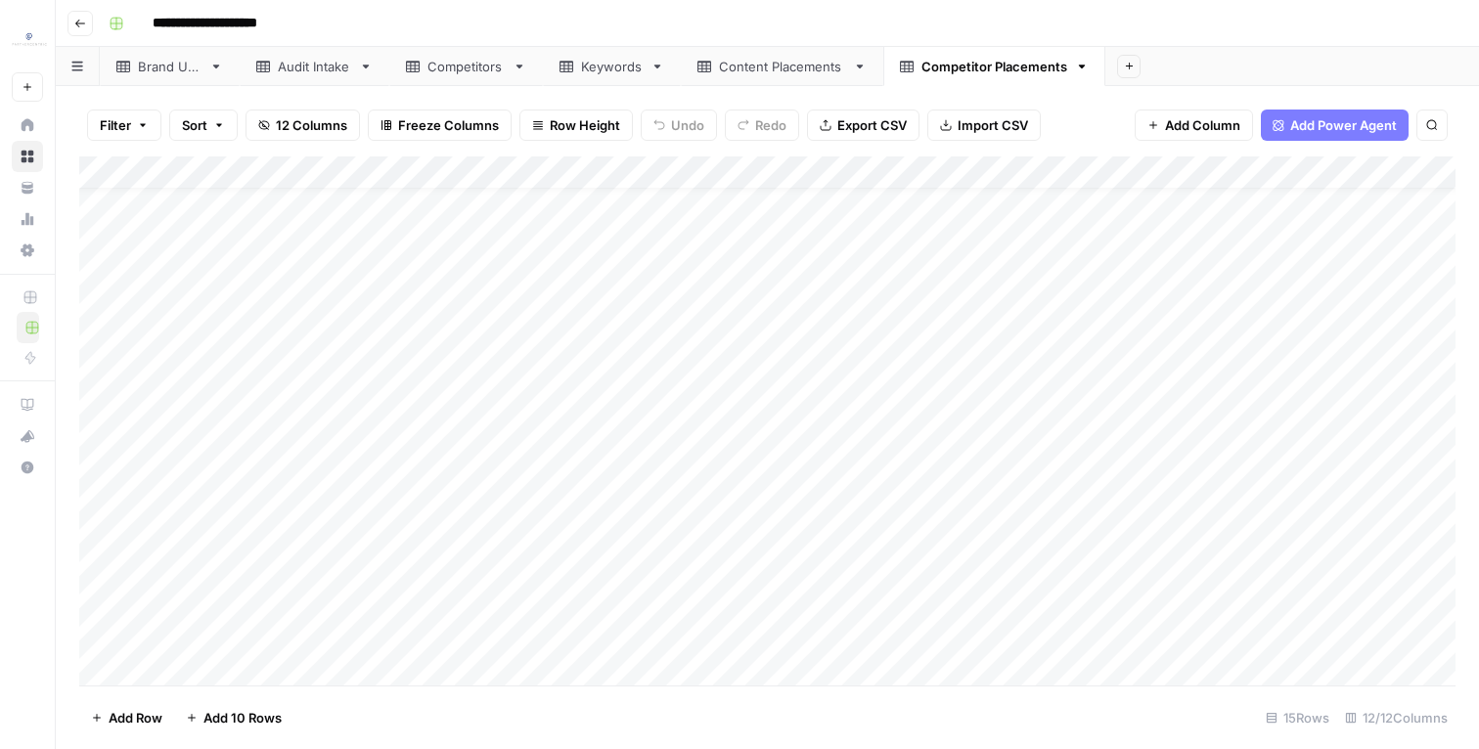
click at [1158, 630] on div "Add Column" at bounding box center [767, 422] width 1377 height 530
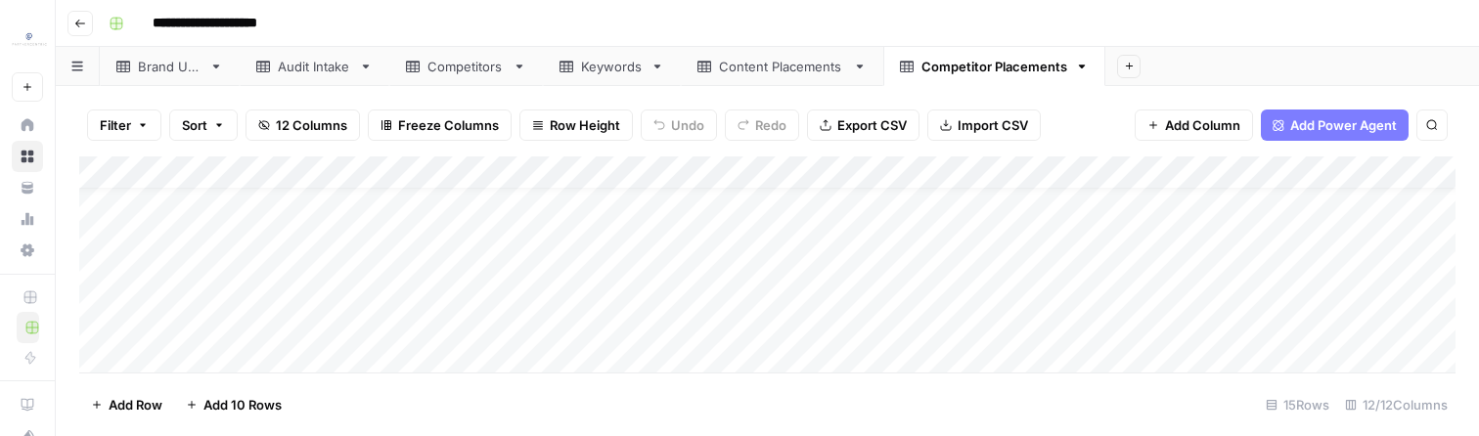
click at [840, 69] on link "Content Placements" at bounding box center [782, 66] width 203 height 39
click at [553, 211] on div "Add Column" at bounding box center [767, 265] width 1377 height 217
click at [682, 326] on div "Add Column" at bounding box center [767, 265] width 1377 height 217
click at [450, 326] on div "Add Column" at bounding box center [767, 265] width 1377 height 217
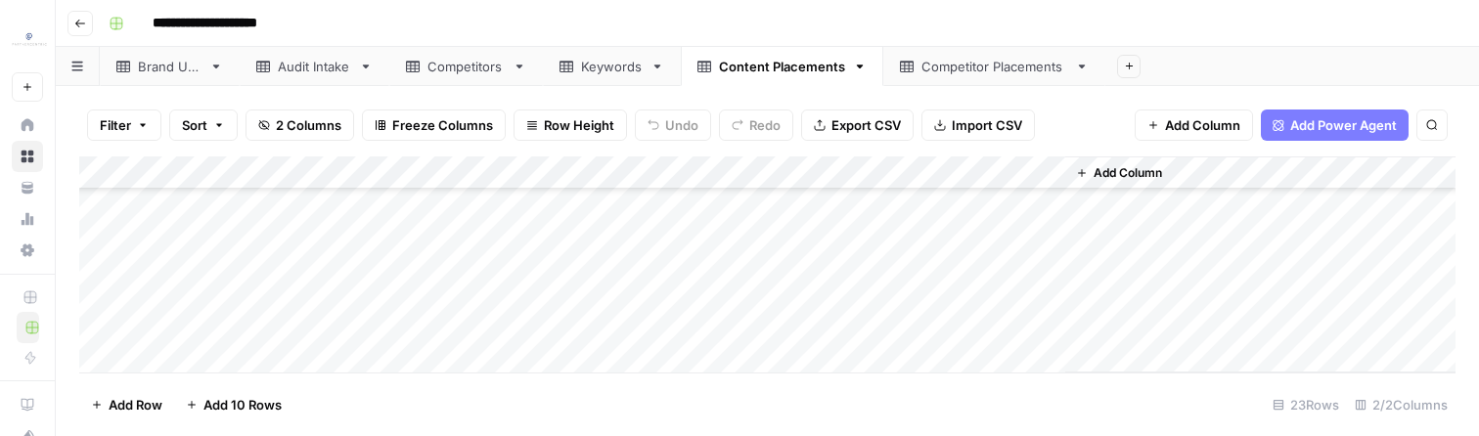
scroll to position [0, 0]
click at [407, 211] on div "Add Column" at bounding box center [767, 265] width 1377 height 217
click at [598, 66] on div "Keywords" at bounding box center [612, 67] width 62 height 20
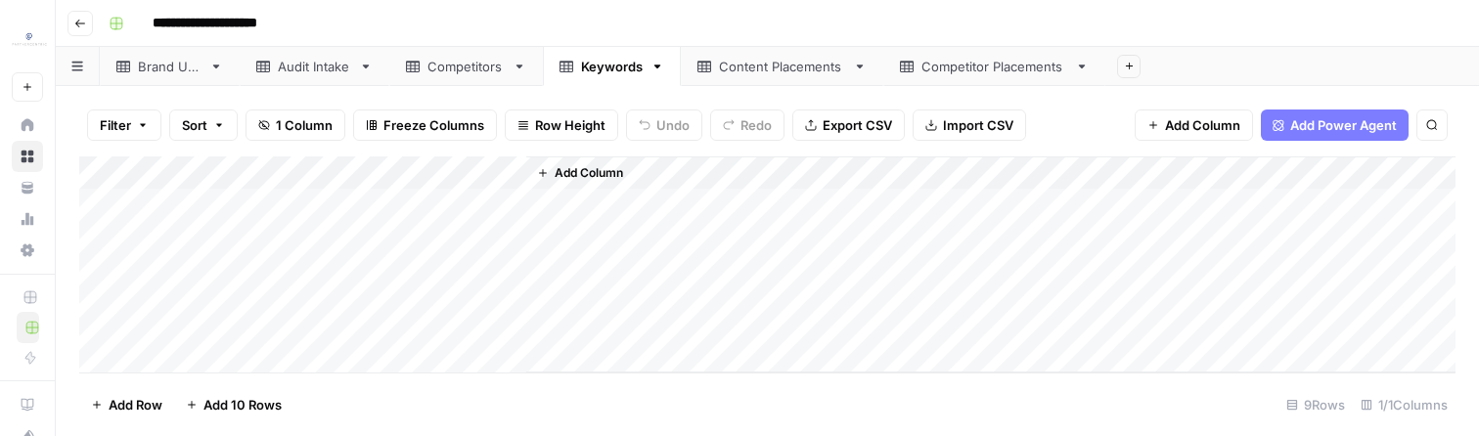
click at [481, 209] on div "Add Column" at bounding box center [767, 265] width 1377 height 217
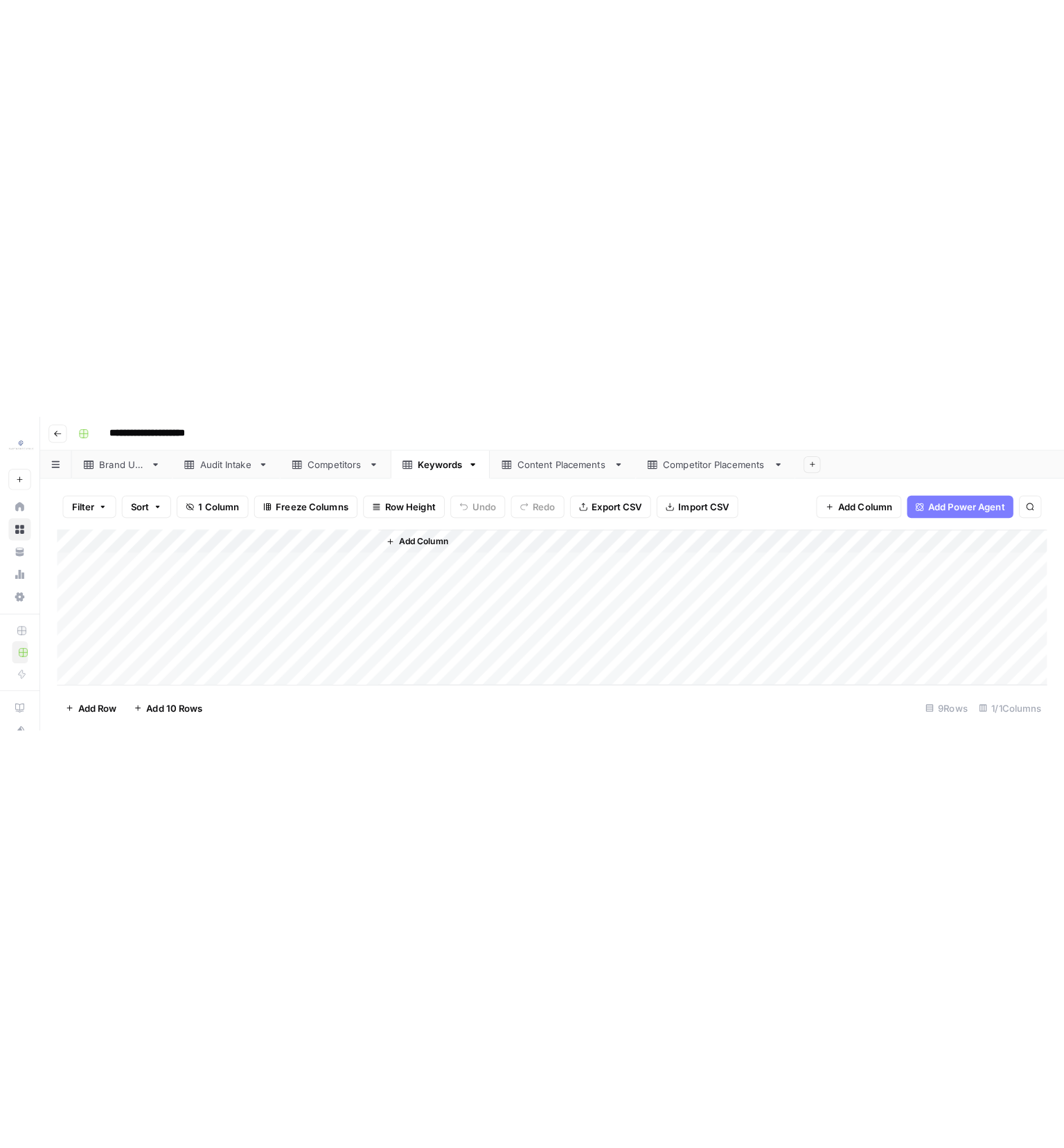
scroll to position [104, 0]
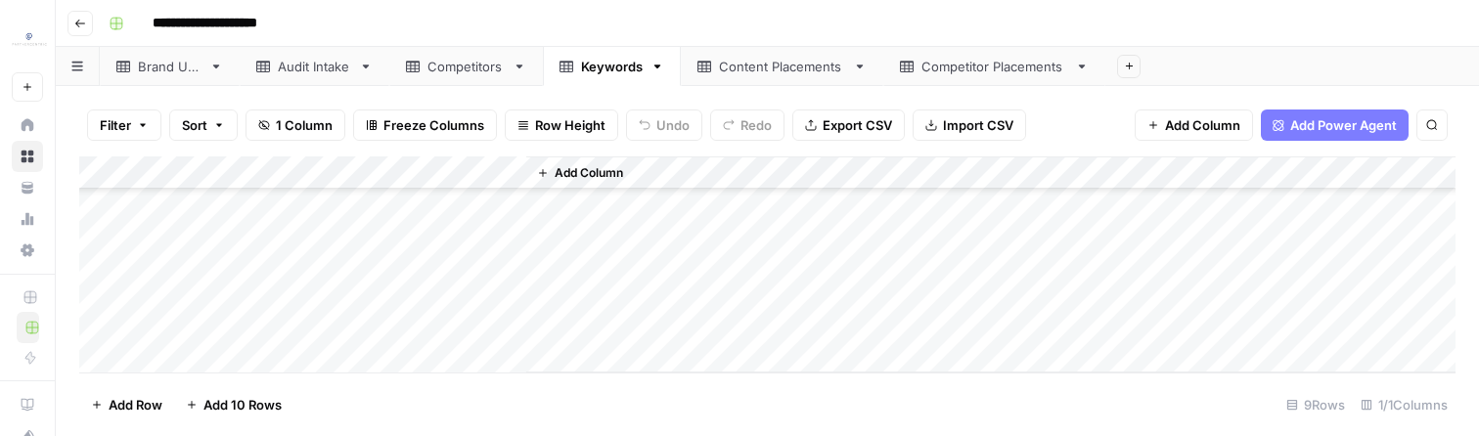
click at [438, 322] on div "Add Column" at bounding box center [767, 265] width 1377 height 217
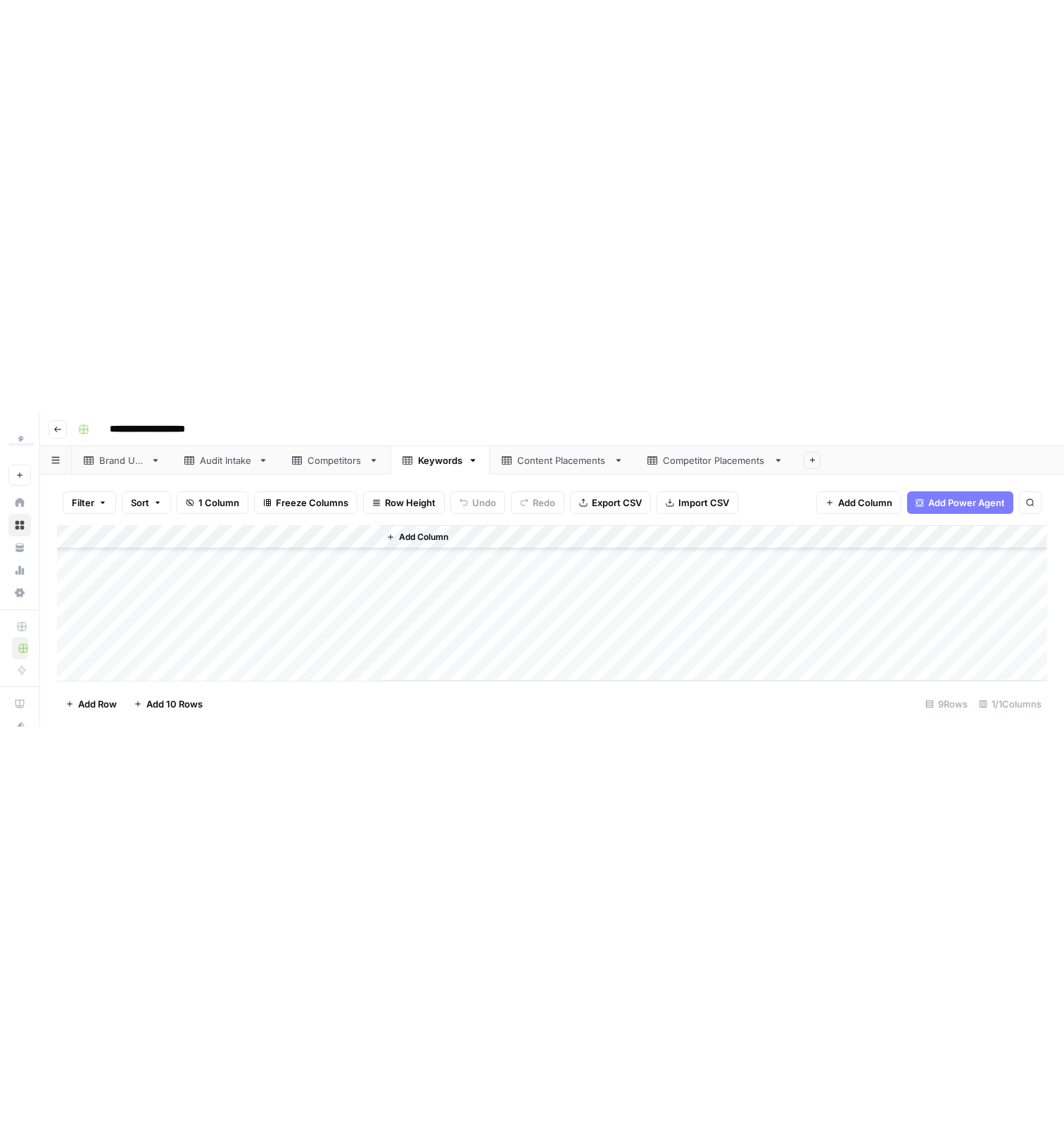
scroll to position [0, 0]
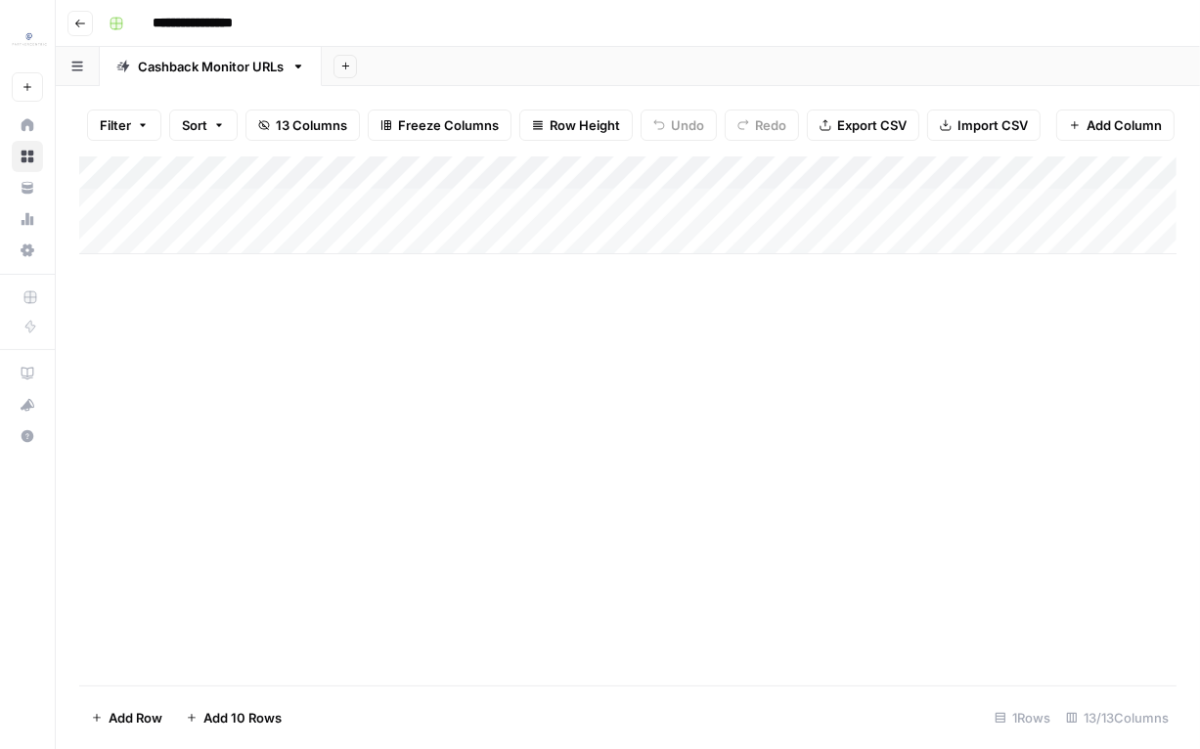
click at [390, 200] on div "Add Column" at bounding box center [628, 206] width 1098 height 98
click at [351, 198] on div "Add Column" at bounding box center [628, 206] width 1098 height 98
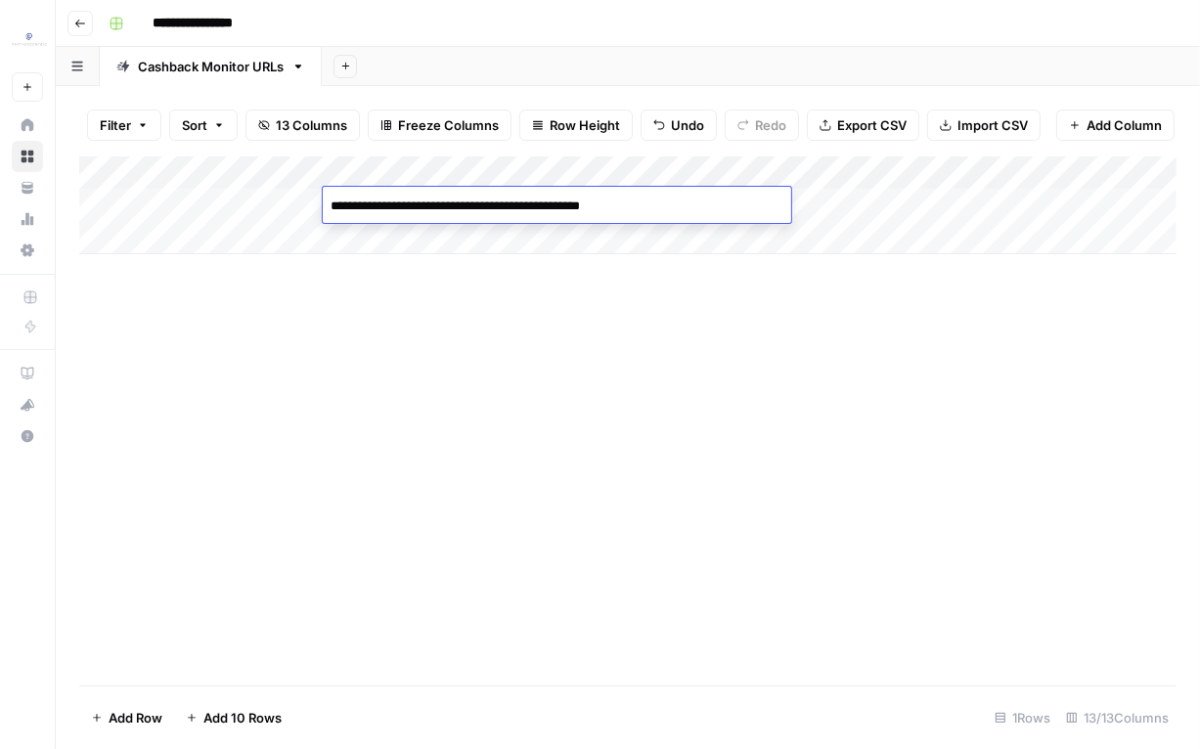
click at [349, 294] on div "Add Column" at bounding box center [628, 421] width 1098 height 529
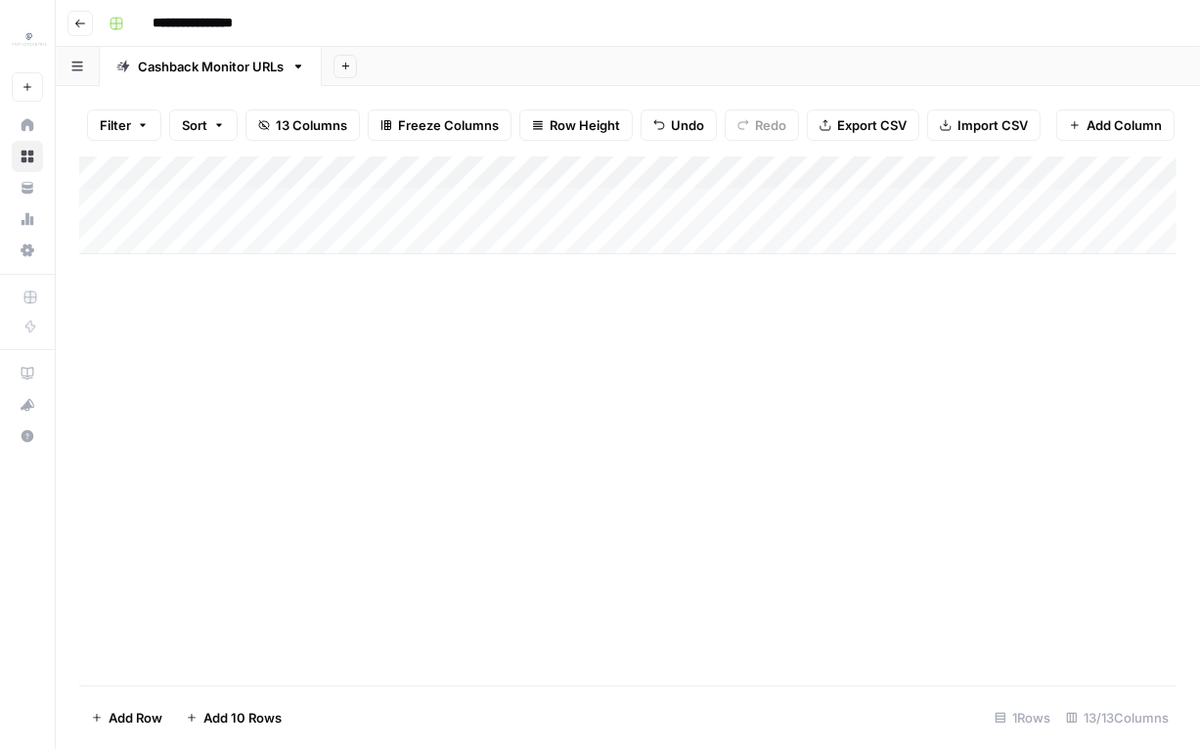
click at [276, 201] on div "Add Column" at bounding box center [628, 206] width 1098 height 98
type textarea "***"
click at [563, 540] on div "Add Column" at bounding box center [628, 421] width 1098 height 529
click at [311, 399] on div "Add Column" at bounding box center [628, 421] width 1098 height 529
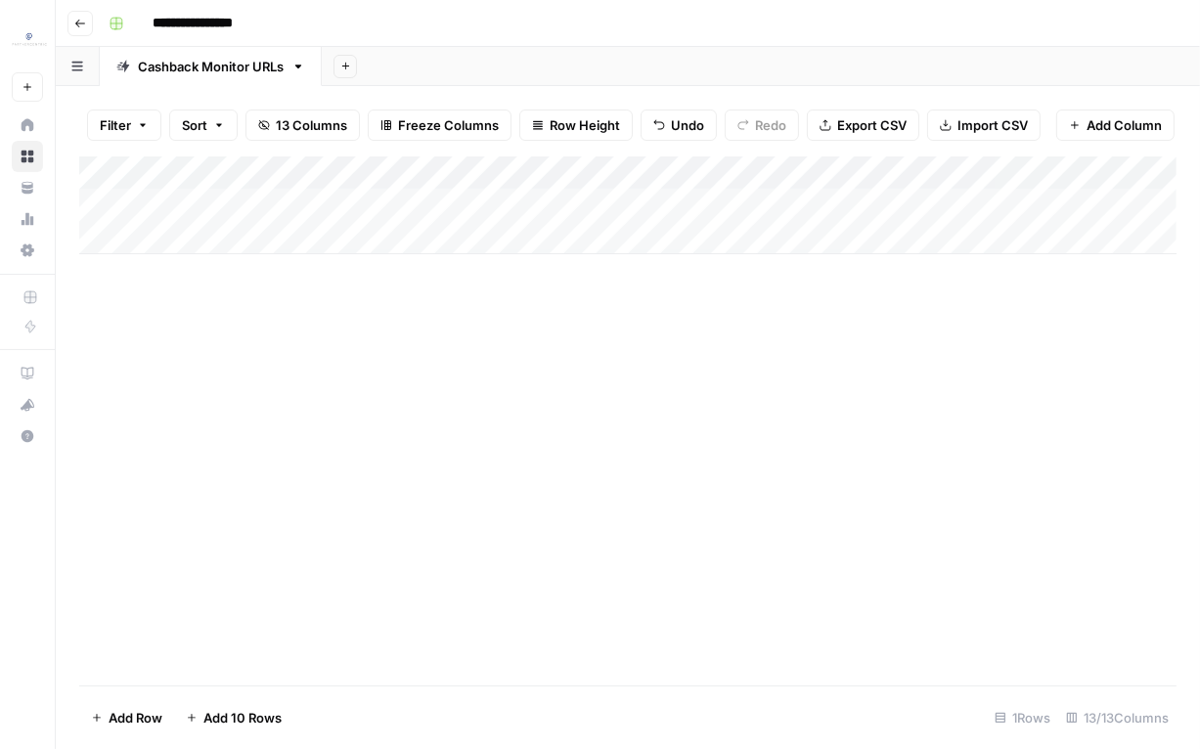
click at [205, 239] on div "Add Column" at bounding box center [628, 206] width 1098 height 98
click at [368, 220] on div at bounding box center [303, 238] width 313 height 36
click at [471, 240] on div "Add Column" at bounding box center [628, 222] width 1098 height 131
click at [474, 240] on div "Add Column" at bounding box center [628, 222] width 1098 height 131
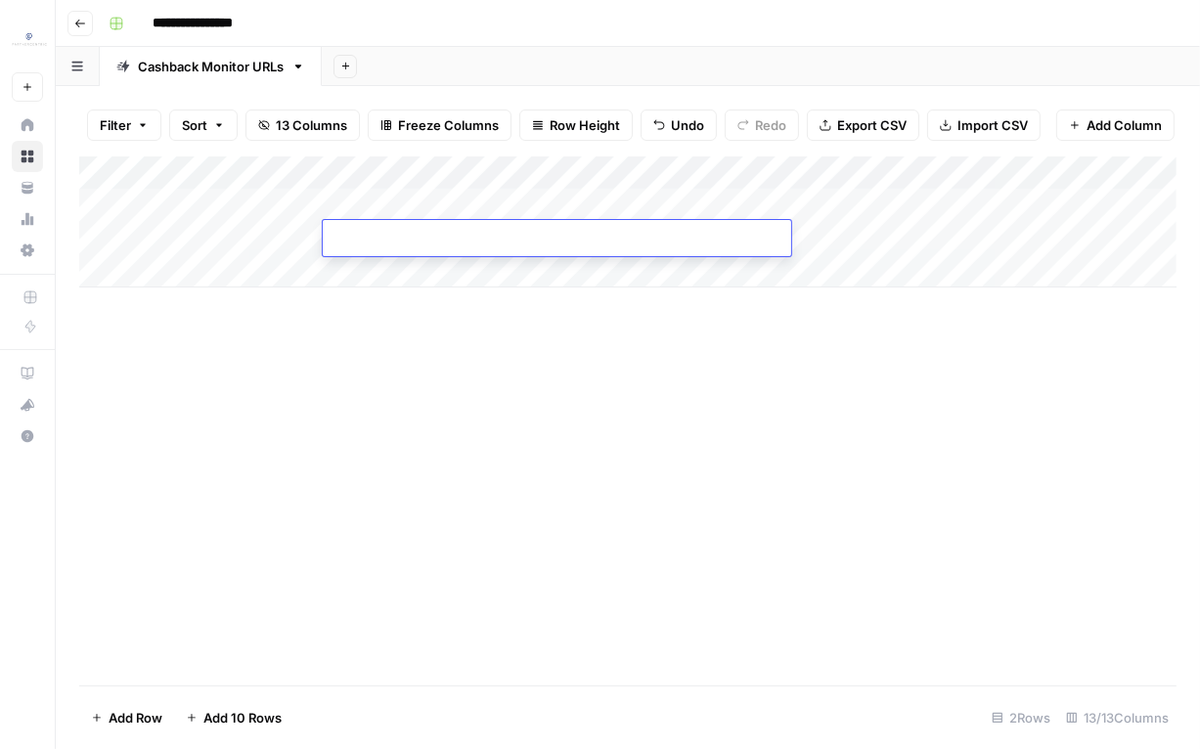
type textarea "**********"
click at [480, 361] on div "Add Column" at bounding box center [628, 421] width 1098 height 529
click at [249, 232] on div "Add Column" at bounding box center [628, 222] width 1098 height 131
click at [247, 233] on div "Add Column" at bounding box center [628, 222] width 1098 height 131
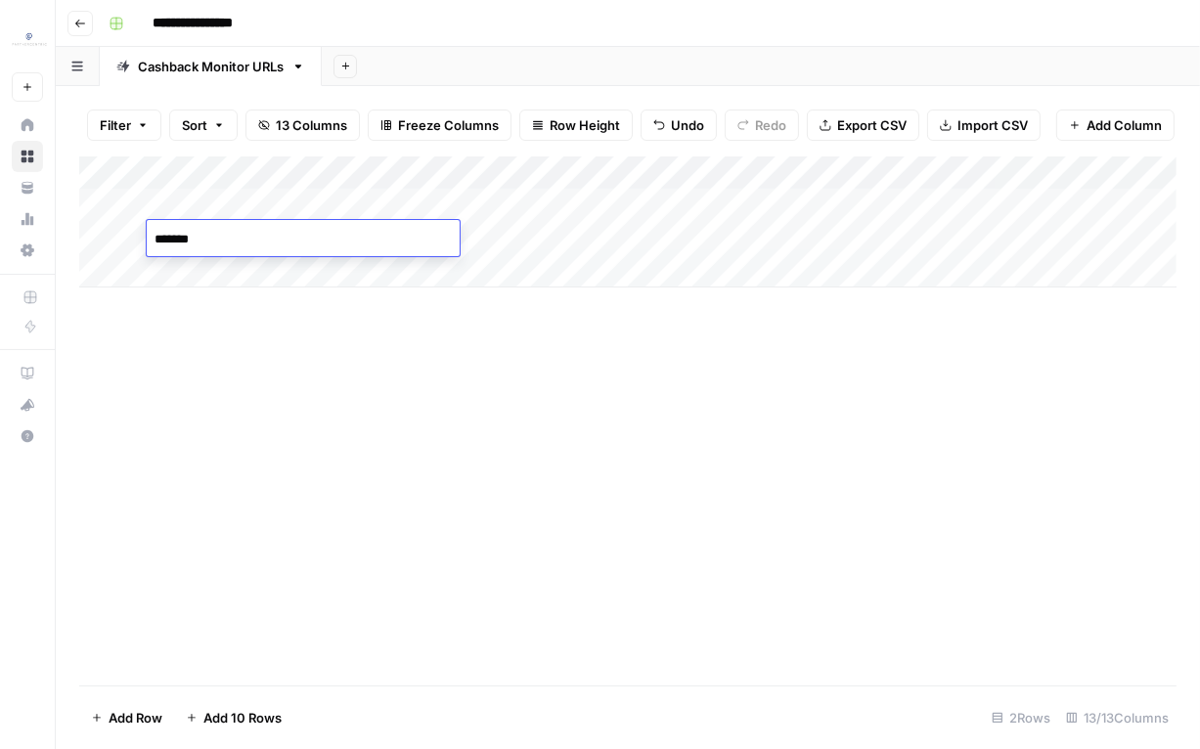
type textarea "********"
click at [273, 344] on div "Add Column" at bounding box center [628, 421] width 1098 height 529
click at [214, 263] on div "Add Column" at bounding box center [628, 222] width 1098 height 131
click at [344, 369] on div "Add Column" at bounding box center [628, 421] width 1098 height 529
click at [439, 274] on div "Add Column" at bounding box center [628, 239] width 1098 height 164
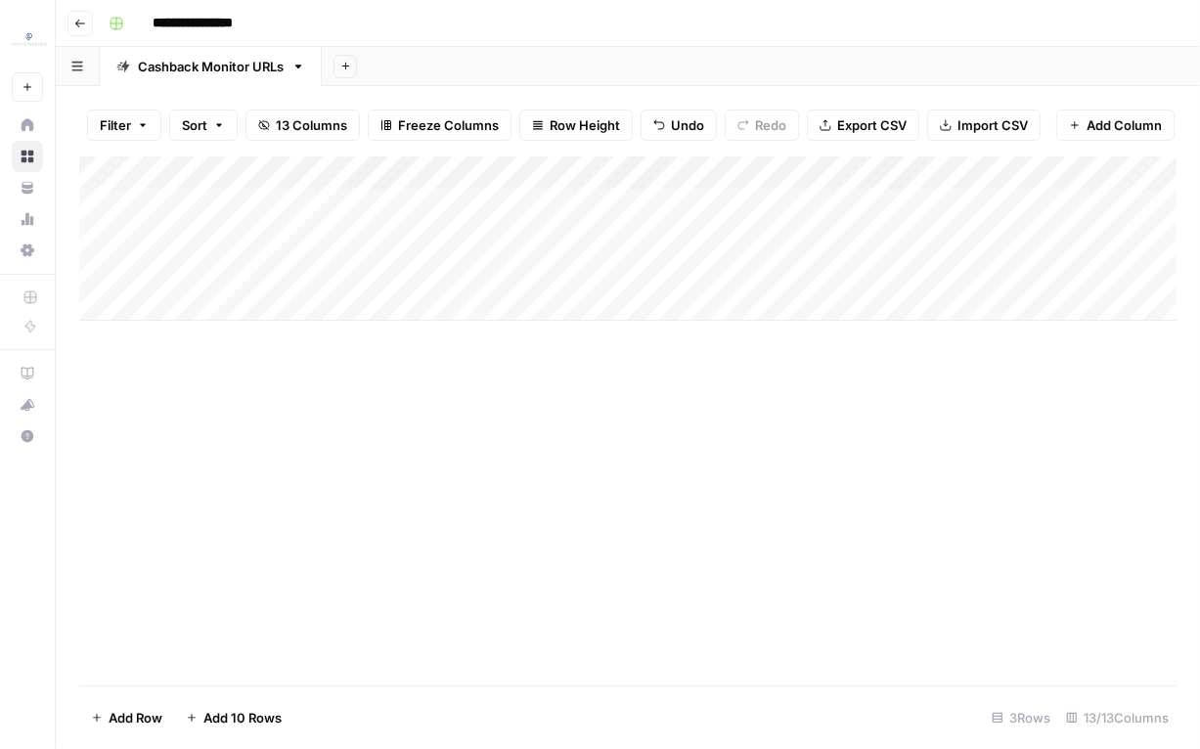
click at [439, 274] on div "Add Column" at bounding box center [628, 239] width 1098 height 164
type textarea "**********"
click at [399, 416] on div "Add Column" at bounding box center [628, 421] width 1098 height 529
click at [253, 272] on div "Add Column" at bounding box center [628, 239] width 1098 height 164
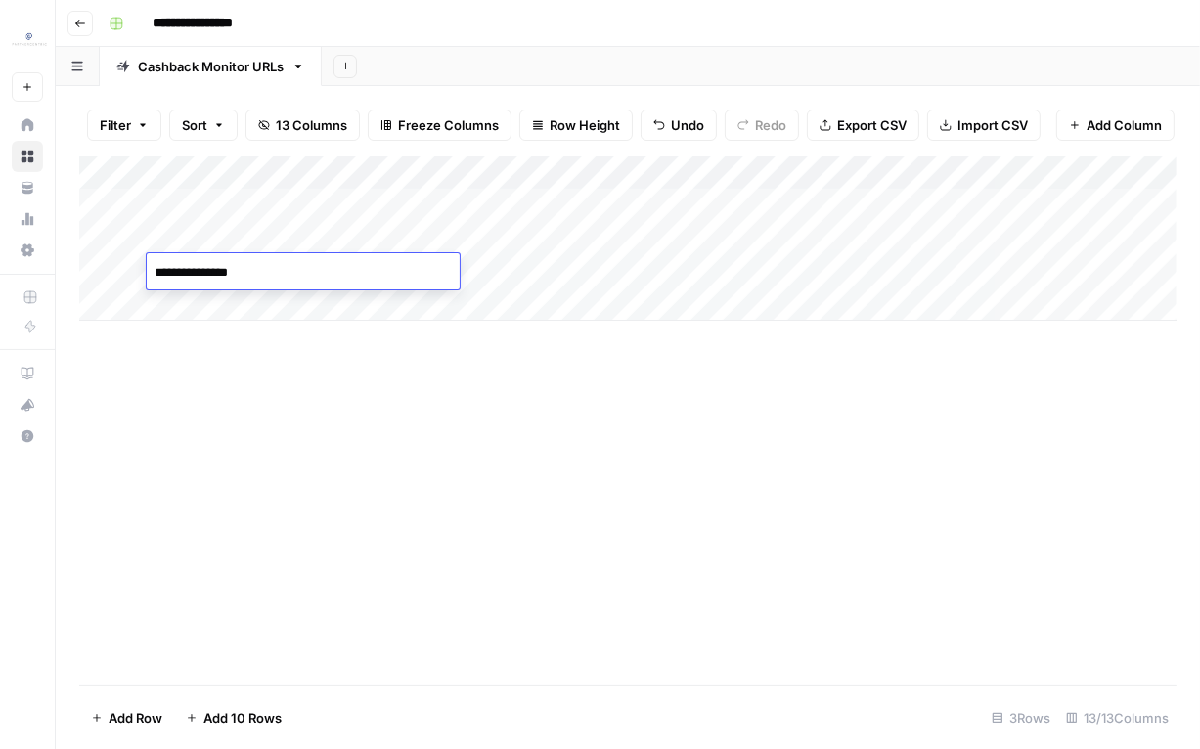
type textarea "**********"
click at [362, 442] on div "Add Column" at bounding box center [628, 421] width 1098 height 529
click at [241, 308] on div "Add Column" at bounding box center [628, 239] width 1098 height 164
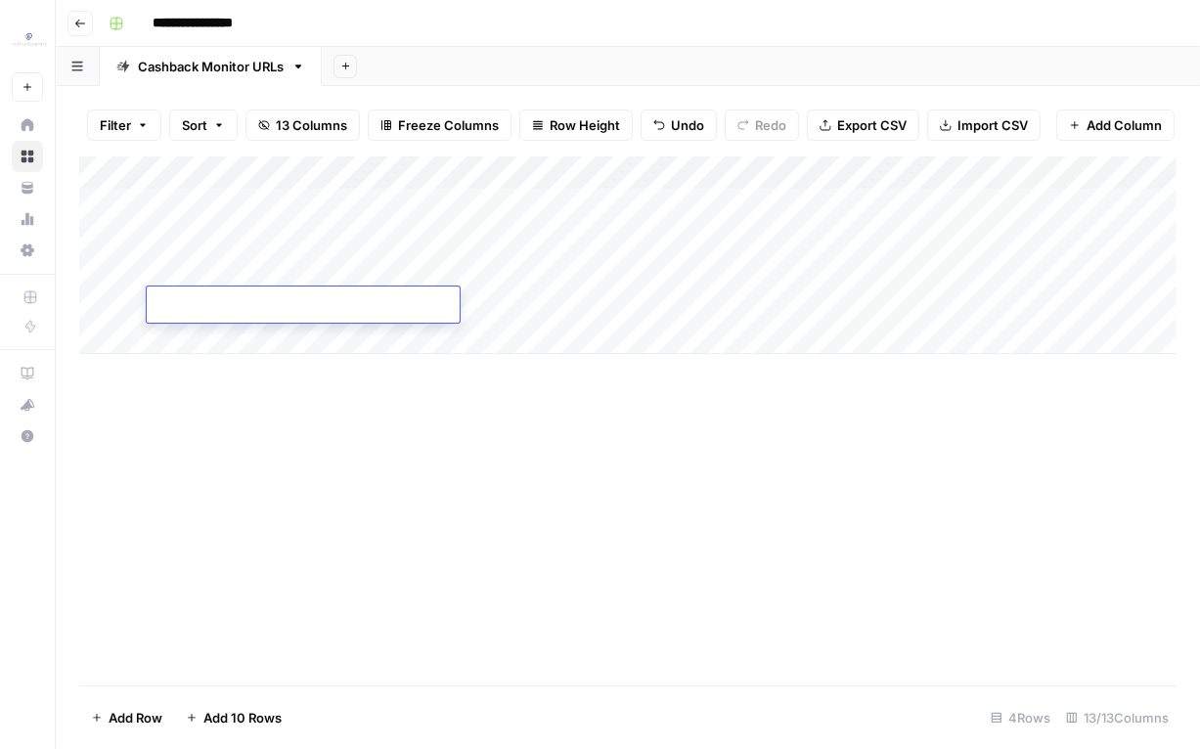
click at [523, 307] on div "Add Column" at bounding box center [628, 256] width 1098 height 198
click at [212, 316] on div "Add Column" at bounding box center [628, 256] width 1098 height 198
type textarea "**********"
click at [271, 419] on div "Add Column" at bounding box center [628, 421] width 1098 height 529
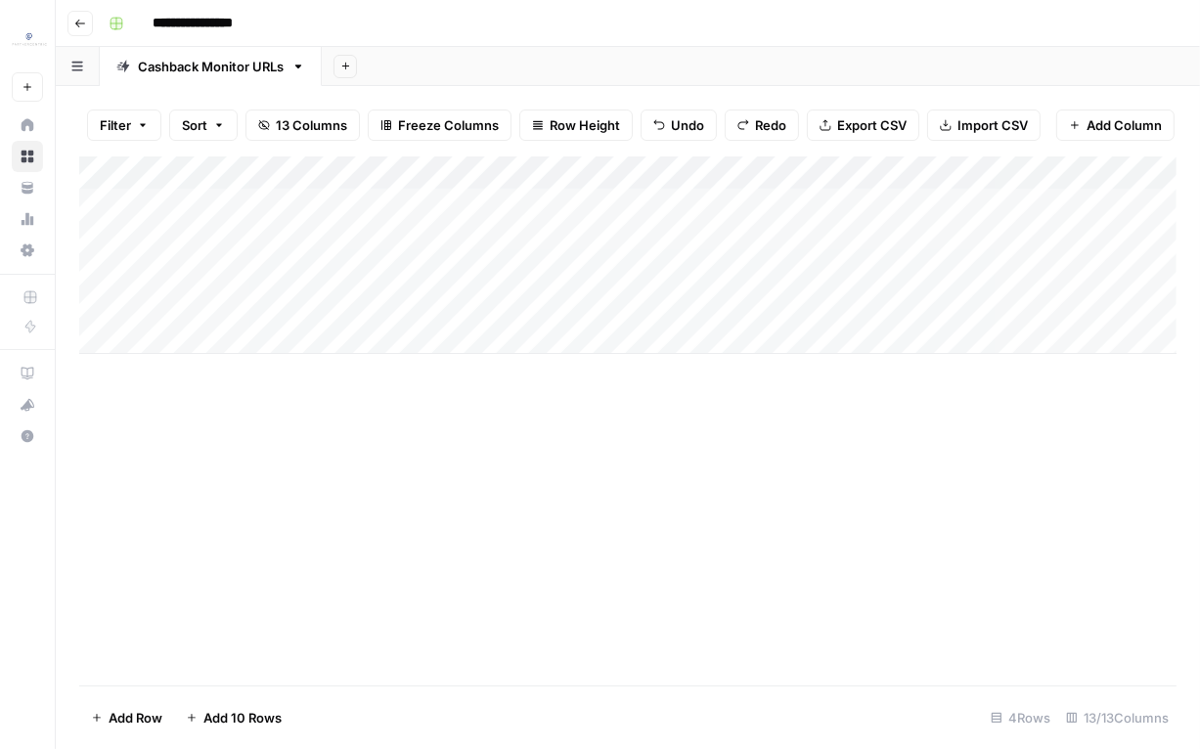
click at [438, 306] on div "Add Column" at bounding box center [628, 256] width 1098 height 198
click at [271, 301] on div "Add Column" at bounding box center [628, 256] width 1098 height 198
click at [264, 304] on div "Add Column" at bounding box center [628, 256] width 1098 height 198
type textarea "**********"
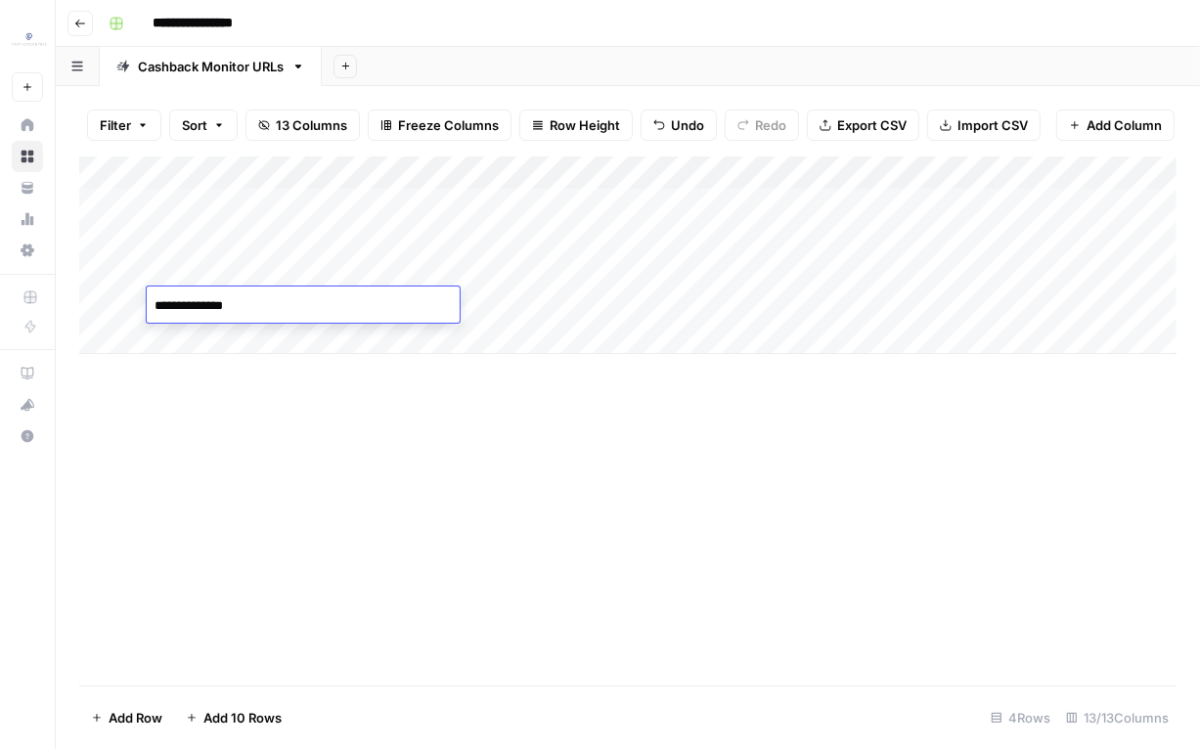
click at [361, 630] on div "Add Column" at bounding box center [628, 421] width 1098 height 529
click at [656, 463] on div "Add Column" at bounding box center [628, 421] width 1098 height 529
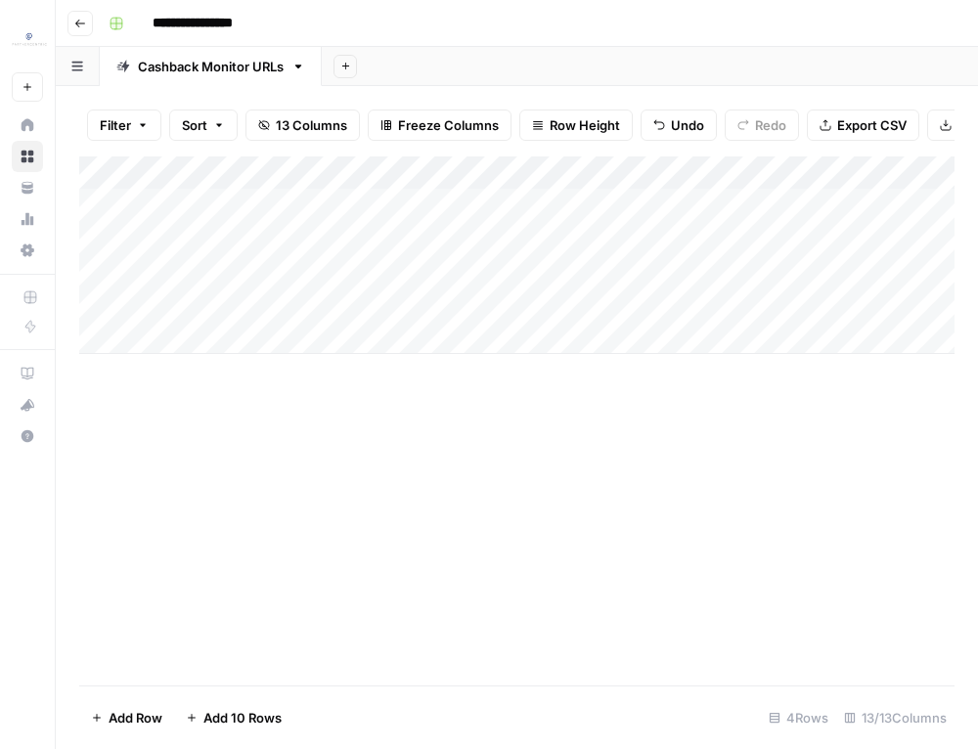
click at [424, 197] on div "Add Column" at bounding box center [517, 256] width 876 height 198
click at [455, 243] on div "Add Column" at bounding box center [517, 256] width 876 height 198
click at [646, 266] on div "Add Column" at bounding box center [517, 256] width 876 height 198
click at [605, 307] on div "Add Column" at bounding box center [517, 256] width 876 height 198
click at [645, 475] on div "Add Column" at bounding box center [517, 421] width 876 height 529
